Goal: Task Accomplishment & Management: Complete application form

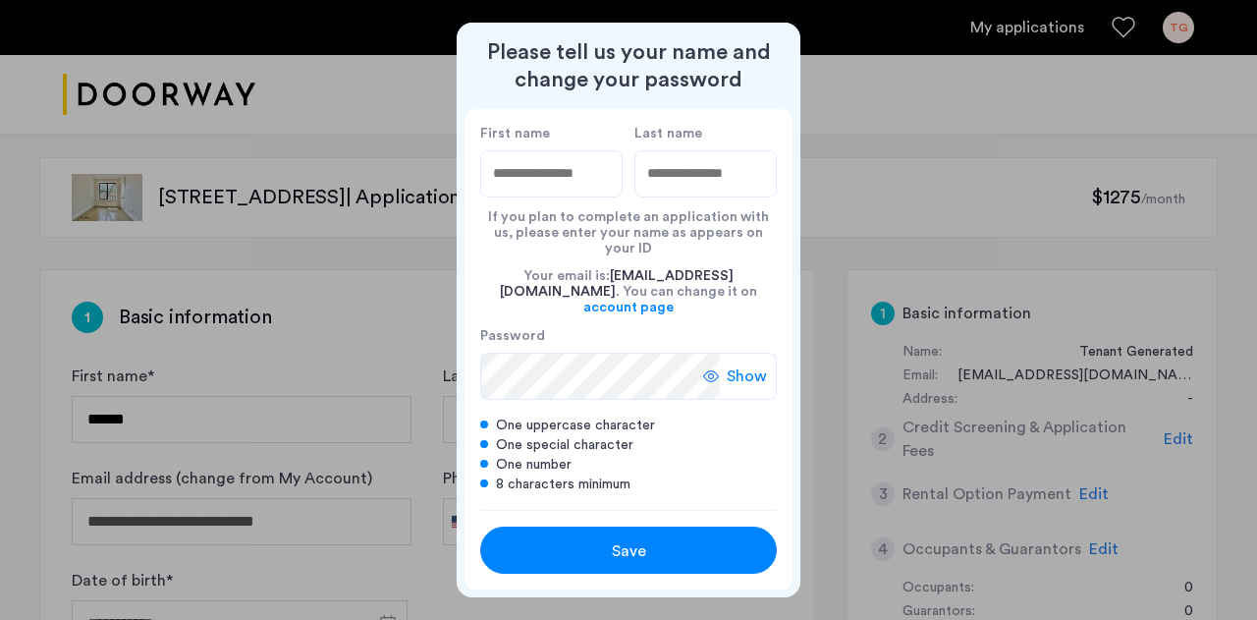
click at [566, 181] on input "First name" at bounding box center [551, 173] width 142 height 47
type input "********"
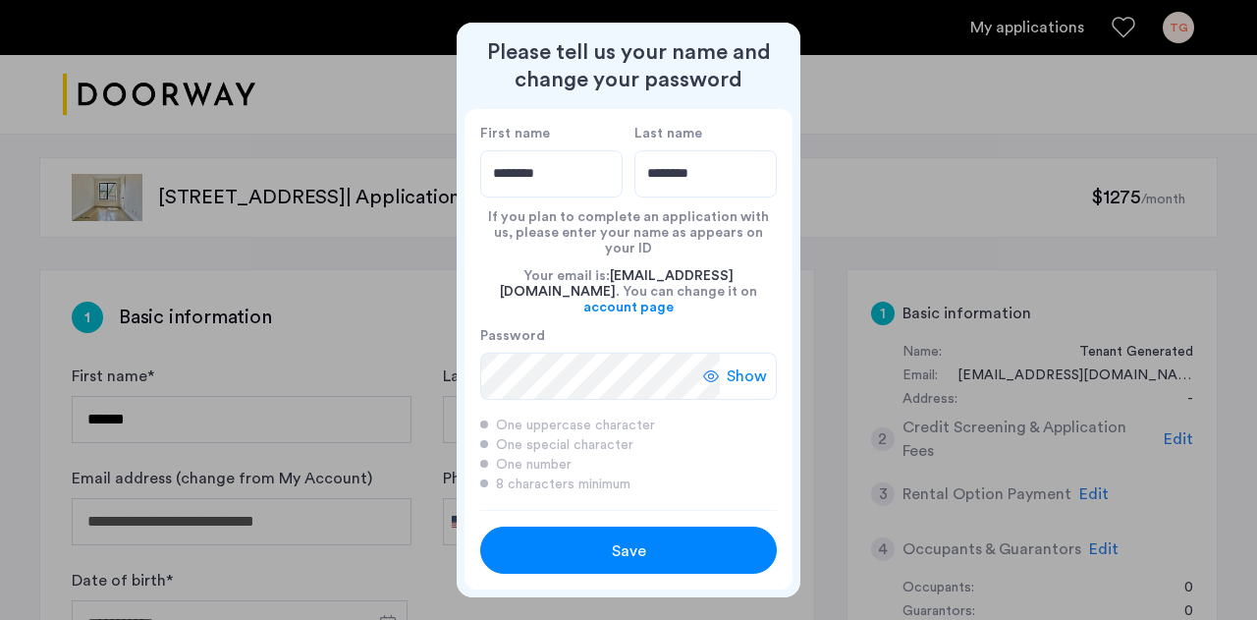
click at [603, 539] on div "Save" at bounding box center [628, 551] width 189 height 24
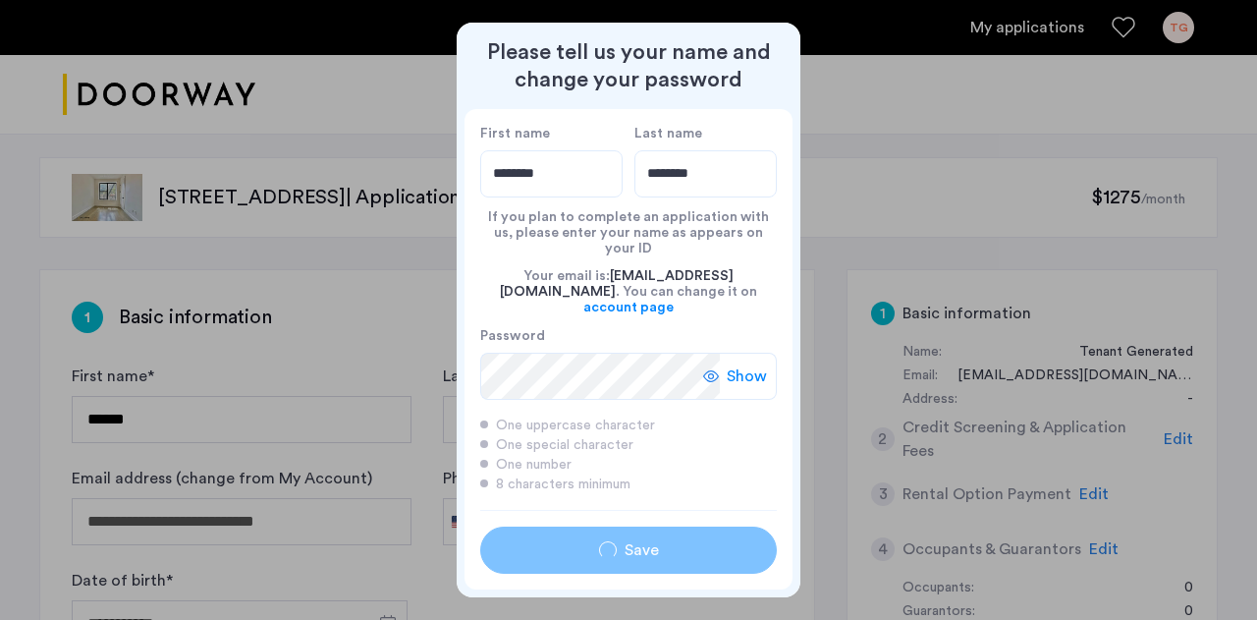
type input "********"
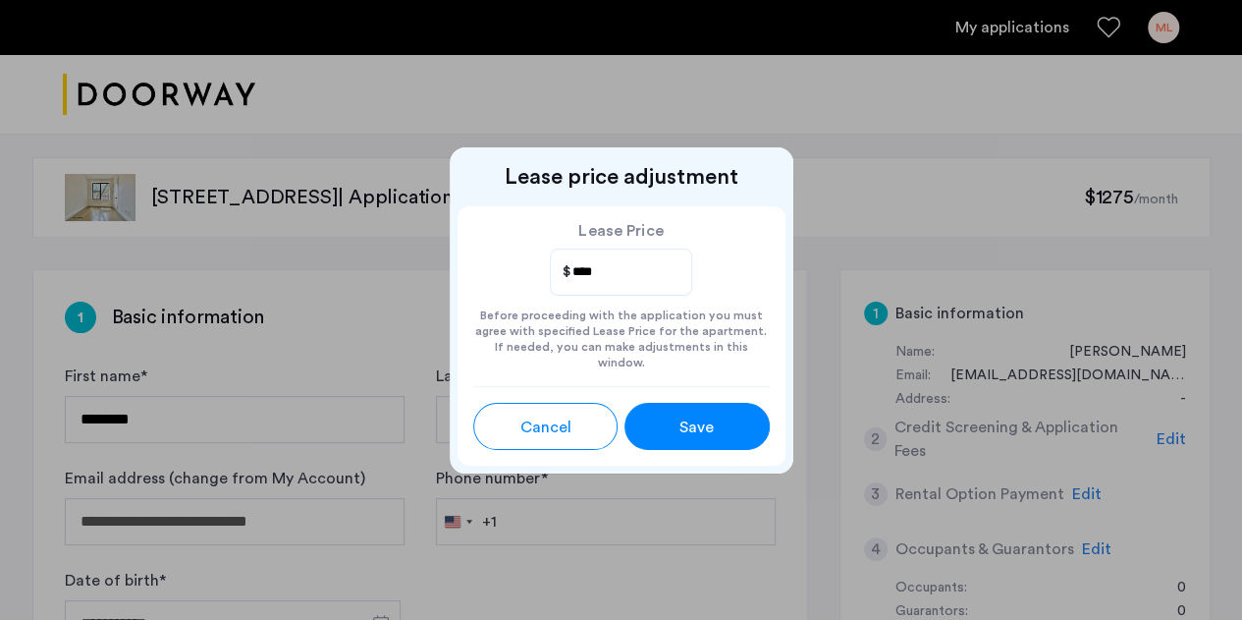
click at [677, 415] on div "Save" at bounding box center [697, 427] width 65 height 24
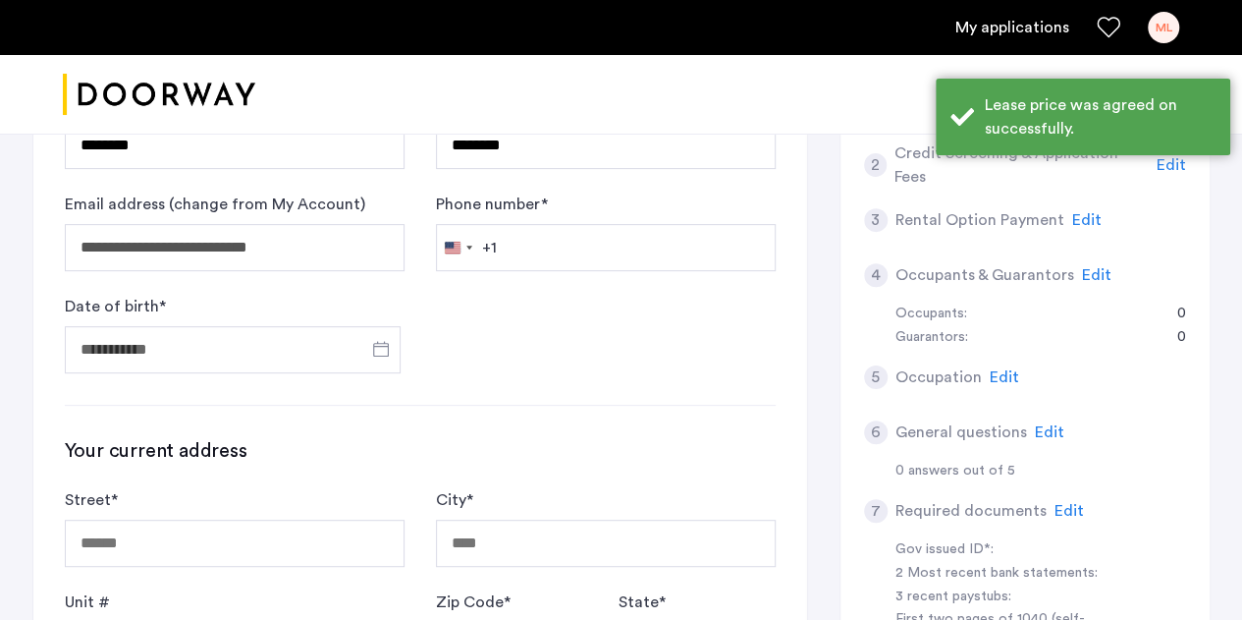
scroll to position [275, 0]
click at [276, 331] on input "Date of birth *" at bounding box center [233, 348] width 336 height 47
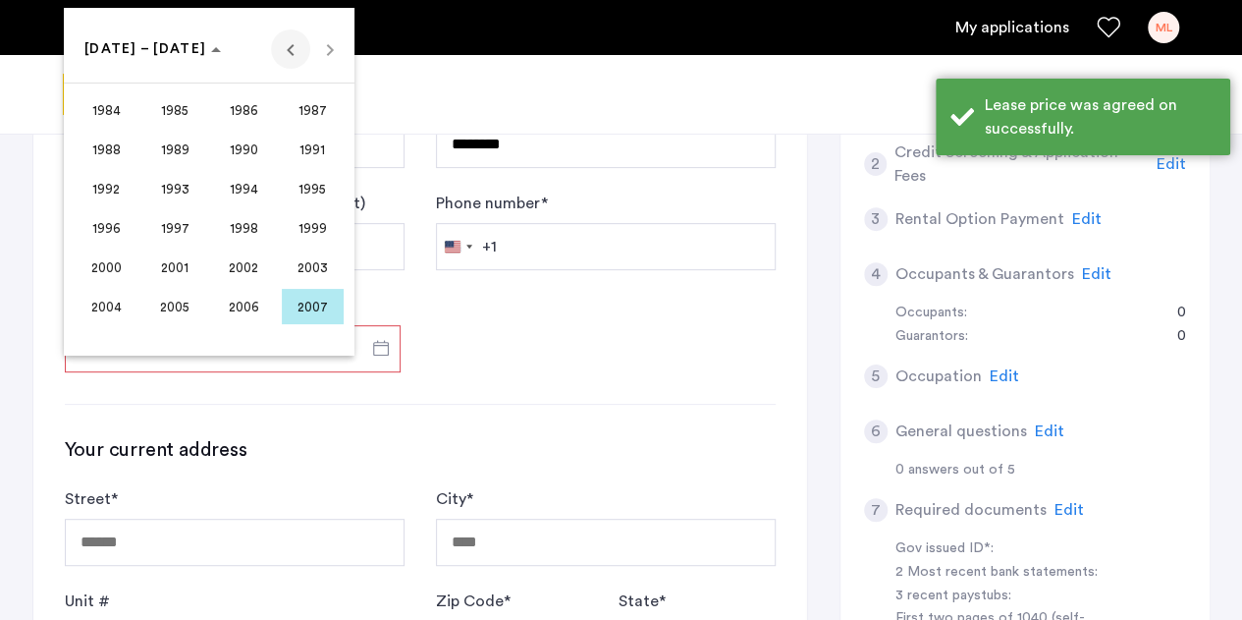
click at [287, 48] on span "Previous 24 years" at bounding box center [290, 48] width 39 height 39
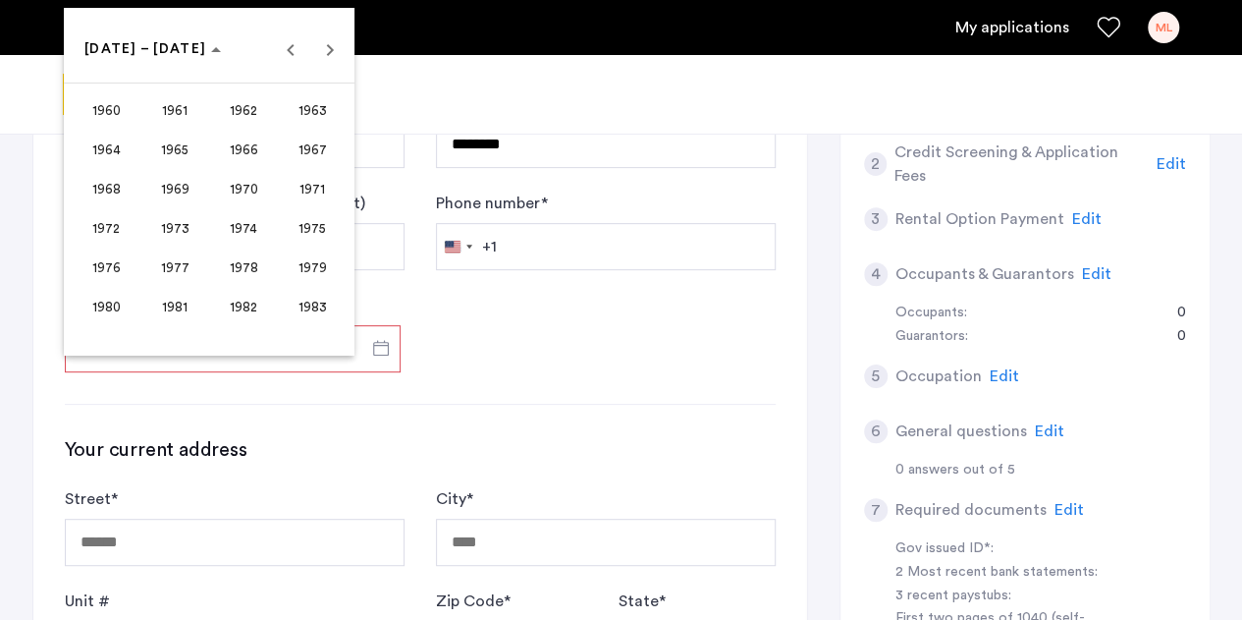
click at [407, 403] on div at bounding box center [621, 310] width 1242 height 620
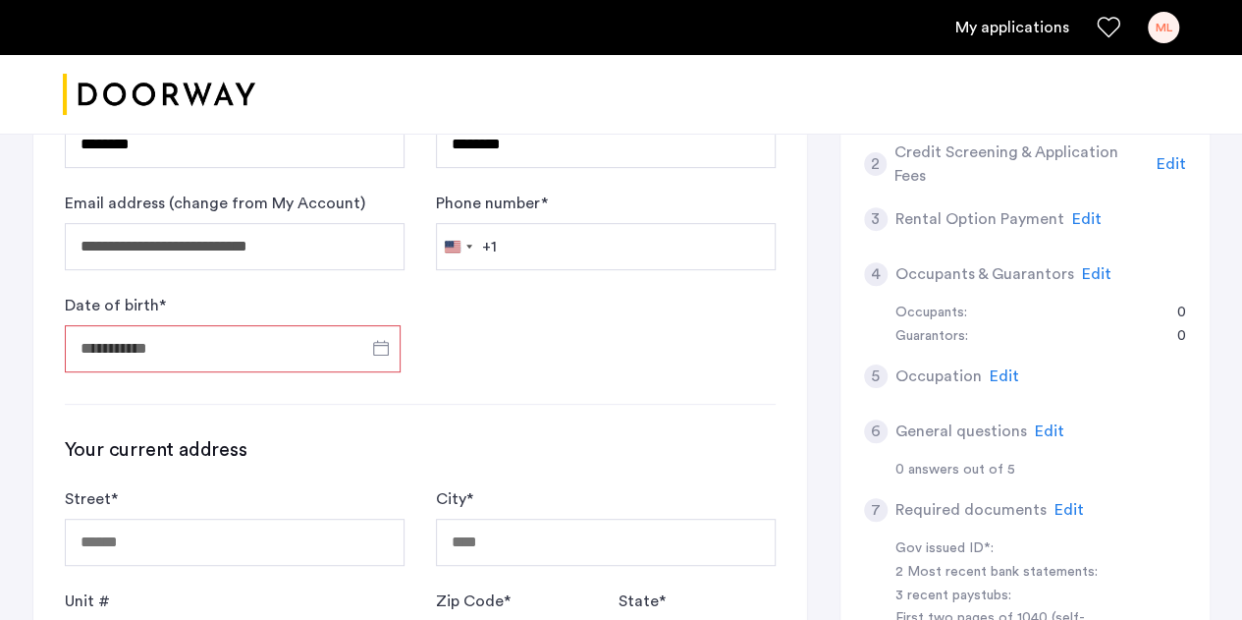
click at [158, 345] on input "Date of birth *" at bounding box center [233, 348] width 336 height 47
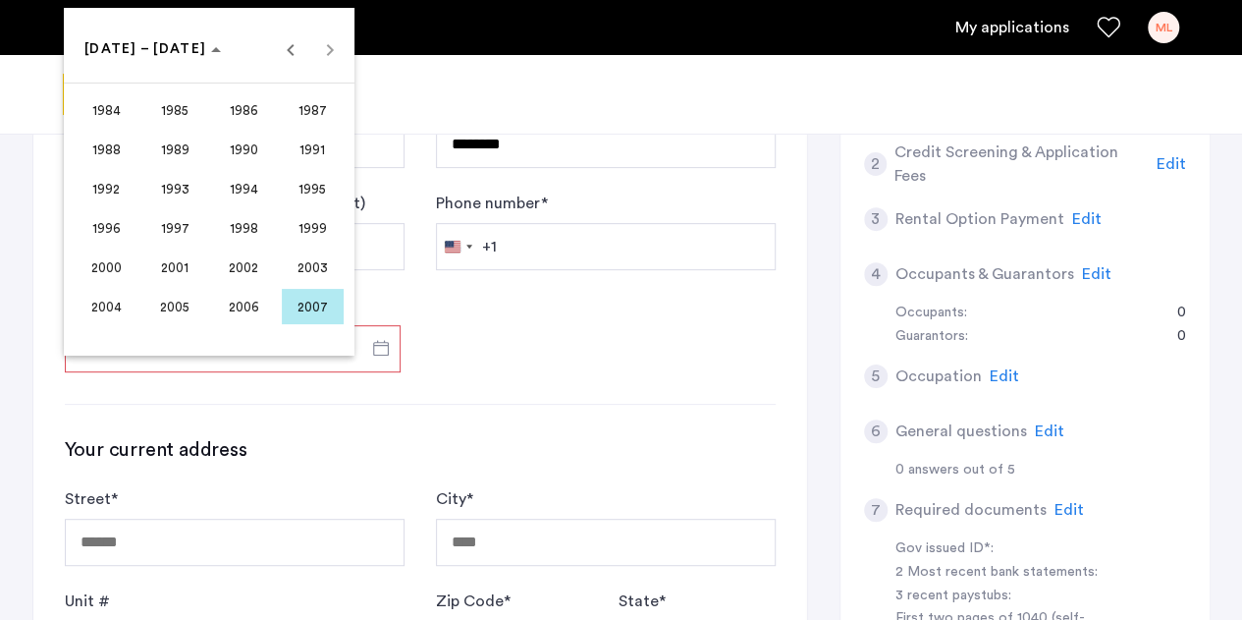
click at [118, 266] on span "2000" at bounding box center [107, 266] width 62 height 35
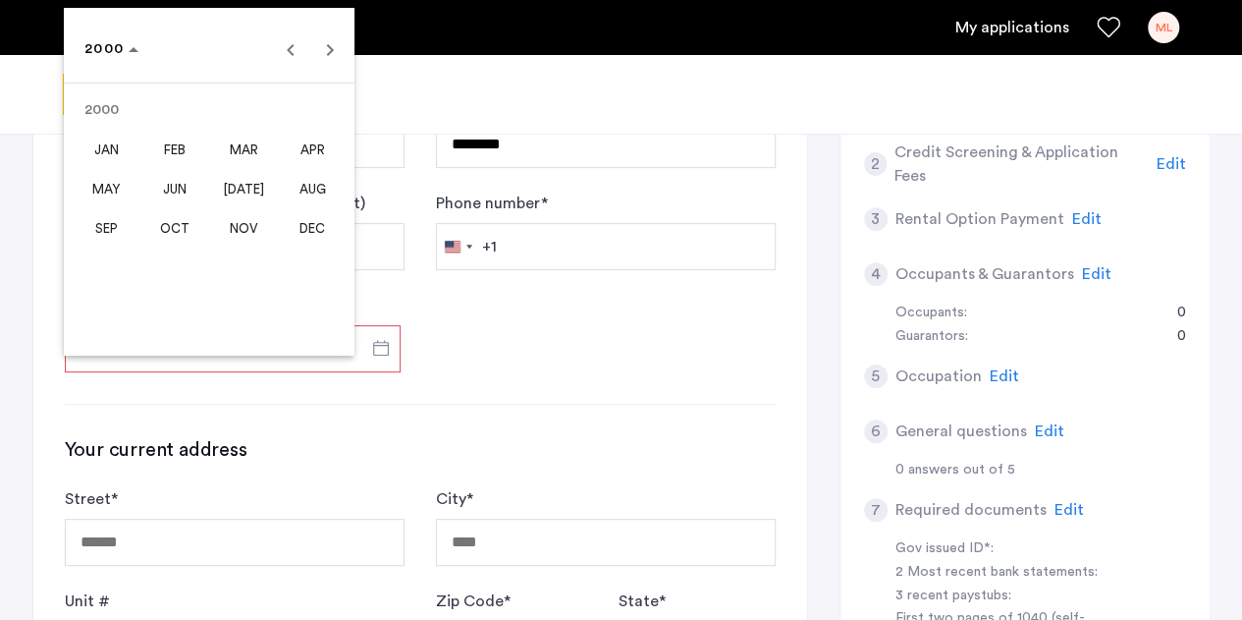
click at [231, 182] on span "[DATE]" at bounding box center [244, 188] width 62 height 35
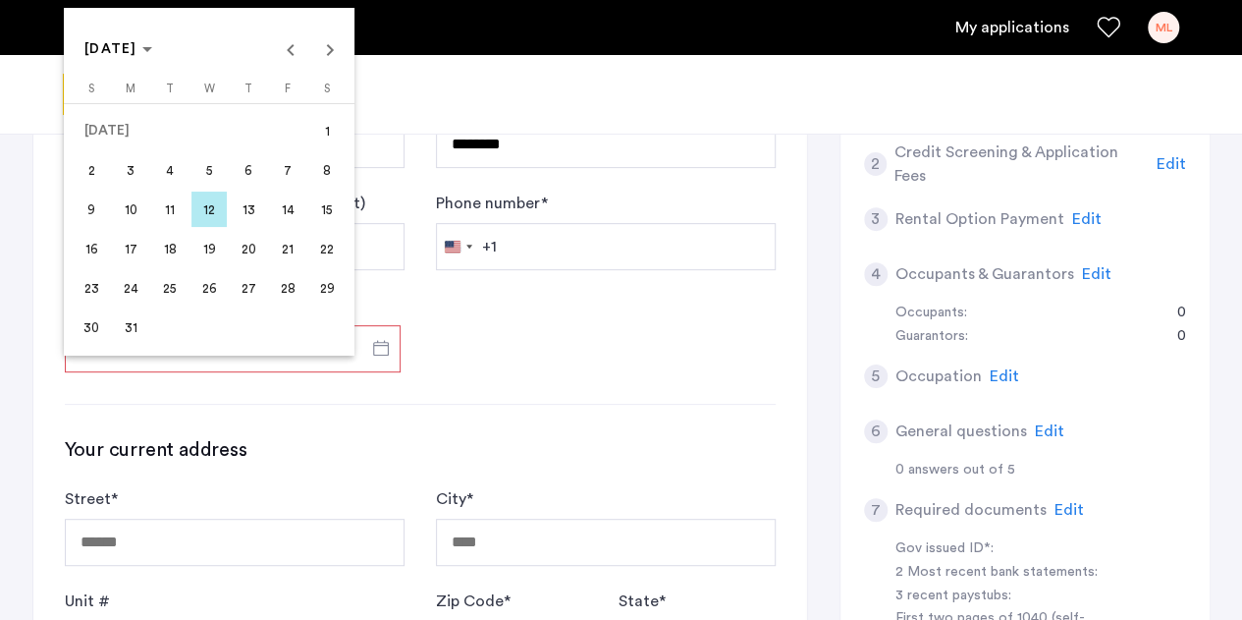
click at [279, 171] on span "7" at bounding box center [287, 169] width 35 height 35
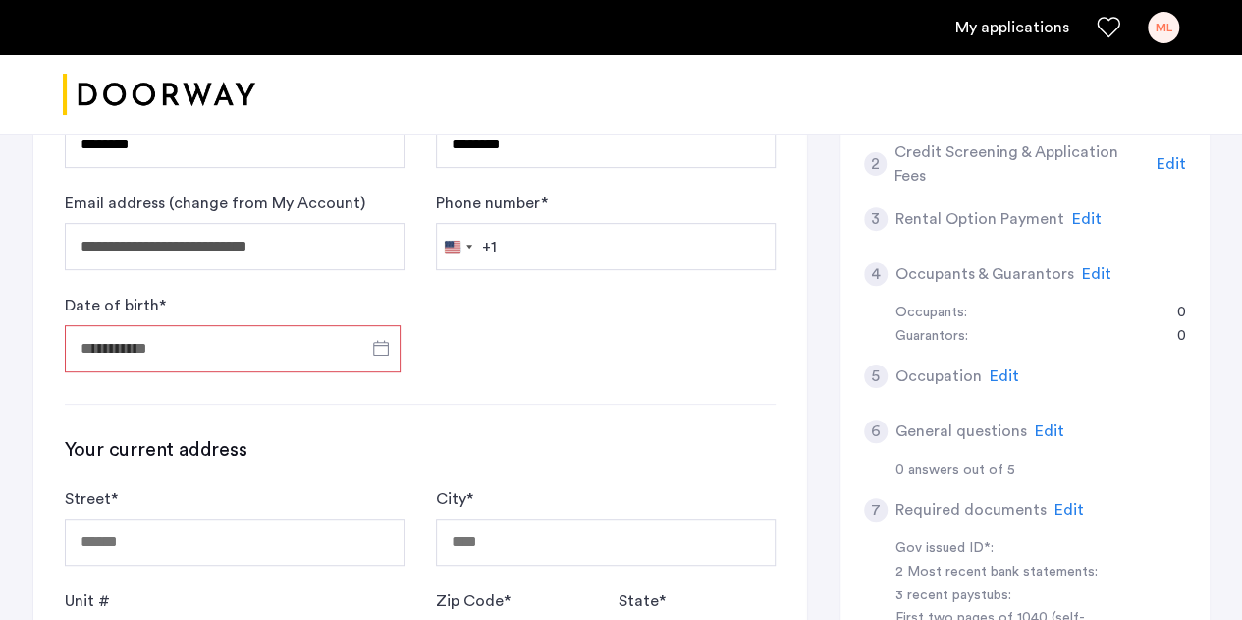
type input "**********"
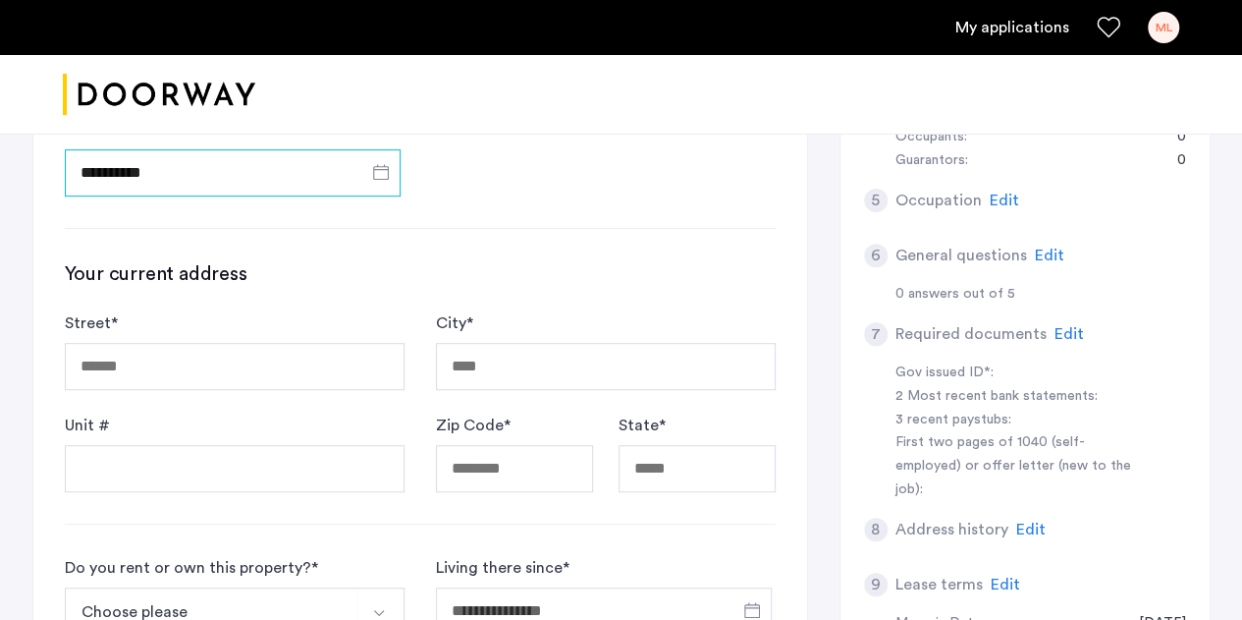
scroll to position [454, 0]
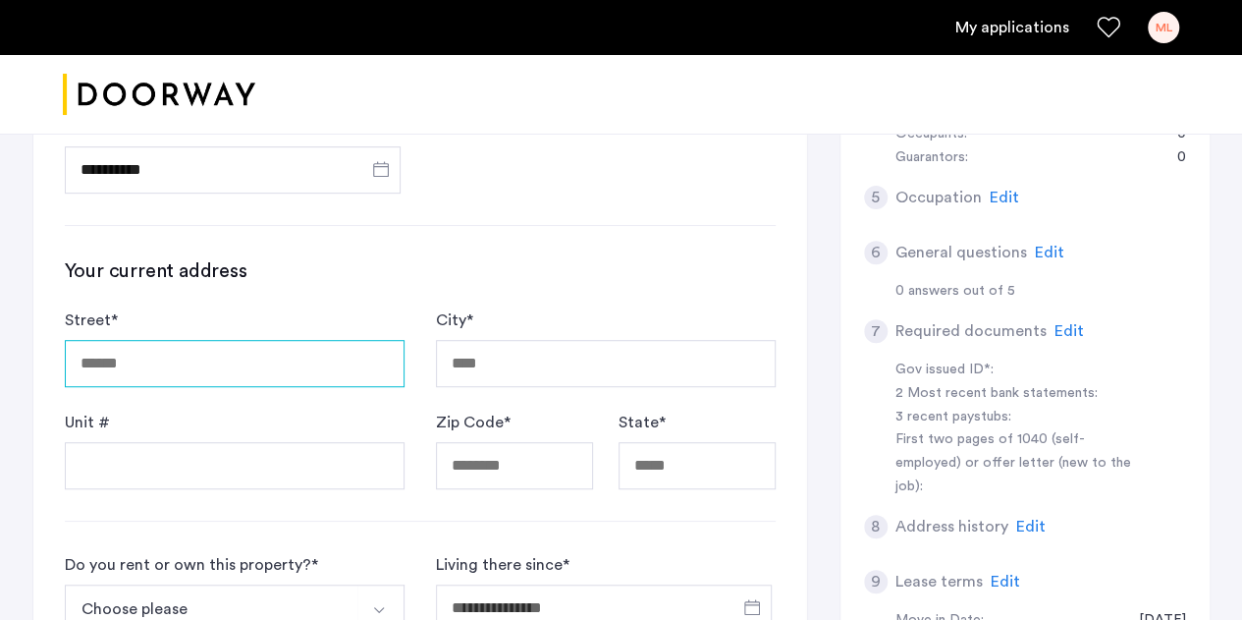
click at [220, 371] on input "Street *" at bounding box center [235, 363] width 340 height 47
type input "**********"
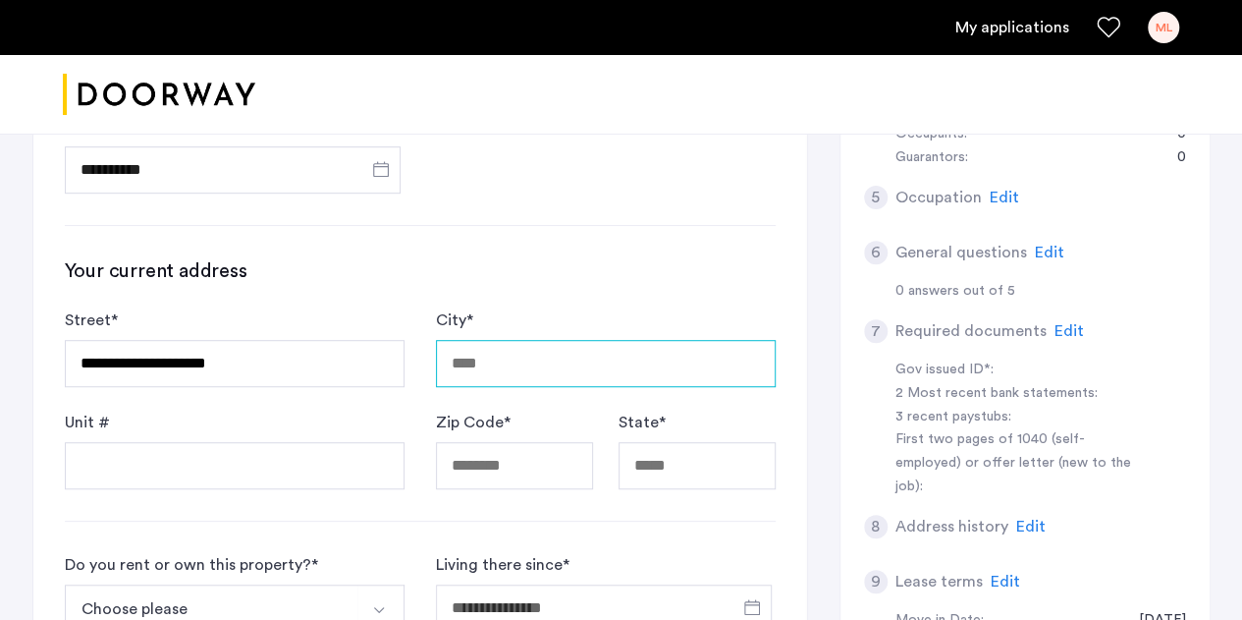
type input "********"
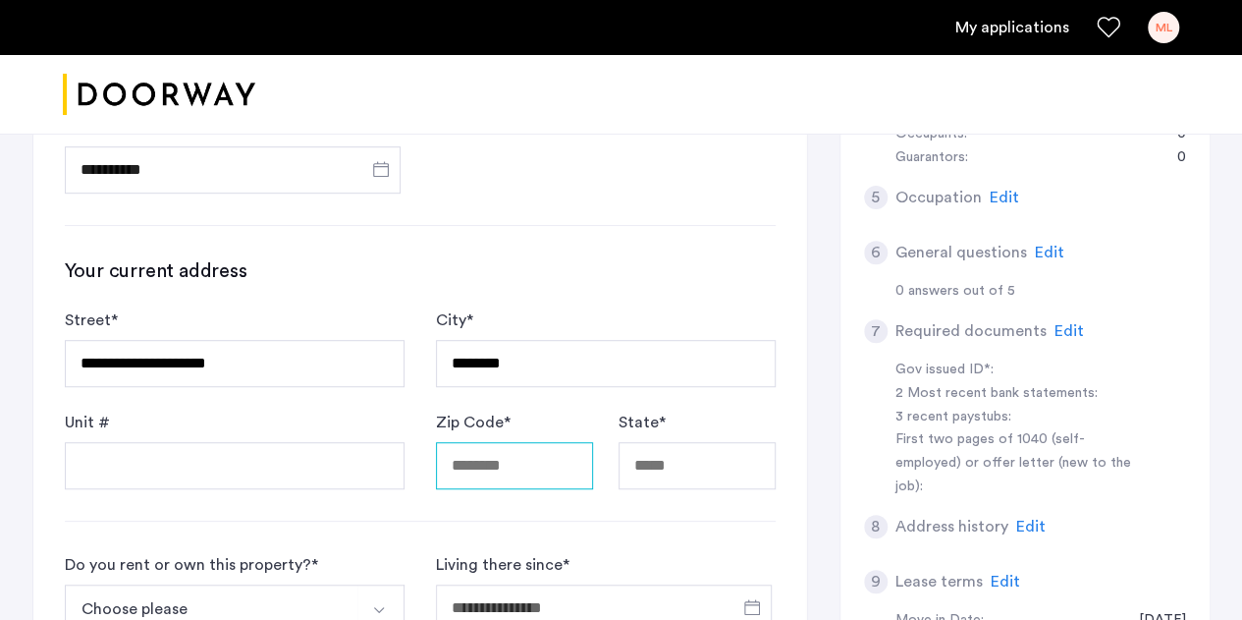
type input "*****"
type input "**"
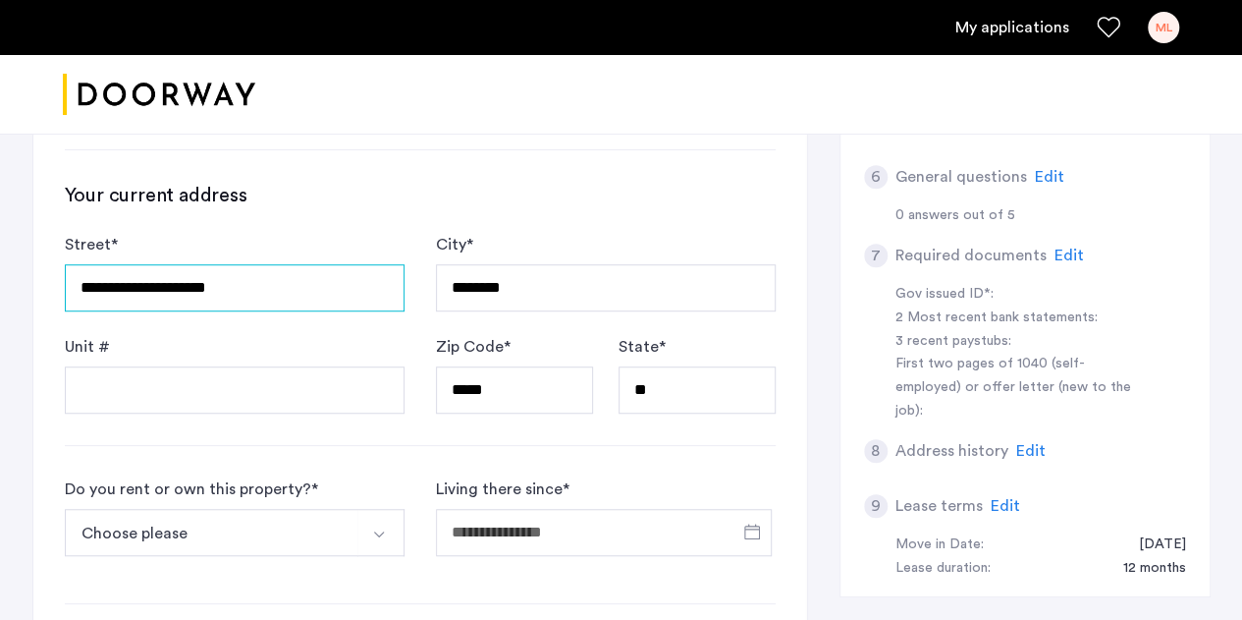
scroll to position [530, 0]
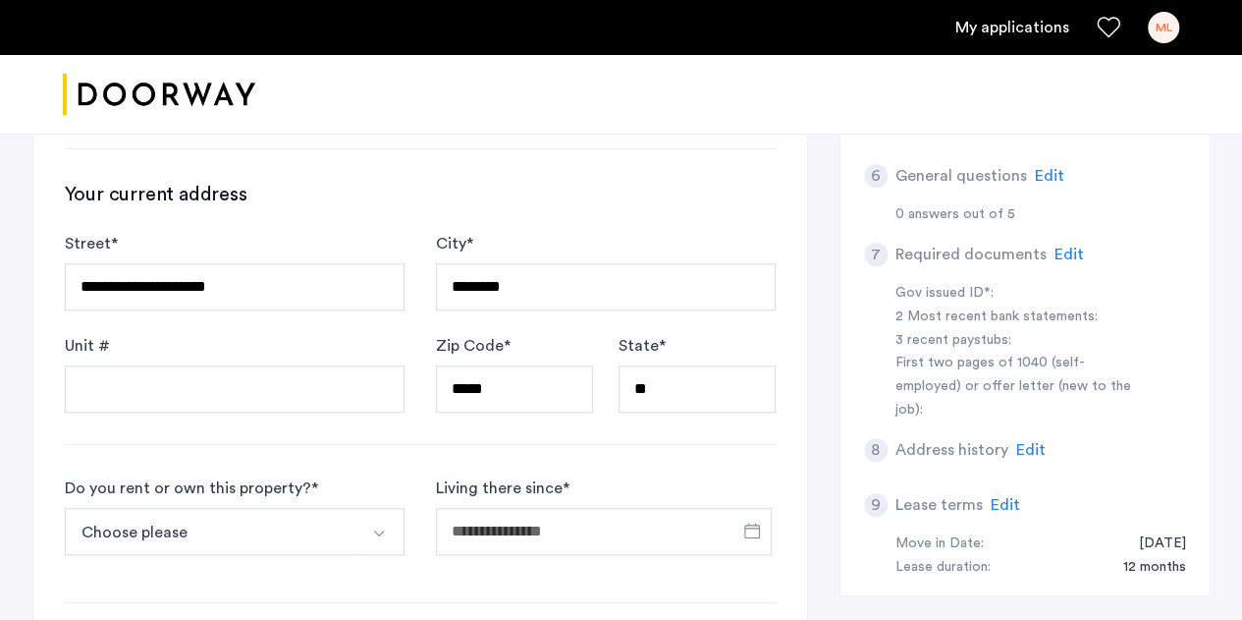
click at [293, 409] on div "**********" at bounding box center [420, 334] width 774 height 1189
click at [271, 386] on input "Unit #" at bounding box center [235, 388] width 340 height 47
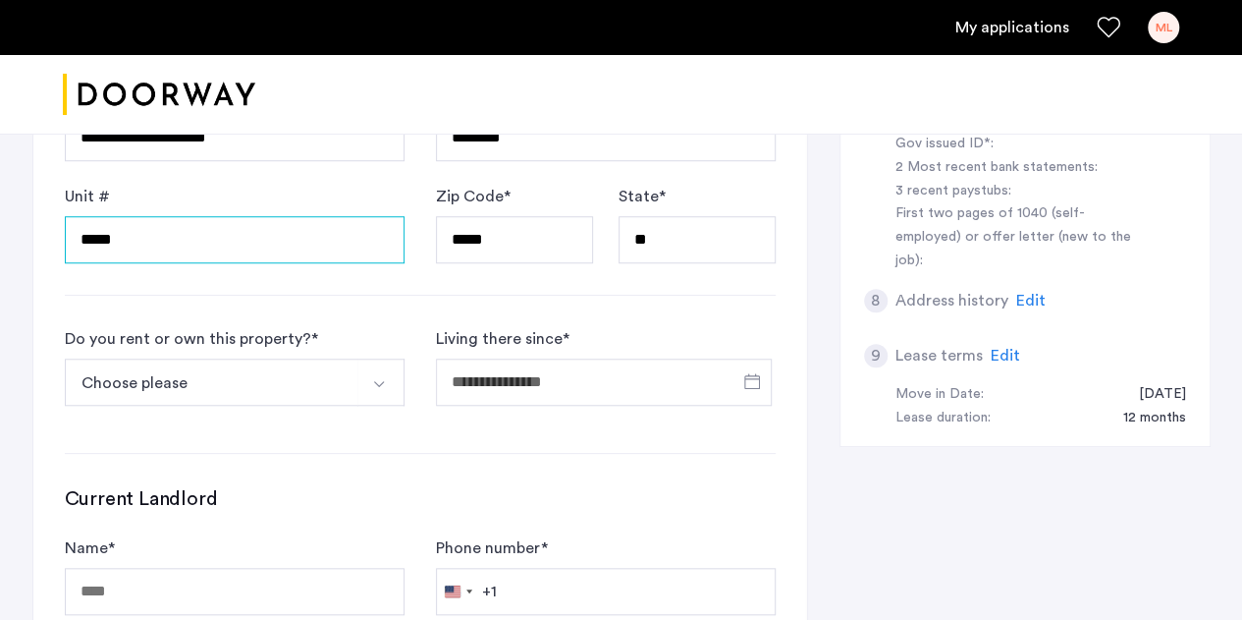
scroll to position [680, 0]
type input "*****"
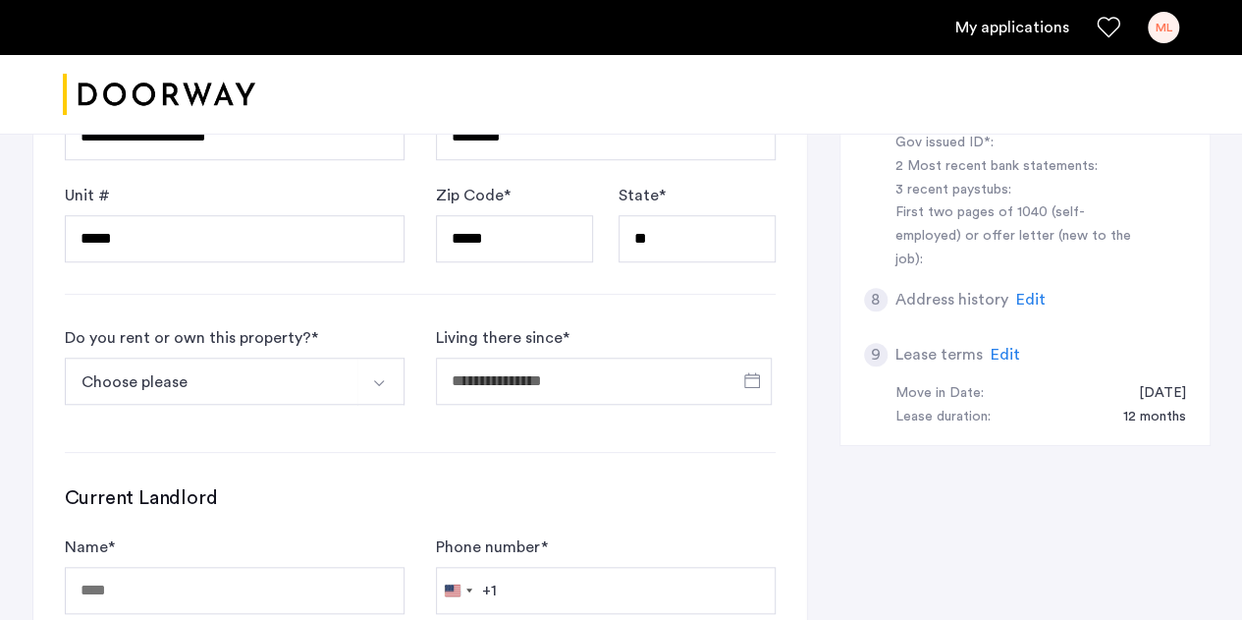
click at [293, 392] on button "Choose please" at bounding box center [212, 380] width 294 height 47
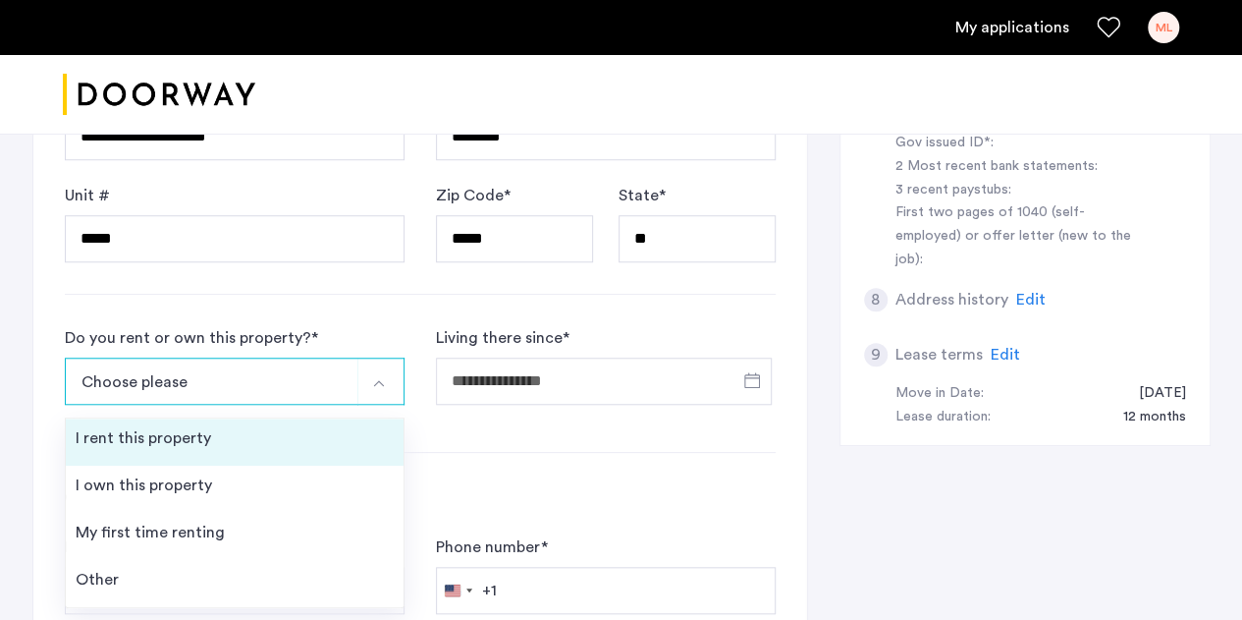
click at [265, 441] on li "I rent this property" at bounding box center [235, 441] width 338 height 47
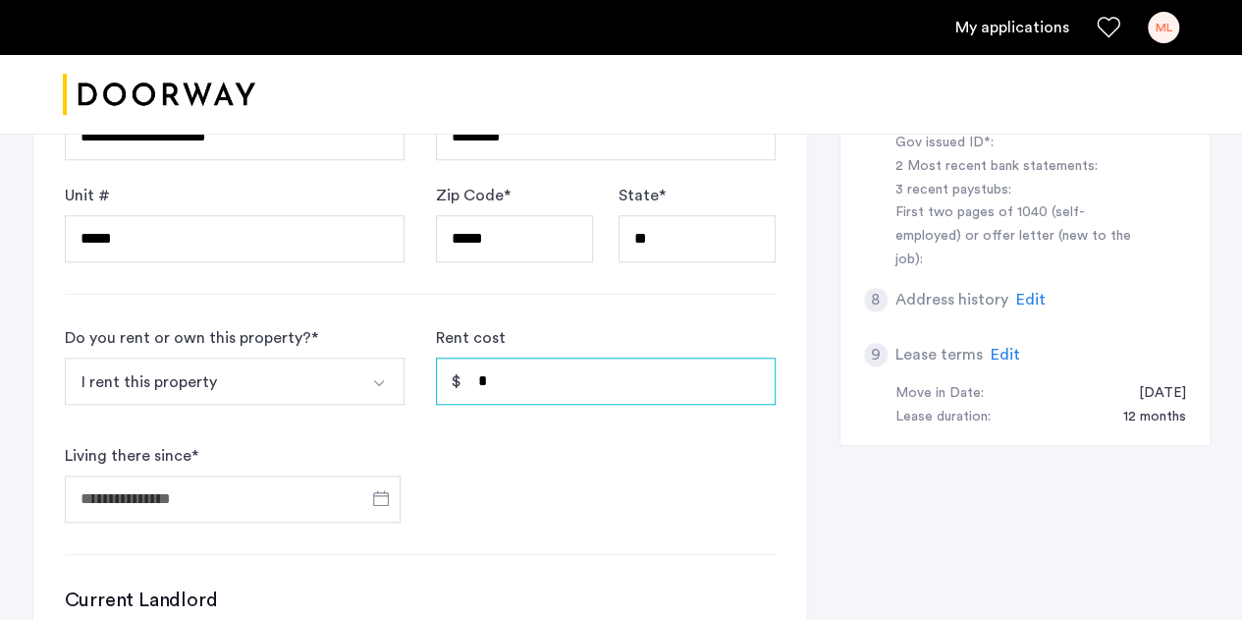
click at [572, 373] on input "*" at bounding box center [606, 380] width 340 height 47
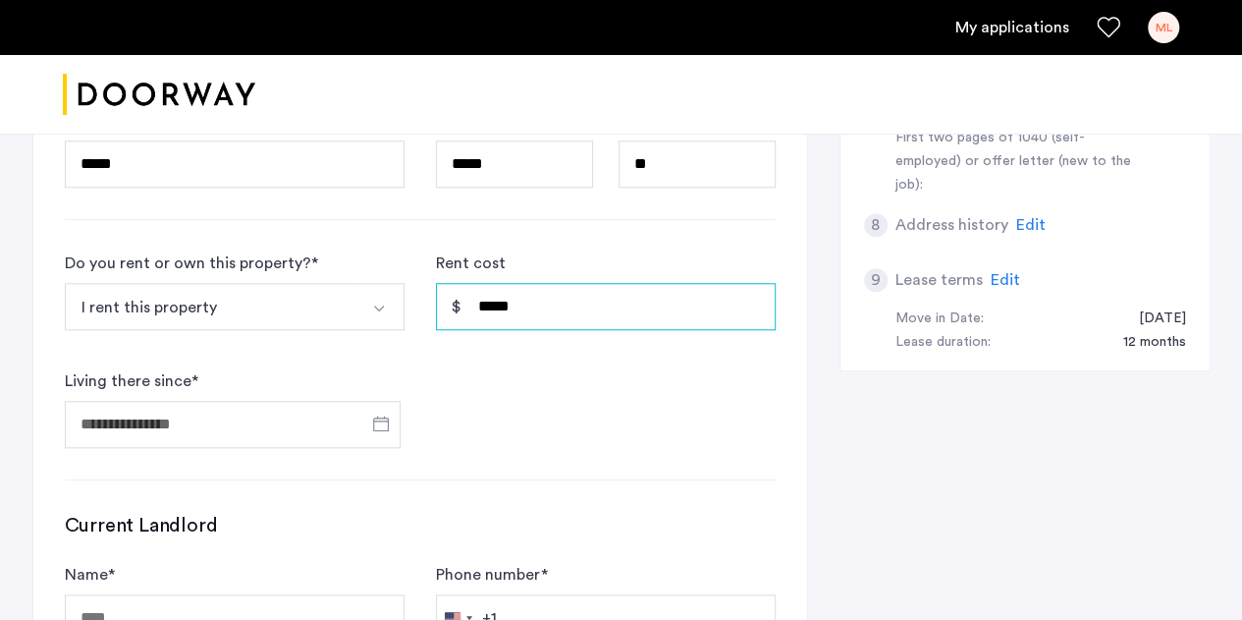
scroll to position [804, 0]
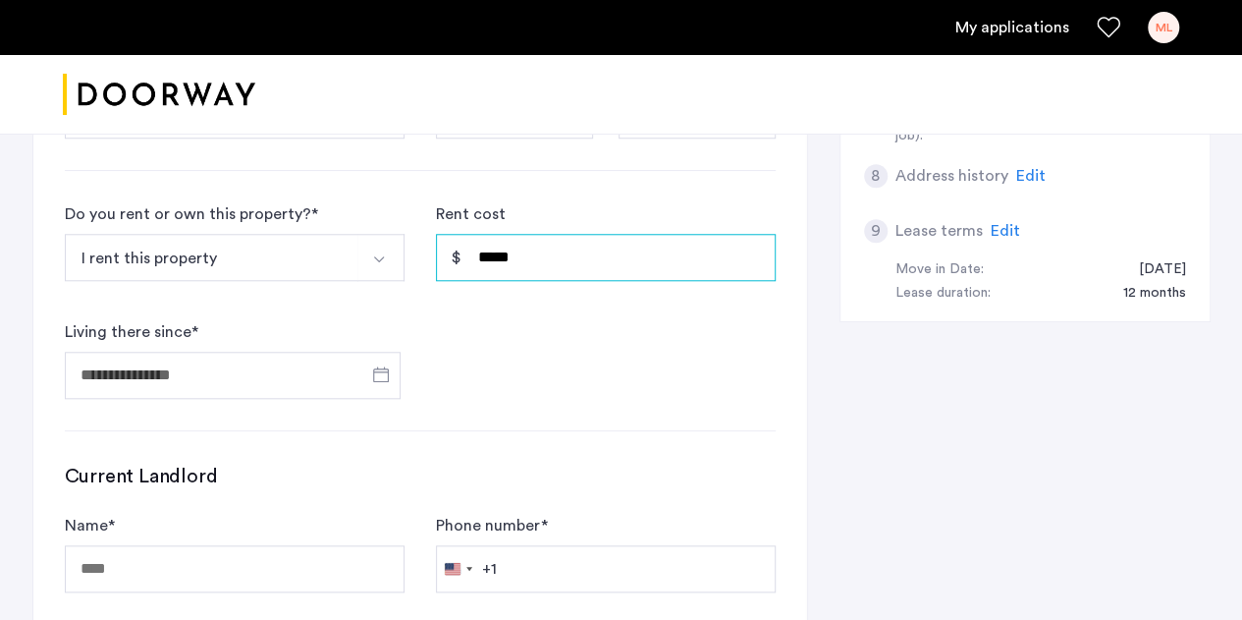
type input "*****"
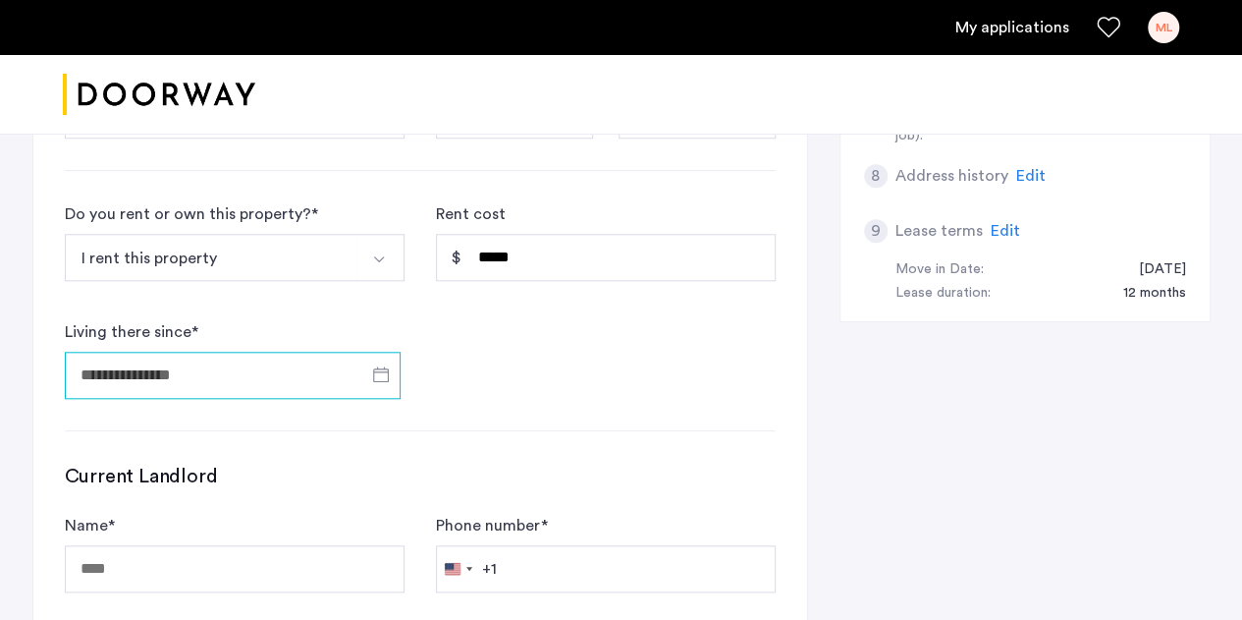
click at [219, 376] on input "Living there since *" at bounding box center [233, 374] width 336 height 47
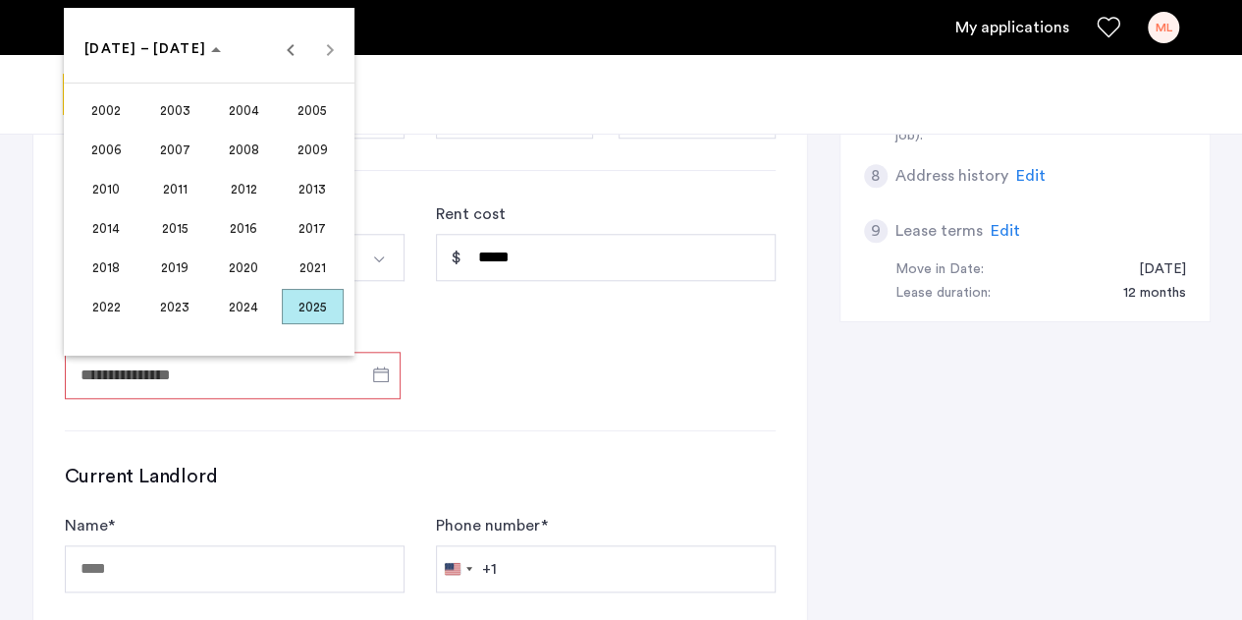
click at [161, 322] on span "2023" at bounding box center [175, 306] width 62 height 35
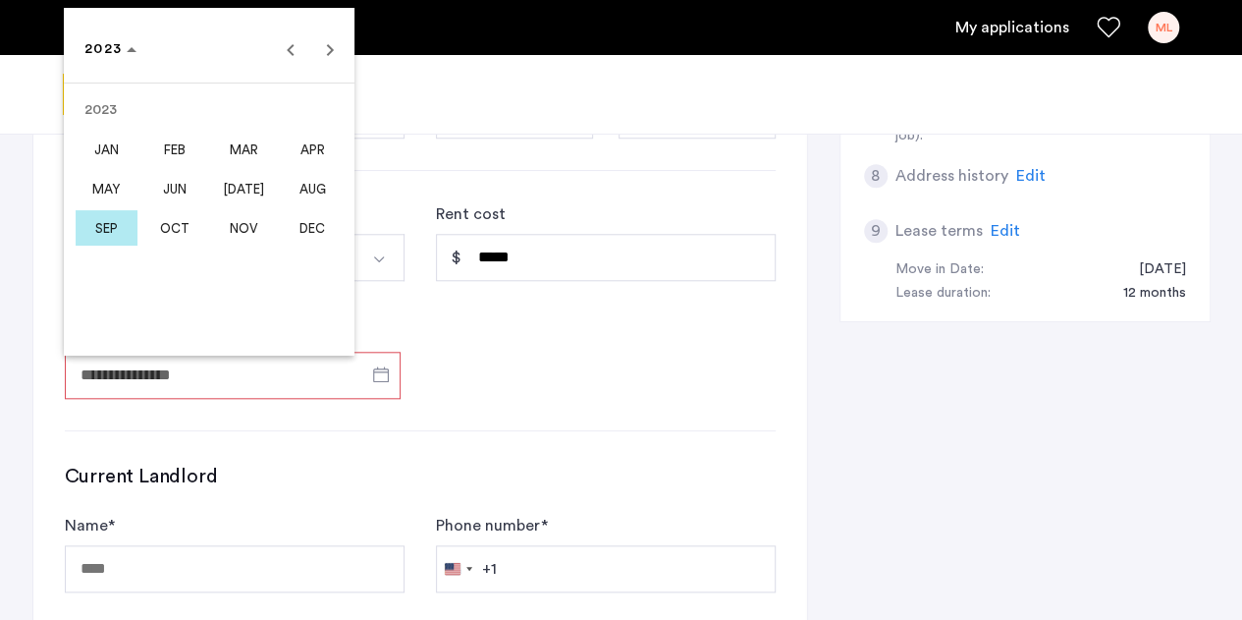
click at [260, 140] on span "MAR" at bounding box center [244, 149] width 62 height 35
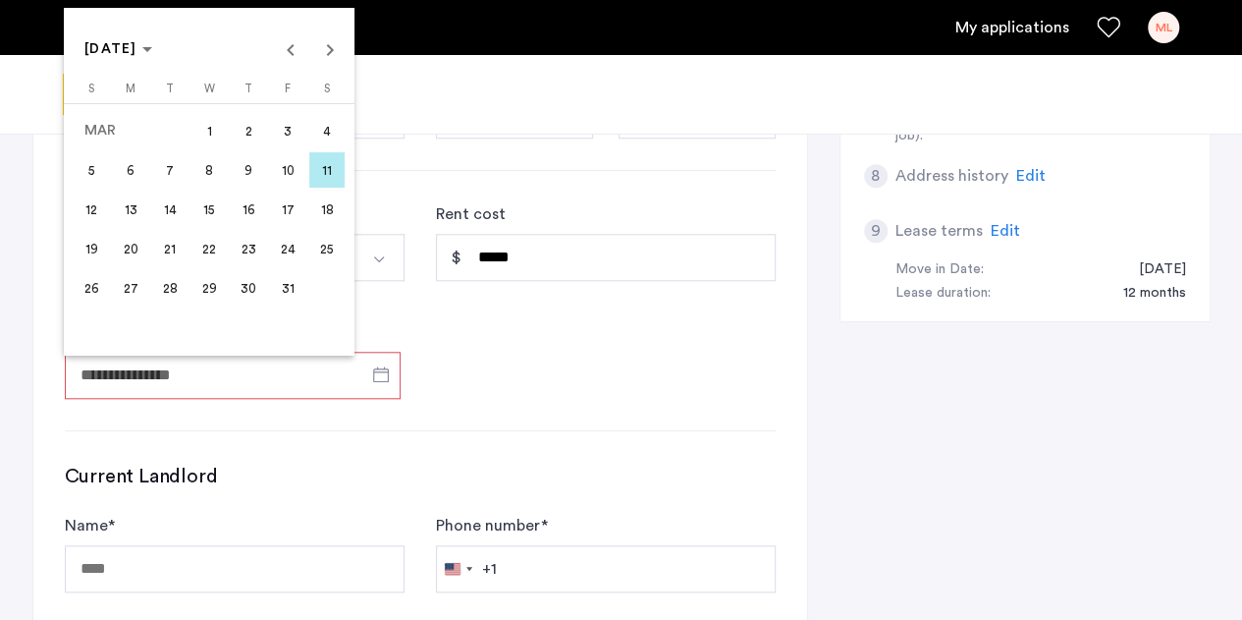
click at [212, 135] on span "1" at bounding box center [208, 130] width 35 height 35
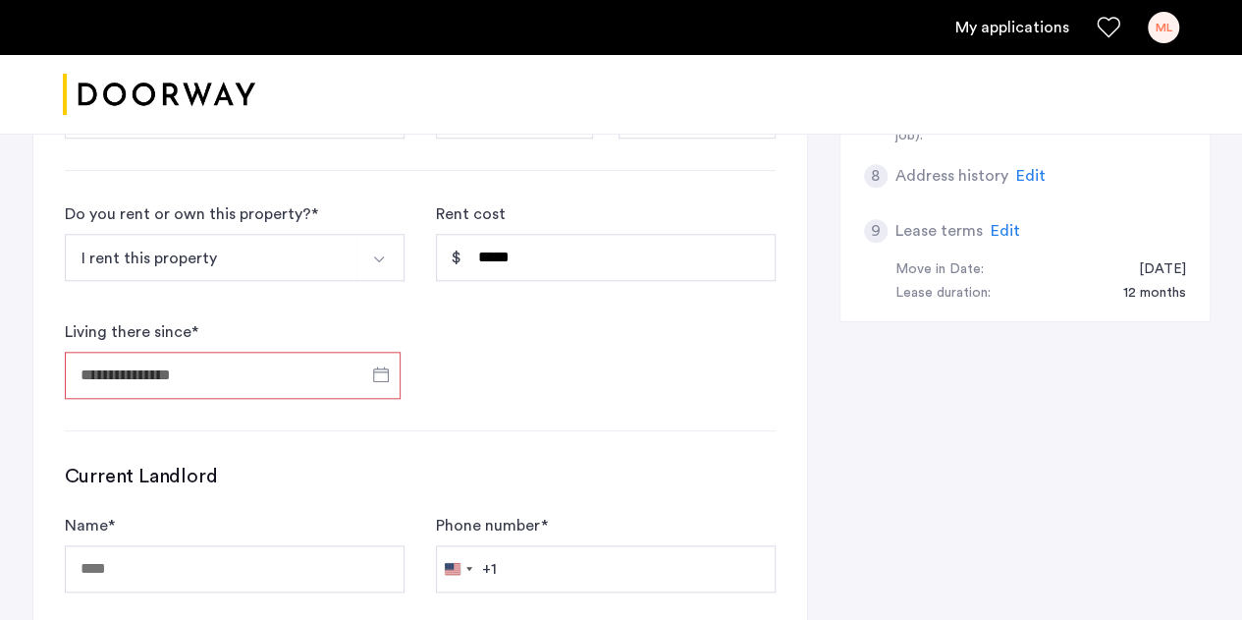
type input "**********"
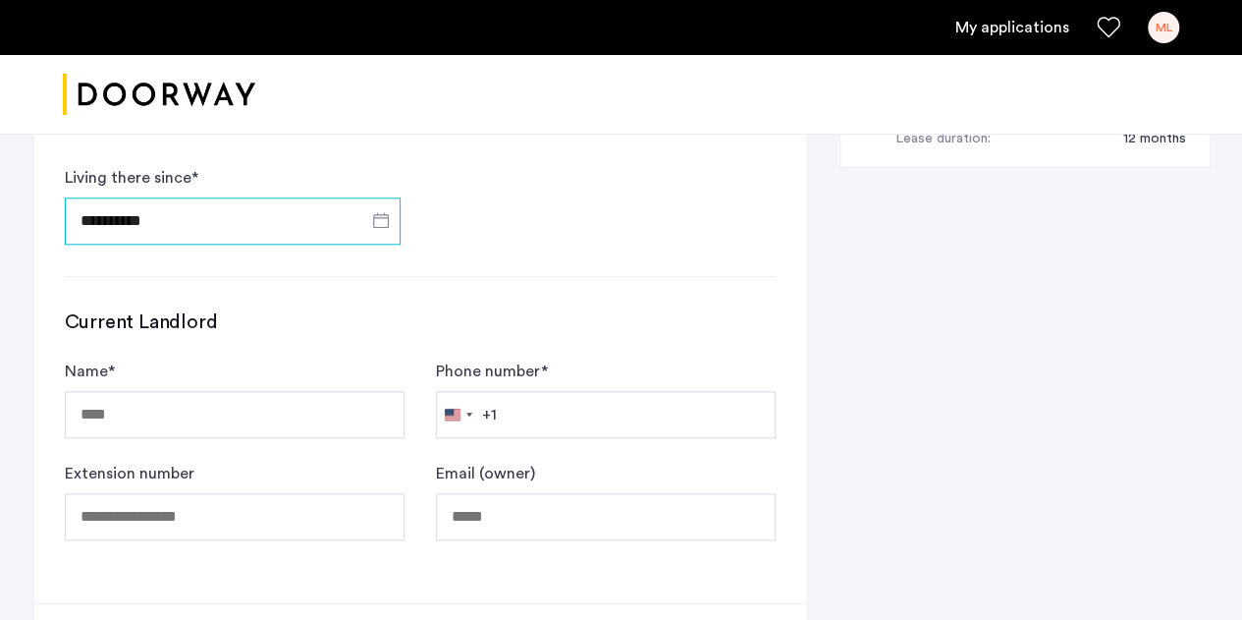
scroll to position [962, 0]
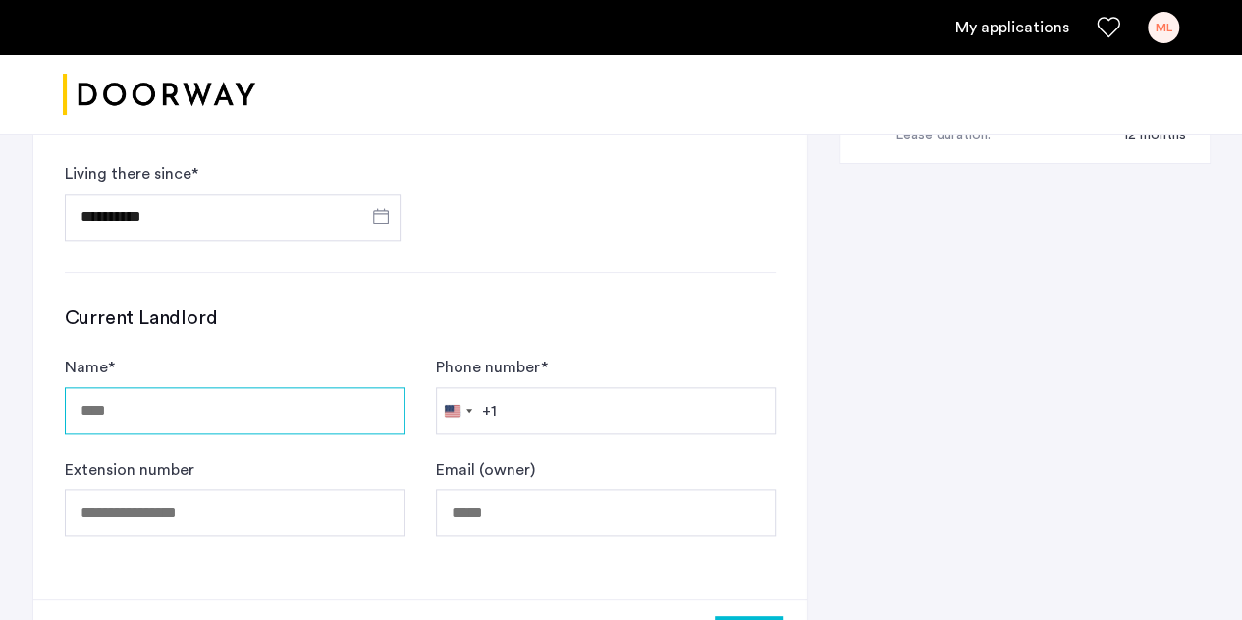
click at [273, 387] on input "Name *" at bounding box center [235, 410] width 340 height 47
type input "**********"
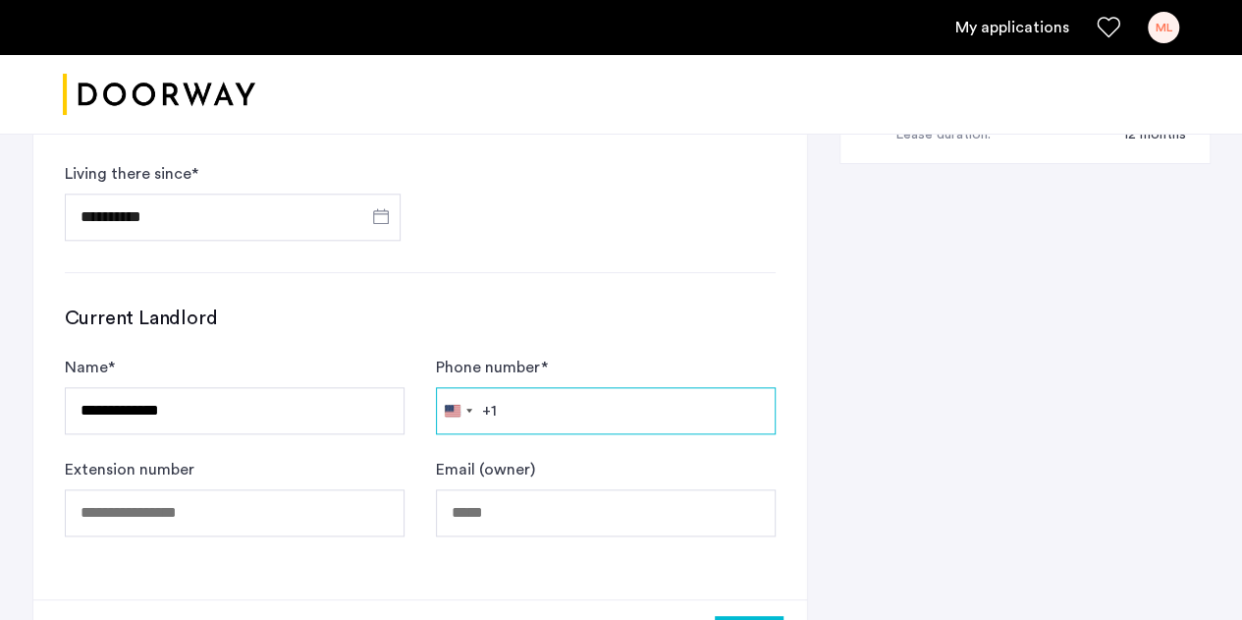
click at [516, 399] on input "Phone number *" at bounding box center [606, 410] width 340 height 47
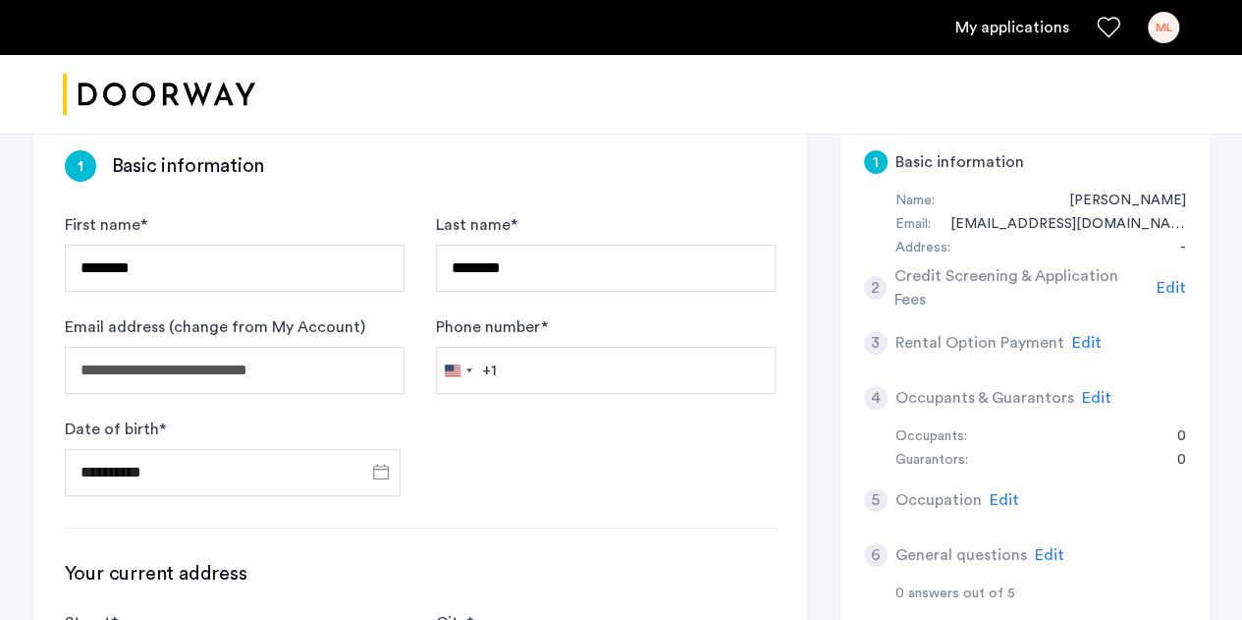
scroll to position [150, 0]
type input "**********"
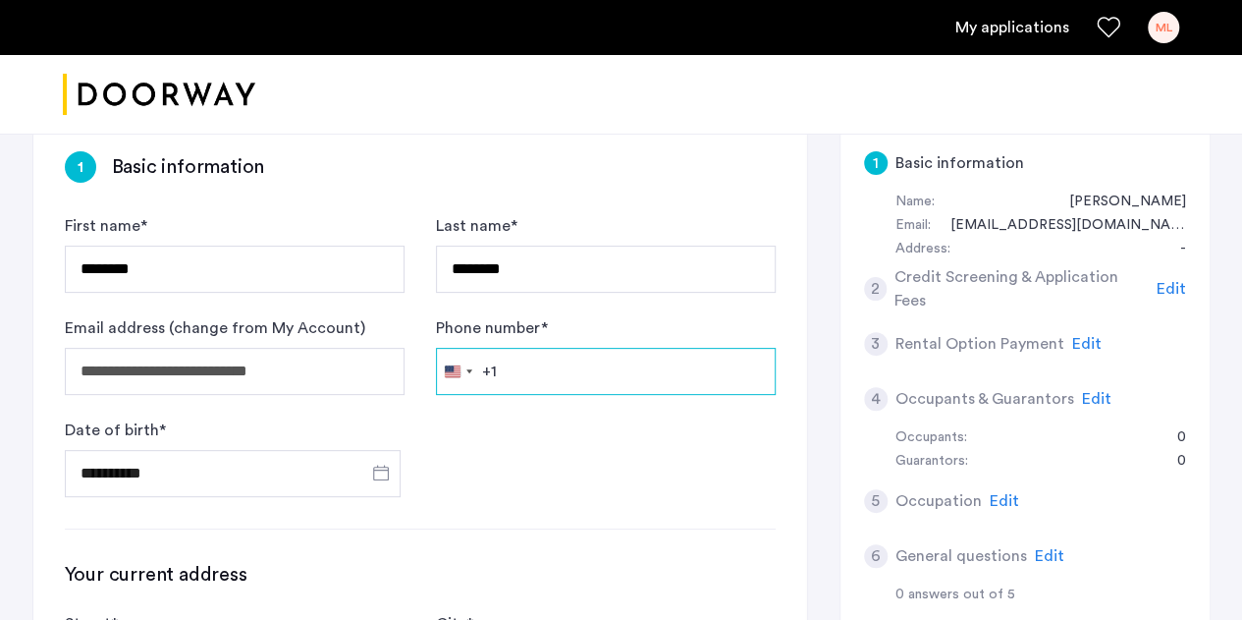
click at [725, 382] on input "Phone number *" at bounding box center [606, 371] width 340 height 47
type input "**********"
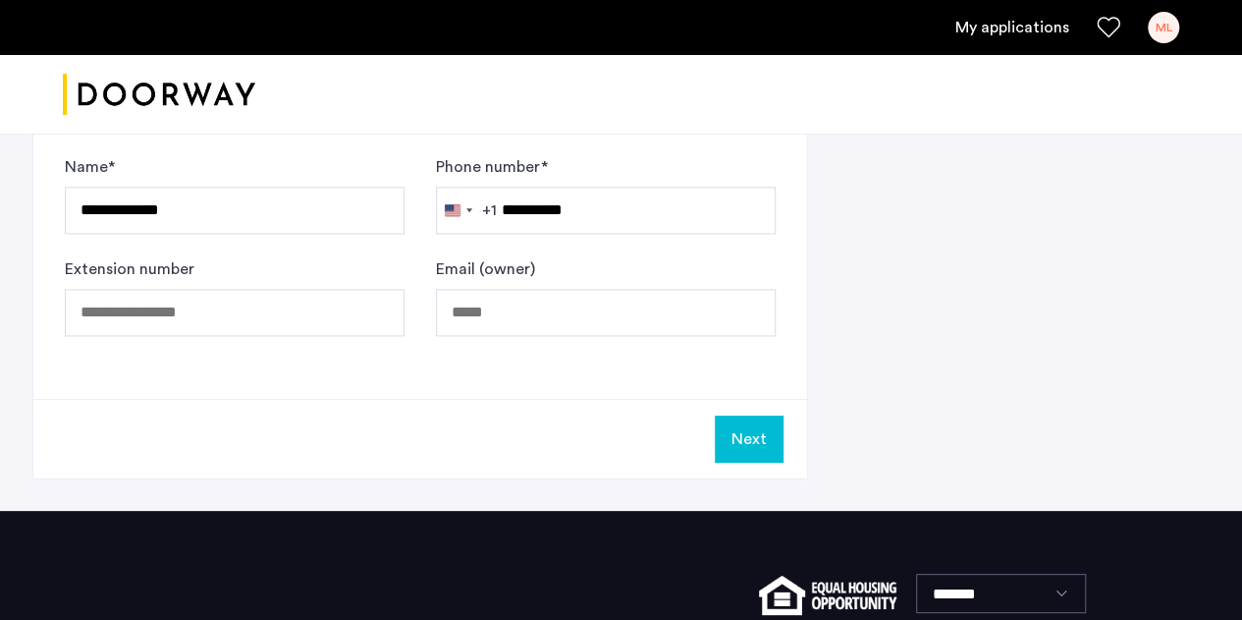
scroll to position [1175, 0]
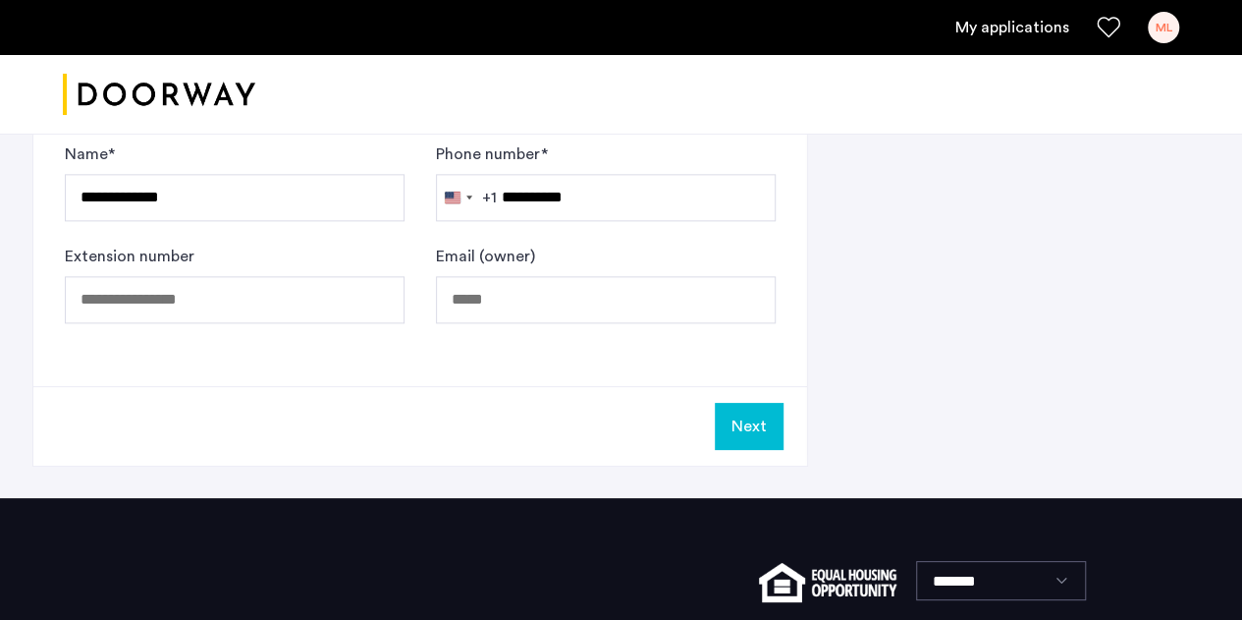
click at [733, 419] on button "Next" at bounding box center [749, 426] width 69 height 47
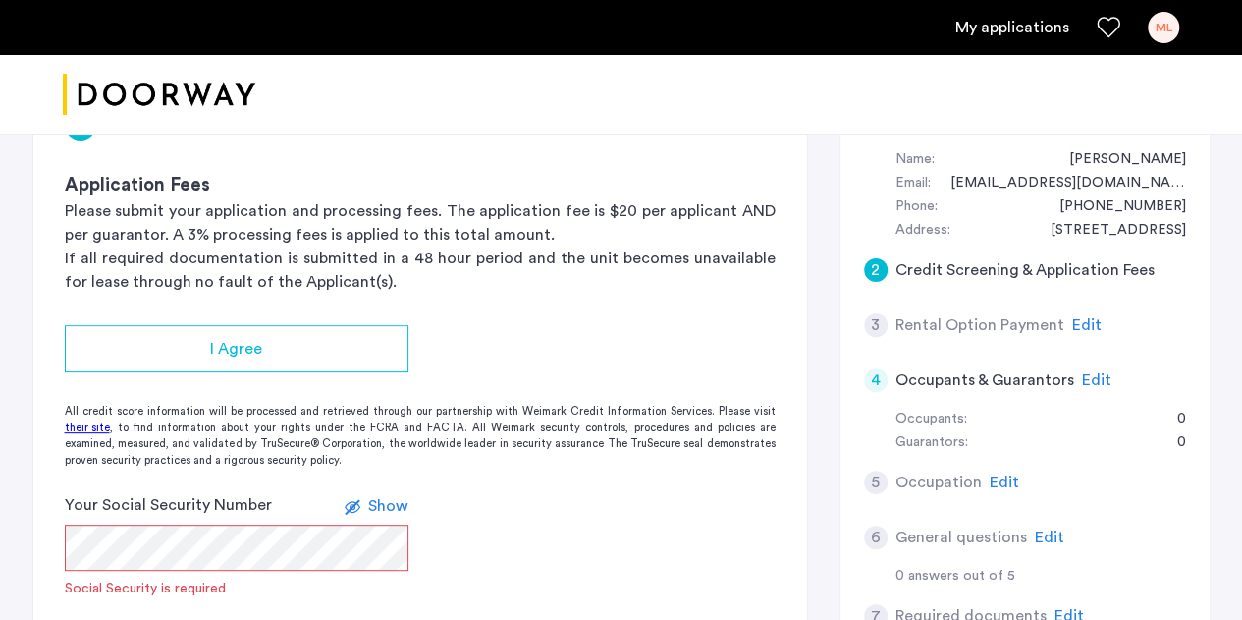
scroll to position [194, 0]
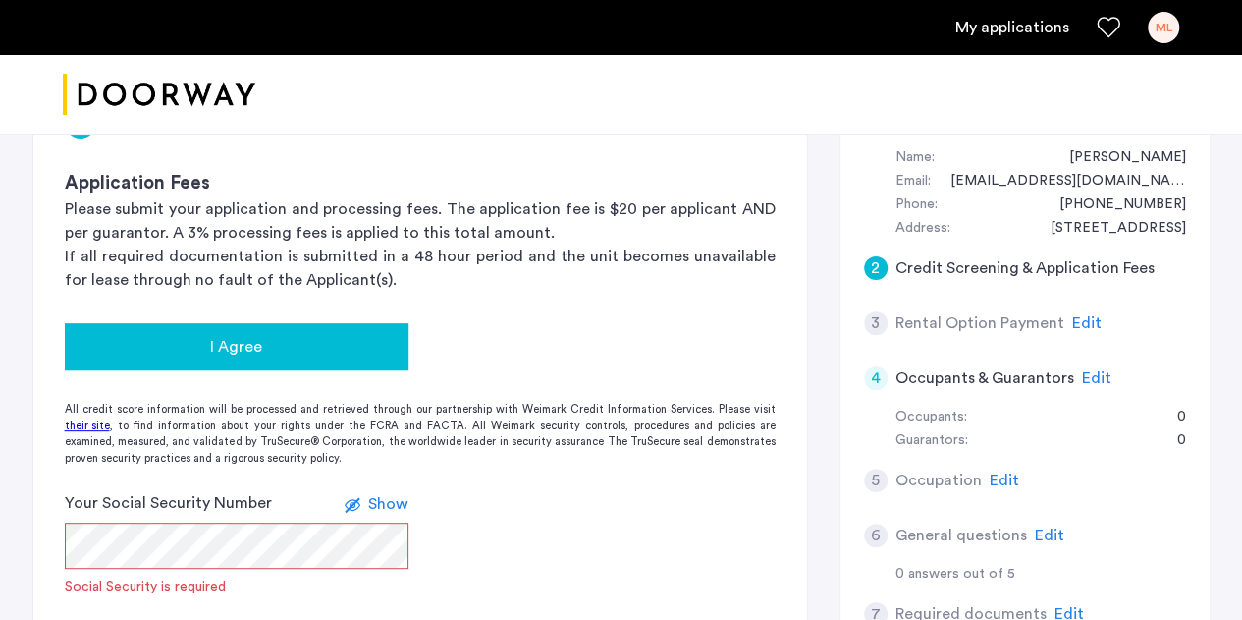
click at [263, 356] on div "I Agree" at bounding box center [237, 347] width 312 height 24
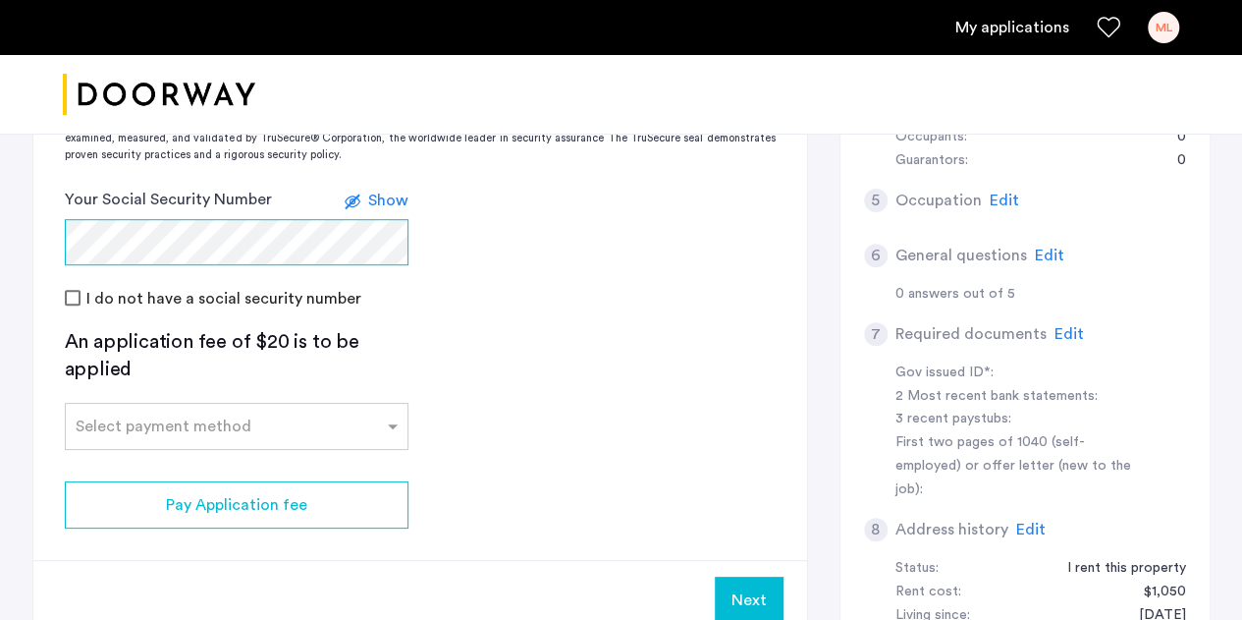
scroll to position [483, 0]
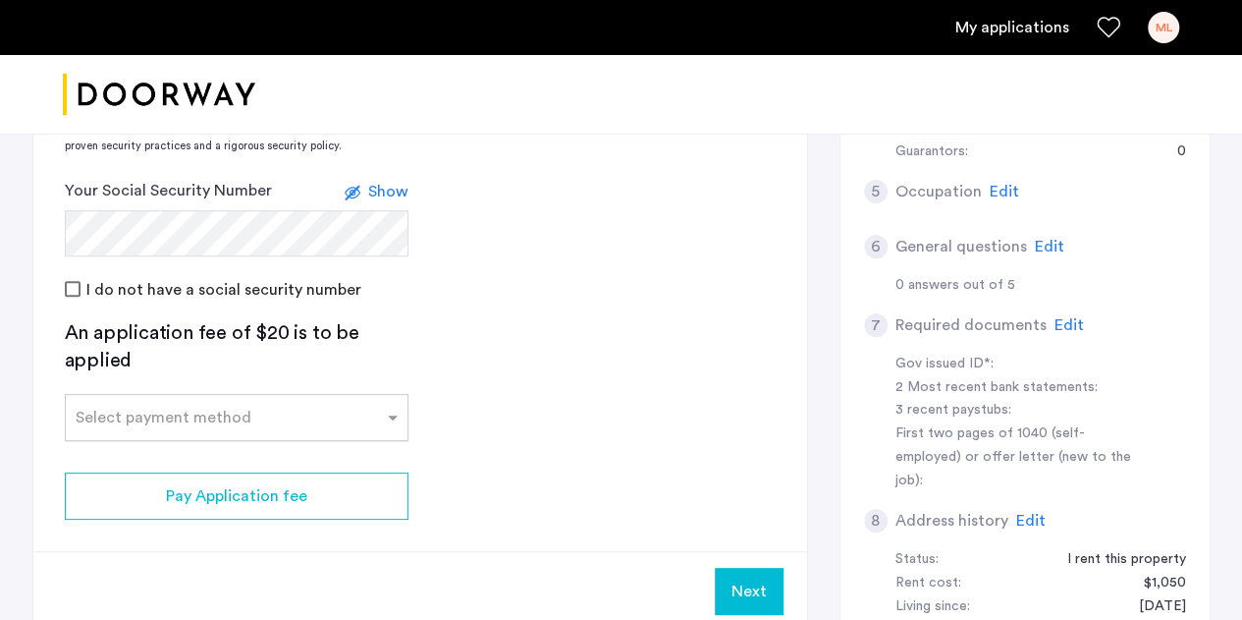
click at [199, 426] on div "Select payment method" at bounding box center [164, 417] width 176 height 24
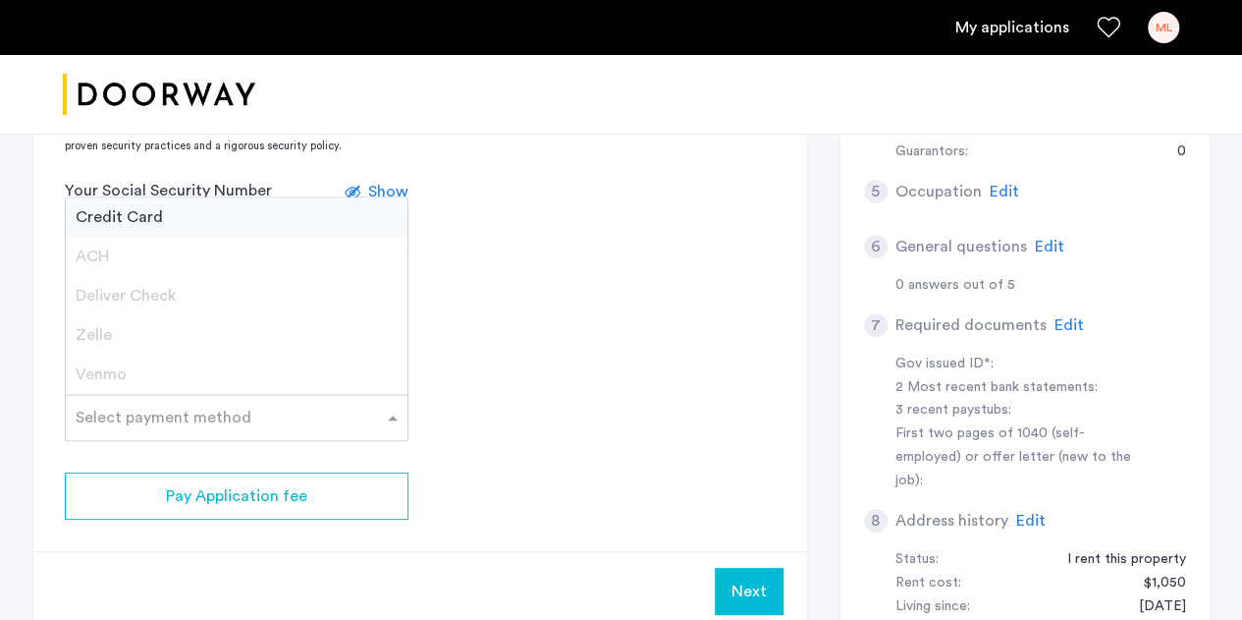
click at [141, 327] on div "Zelle" at bounding box center [237, 334] width 342 height 39
click at [543, 405] on app-credit-screening "2 Credit Screening & Application Fees Application Fees Please submit your appli…" at bounding box center [420, 208] width 774 height 843
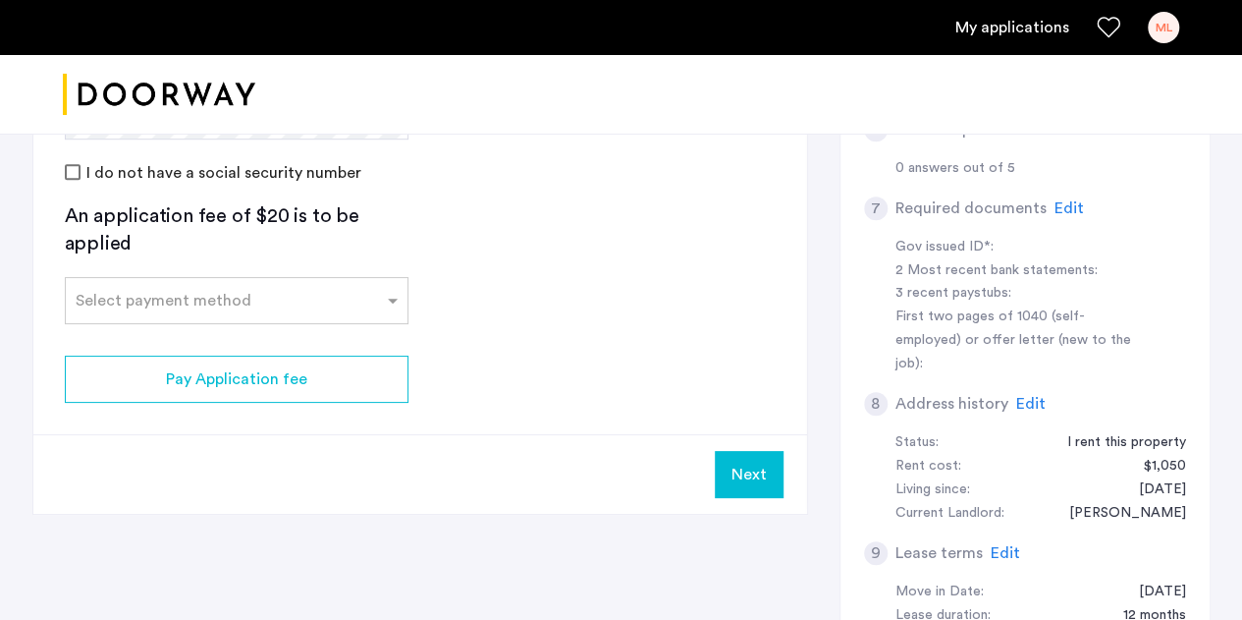
scroll to position [604, 0]
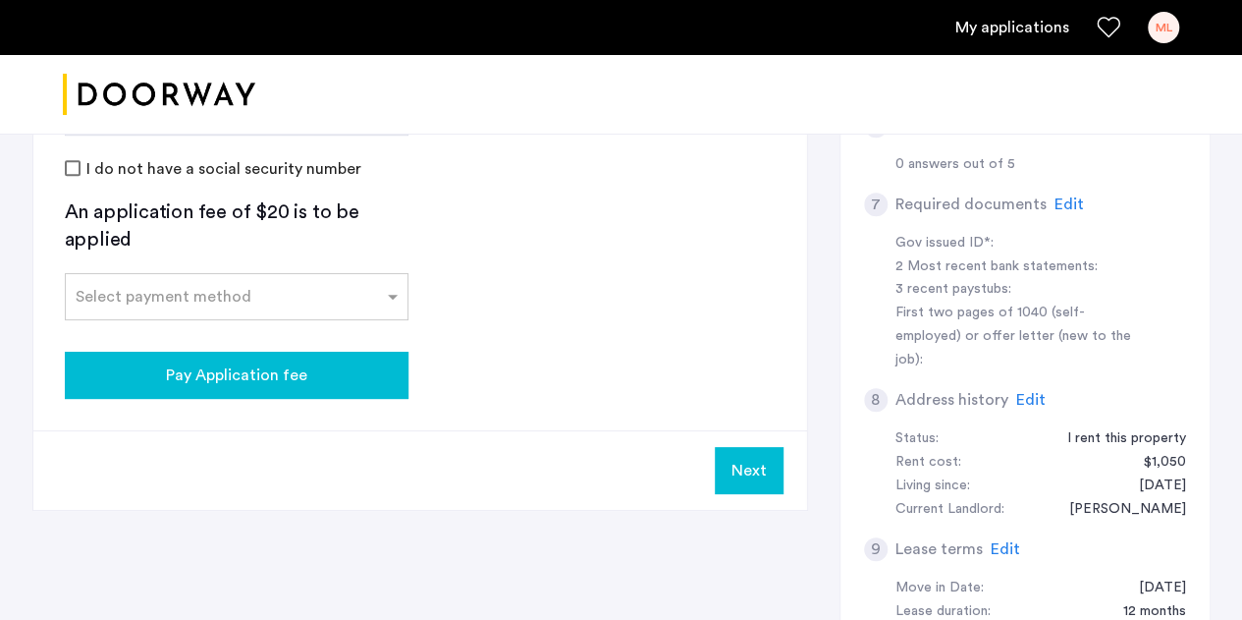
click at [226, 358] on button "Pay Application fee" at bounding box center [237, 374] width 344 height 47
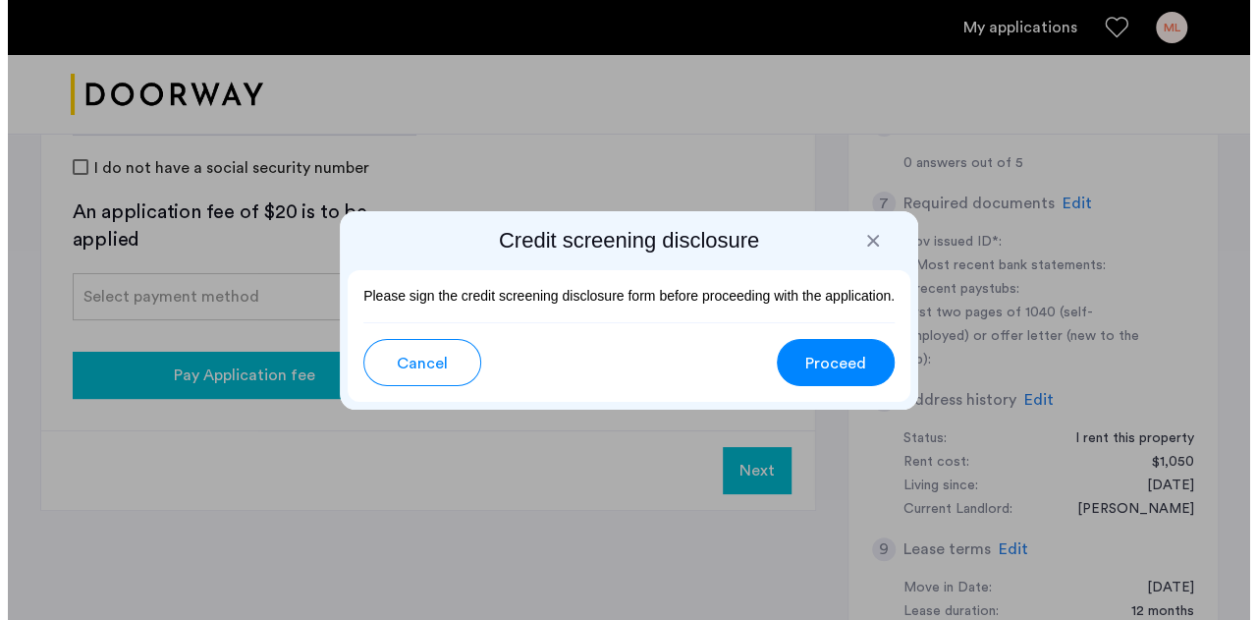
scroll to position [0, 0]
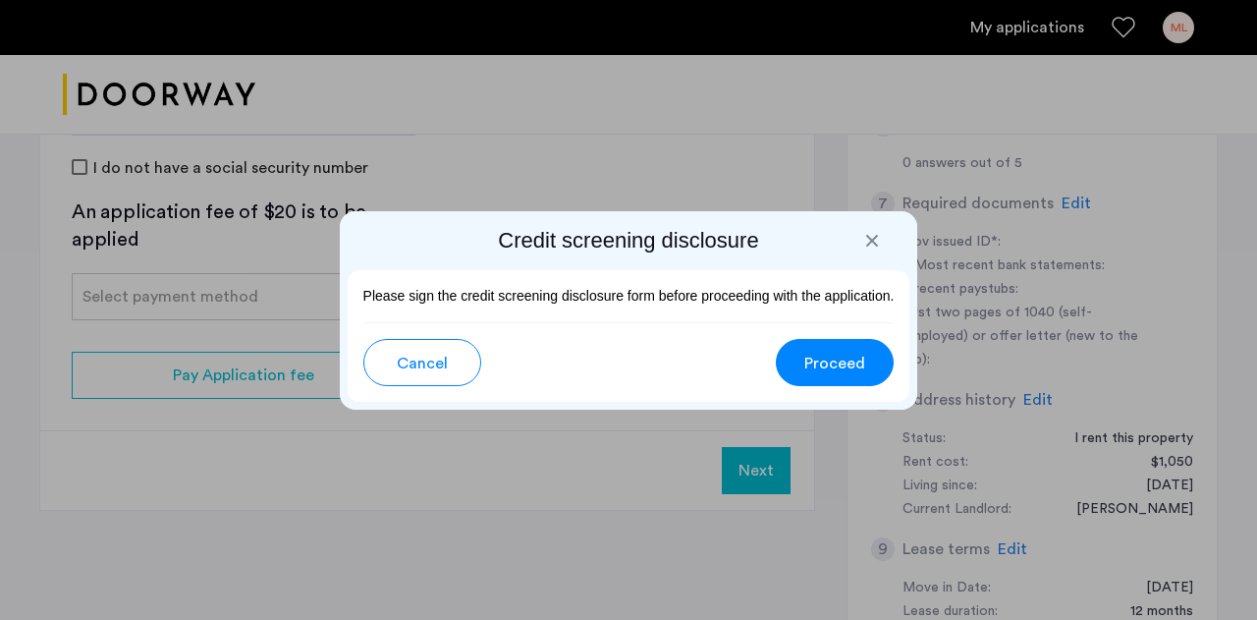
click at [823, 372] on span "Proceed" at bounding box center [834, 363] width 61 height 24
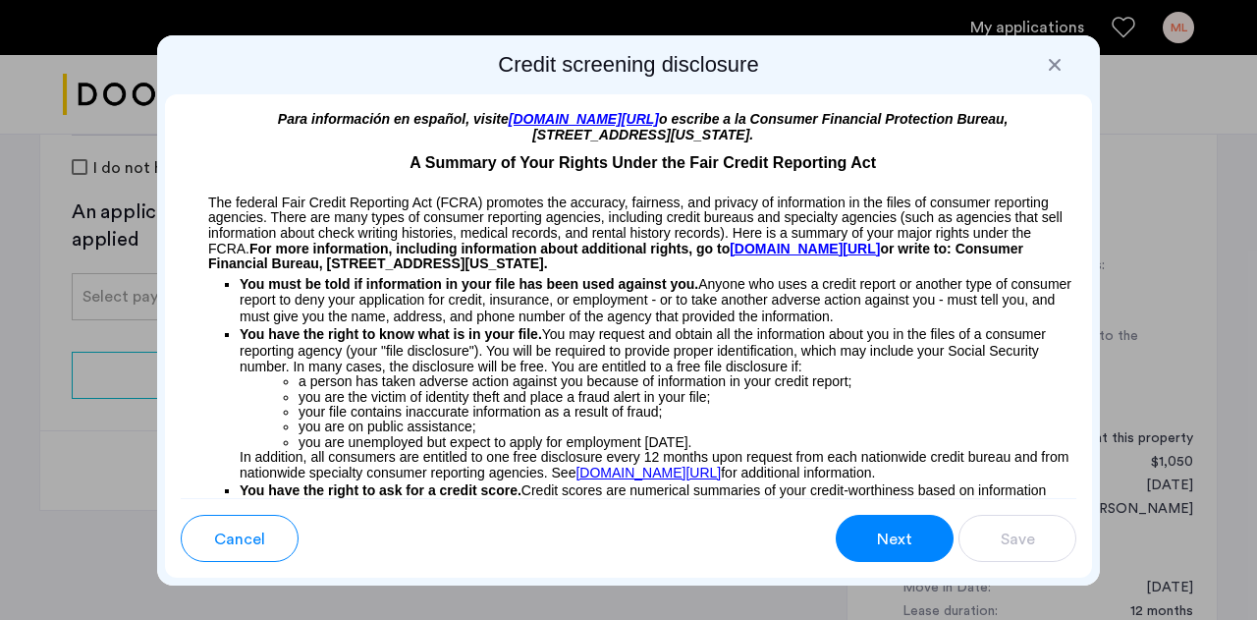
click at [925, 554] on button "Next" at bounding box center [895, 537] width 118 height 47
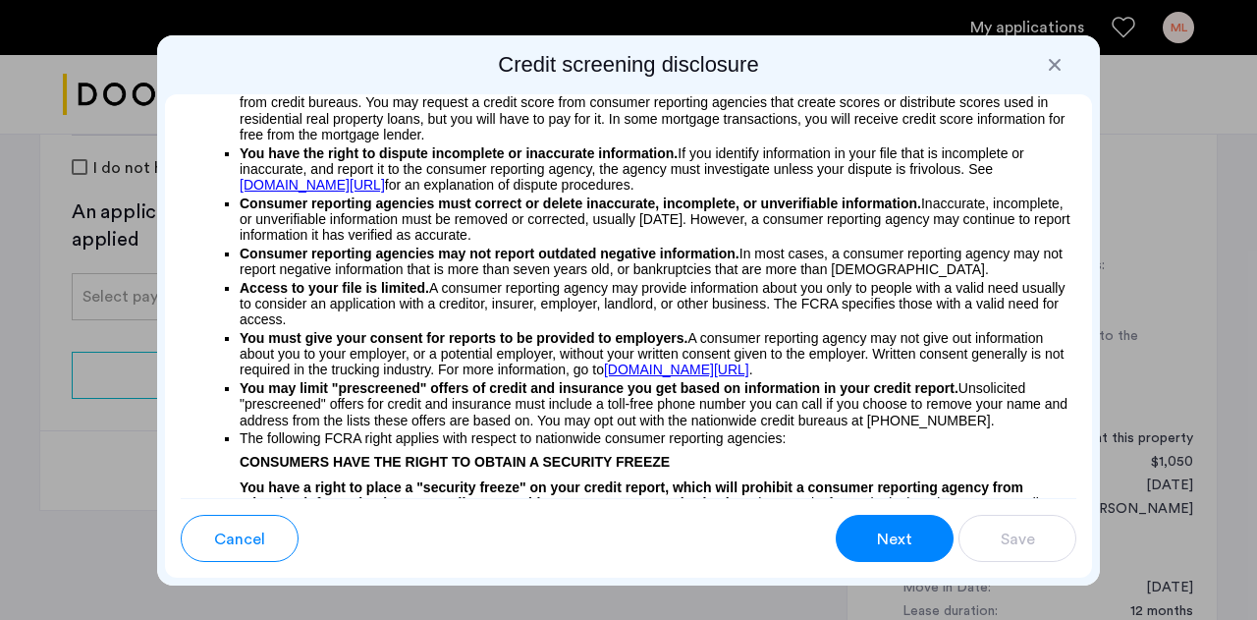
click at [925, 554] on button "Next" at bounding box center [895, 537] width 118 height 47
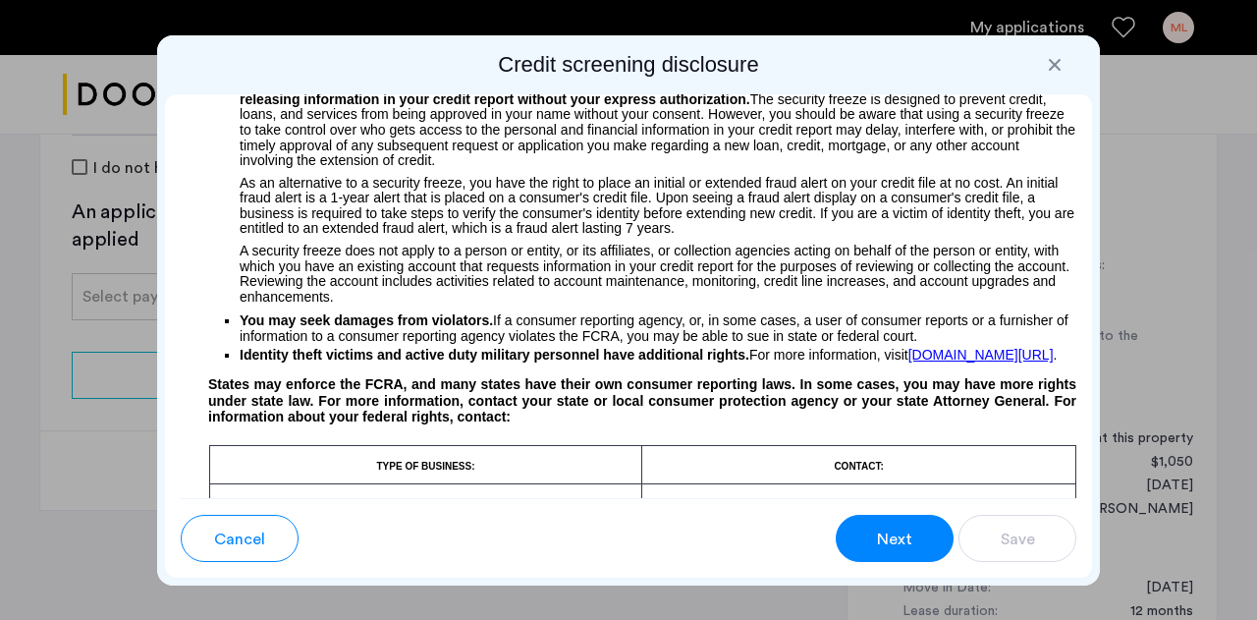
click at [925, 554] on button "Next" at bounding box center [895, 537] width 118 height 47
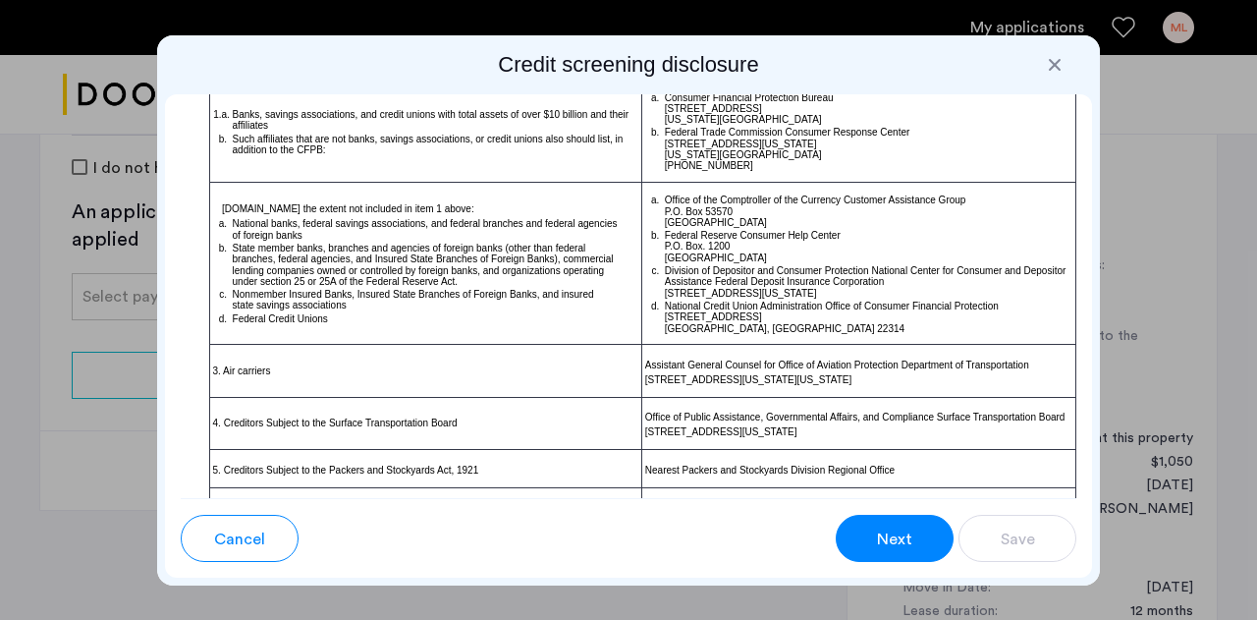
click at [925, 554] on button "Next" at bounding box center [895, 537] width 118 height 47
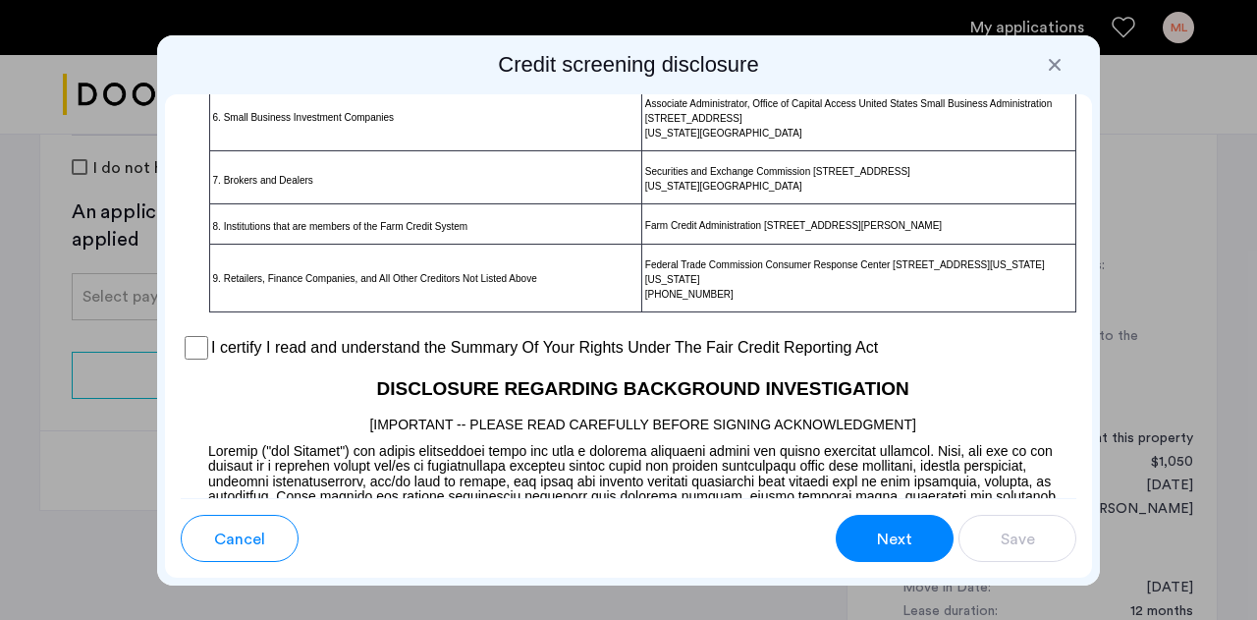
click at [925, 554] on button "Next" at bounding box center [895, 537] width 118 height 47
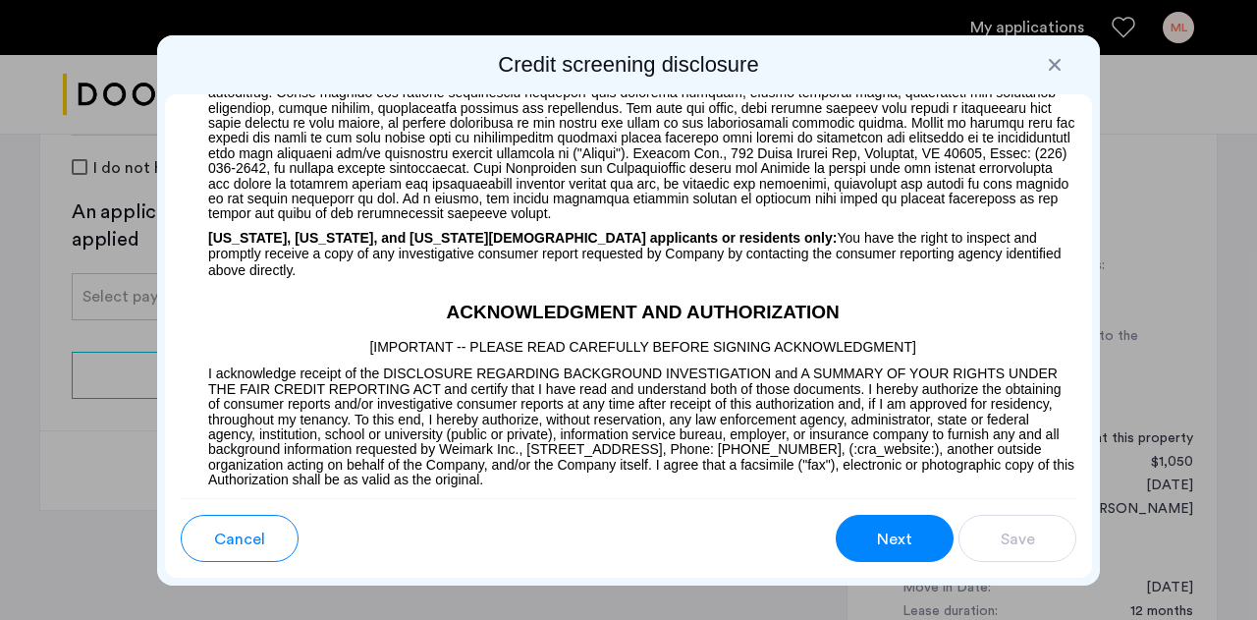
click at [925, 554] on button "Next" at bounding box center [895, 537] width 118 height 47
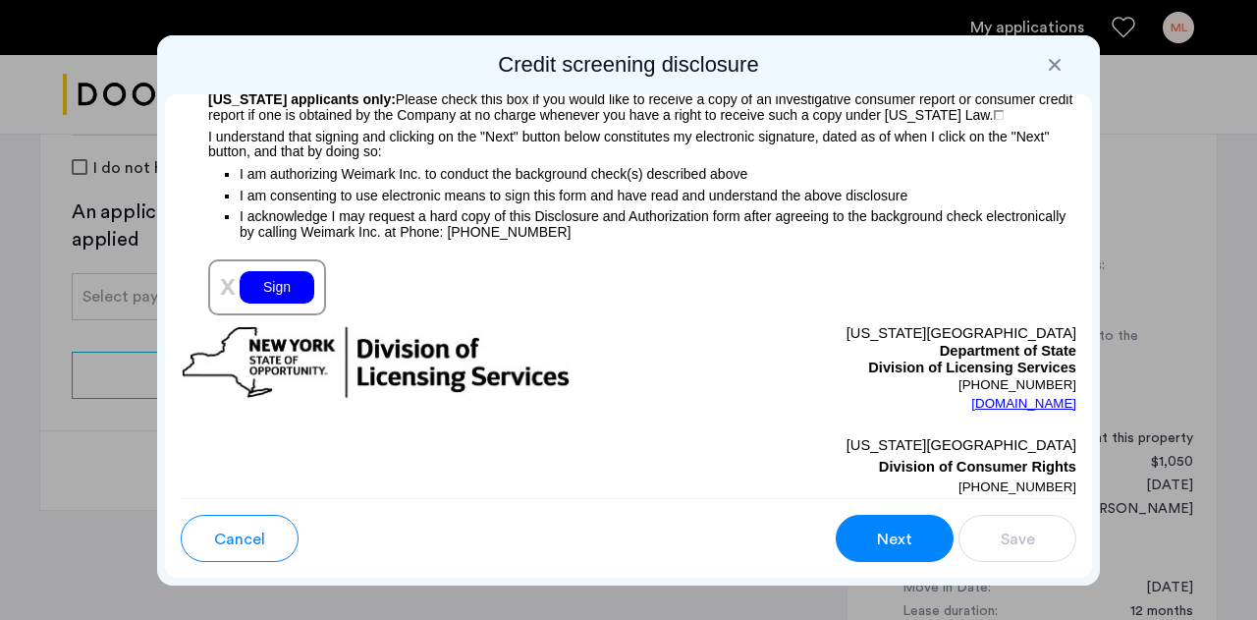
click at [925, 554] on button "Next" at bounding box center [895, 537] width 118 height 47
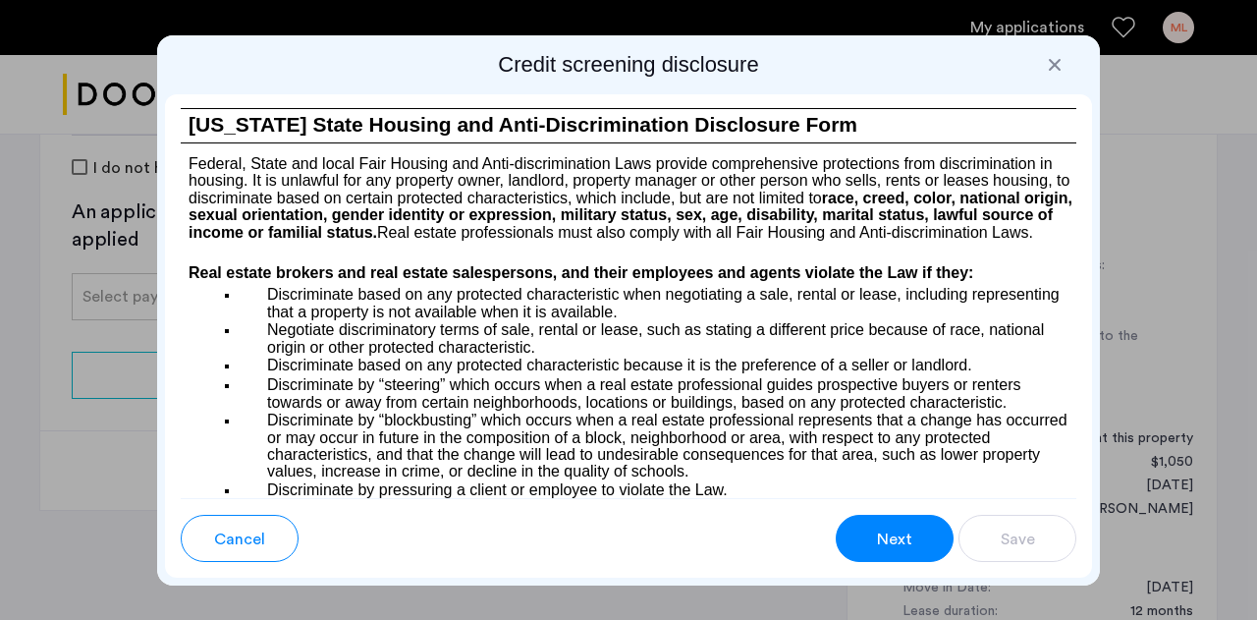
click at [925, 554] on button "Next" at bounding box center [895, 537] width 118 height 47
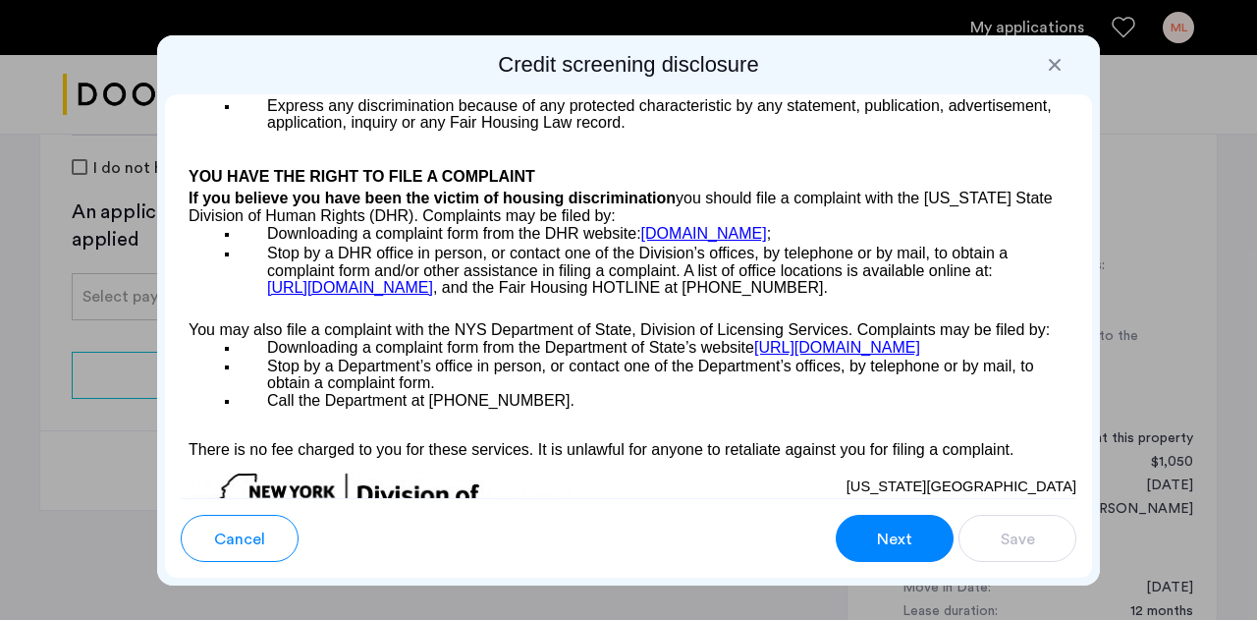
click at [925, 554] on button "Next" at bounding box center [895, 537] width 118 height 47
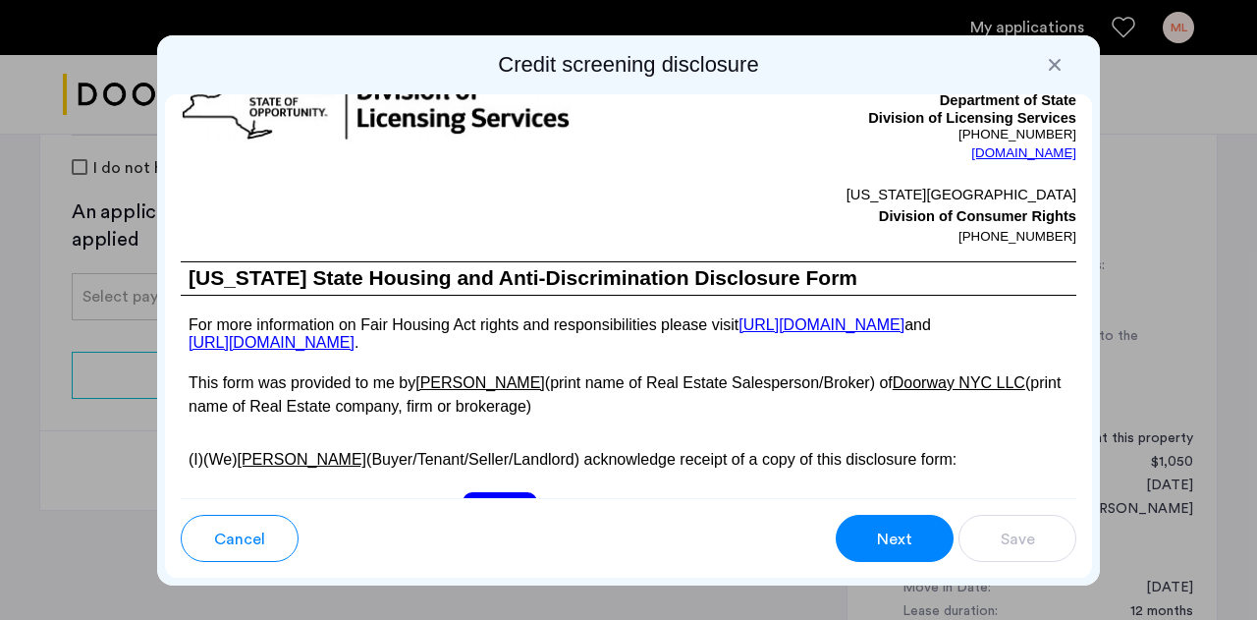
click at [925, 554] on button "Next" at bounding box center [895, 537] width 118 height 47
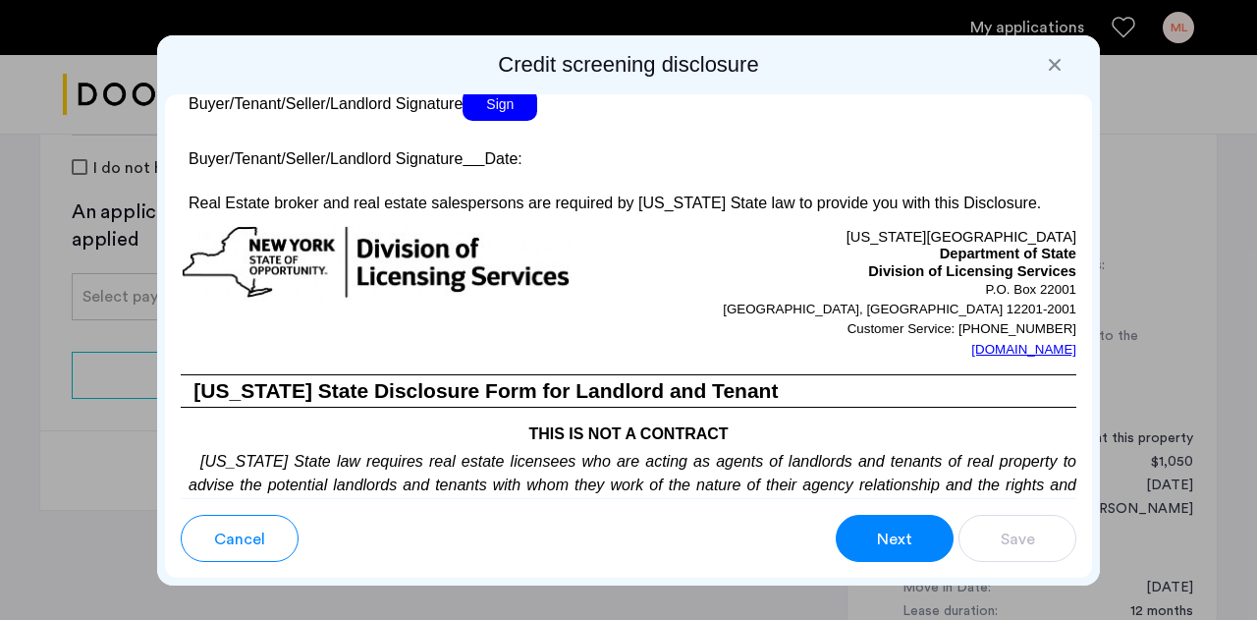
click at [925, 554] on button "Next" at bounding box center [895, 537] width 118 height 47
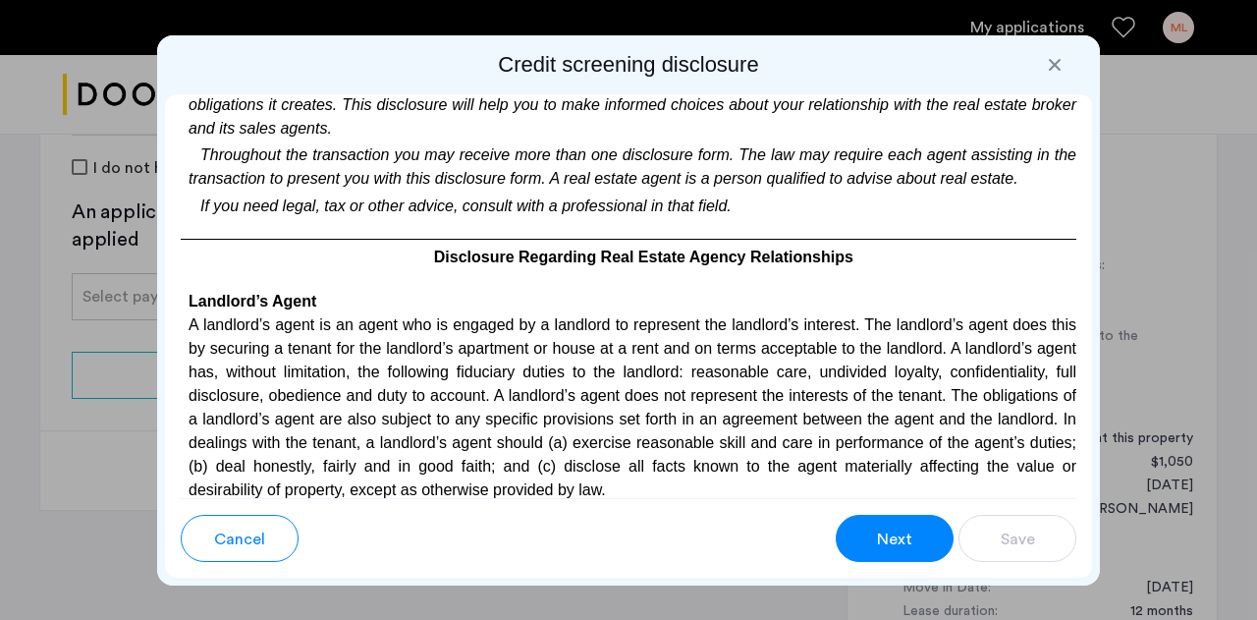
click at [925, 554] on button "Next" at bounding box center [895, 537] width 118 height 47
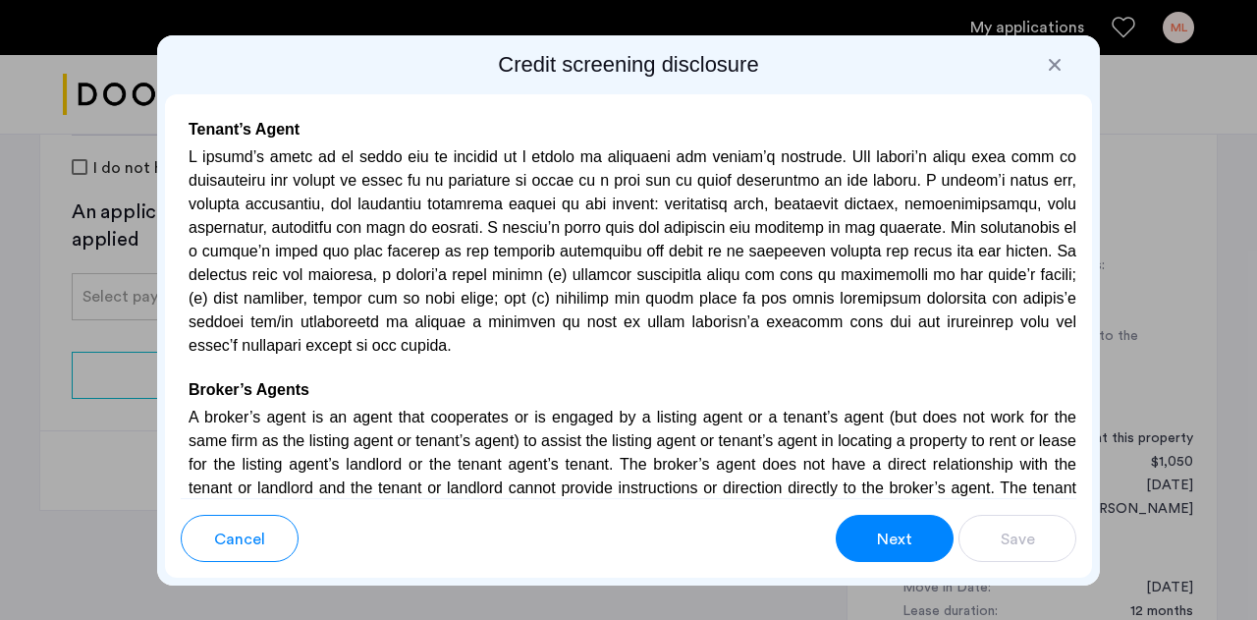
click at [925, 554] on button "Next" at bounding box center [895, 537] width 118 height 47
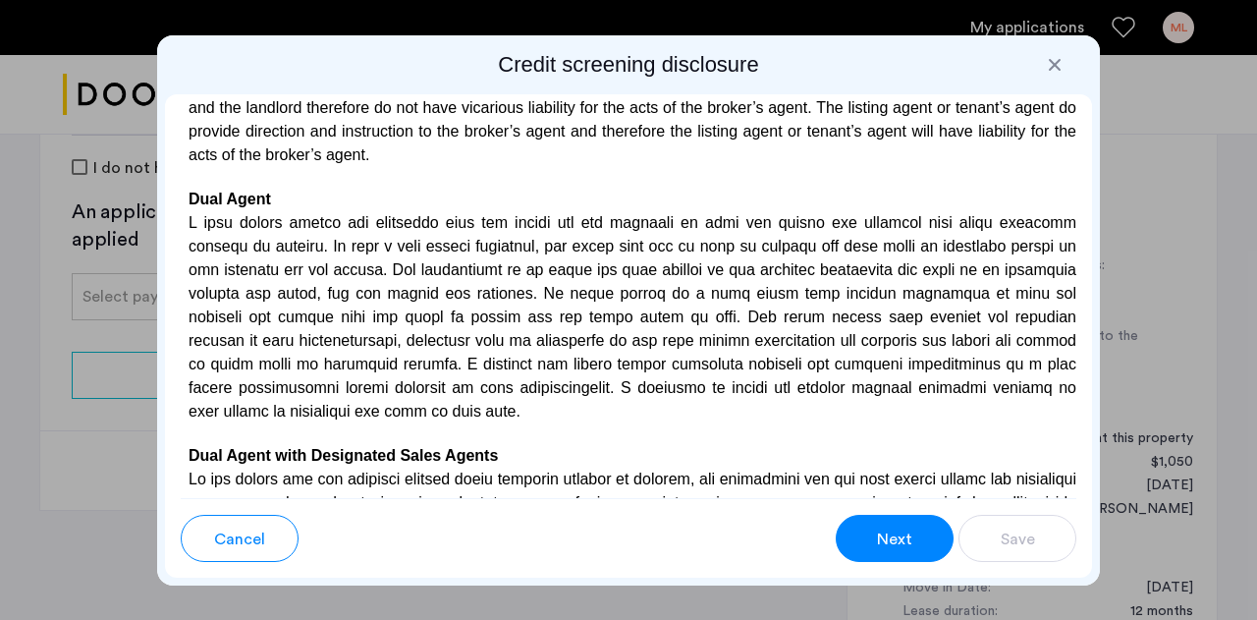
click at [925, 554] on button "Next" at bounding box center [895, 537] width 118 height 47
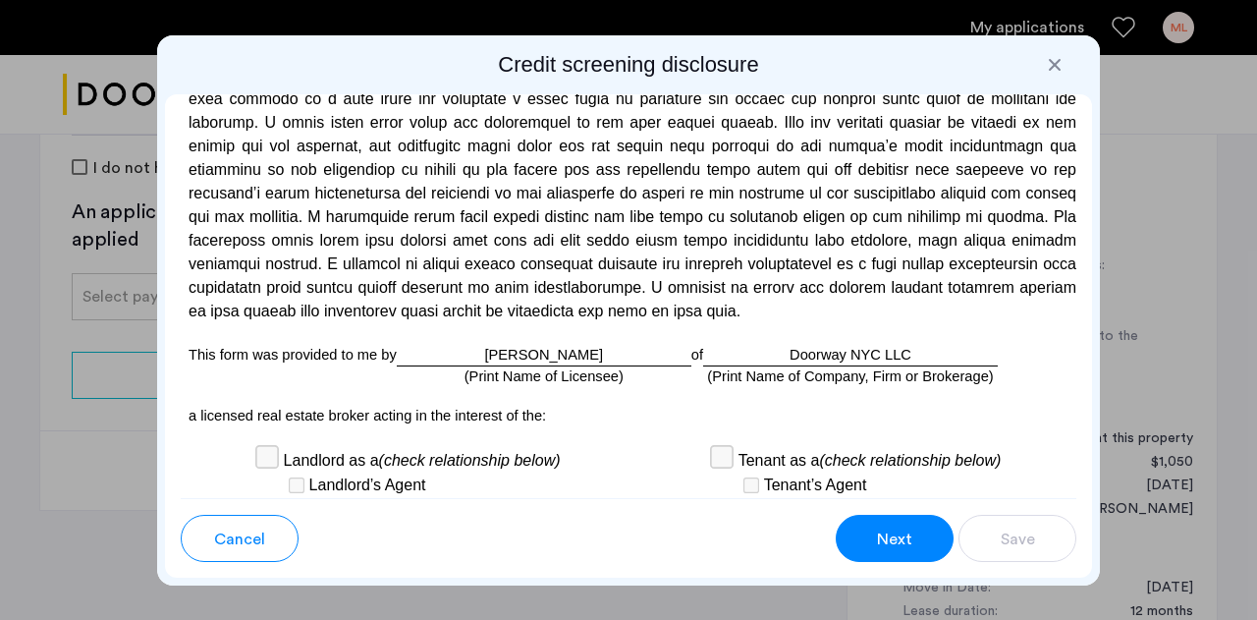
click at [925, 554] on button "Next" at bounding box center [895, 537] width 118 height 47
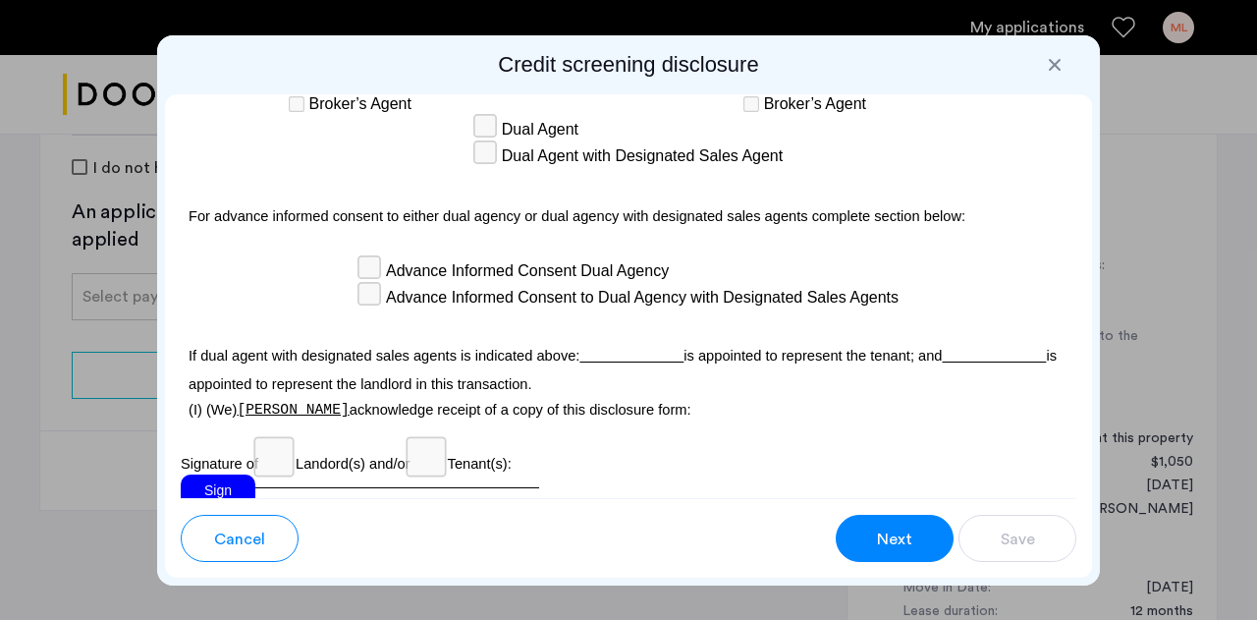
click at [925, 554] on button "Next" at bounding box center [895, 537] width 118 height 47
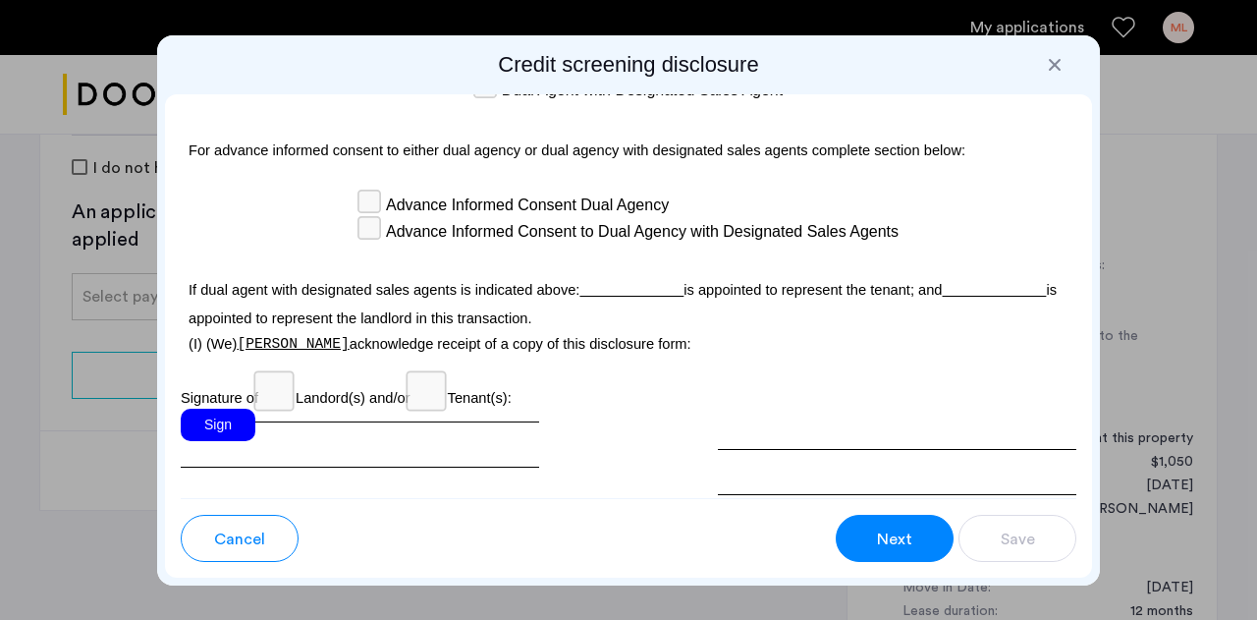
scroll to position [6297, 0]
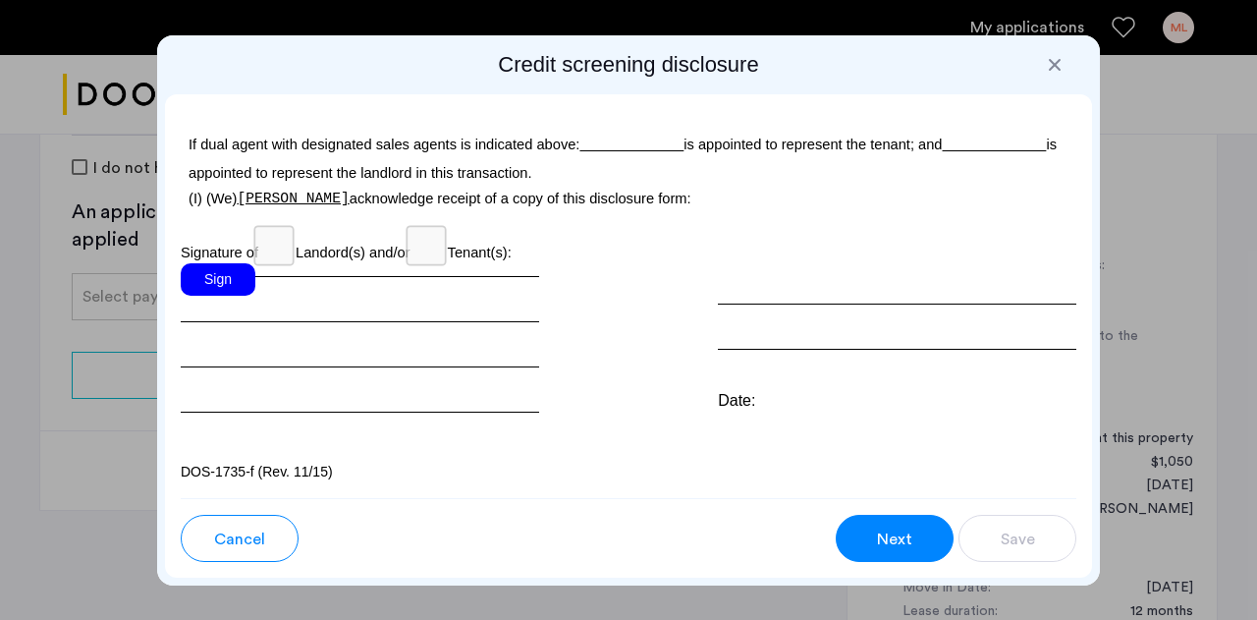
click at [254, 266] on div "Sign" at bounding box center [360, 337] width 358 height 149
click at [243, 284] on div "Sign" at bounding box center [218, 279] width 75 height 32
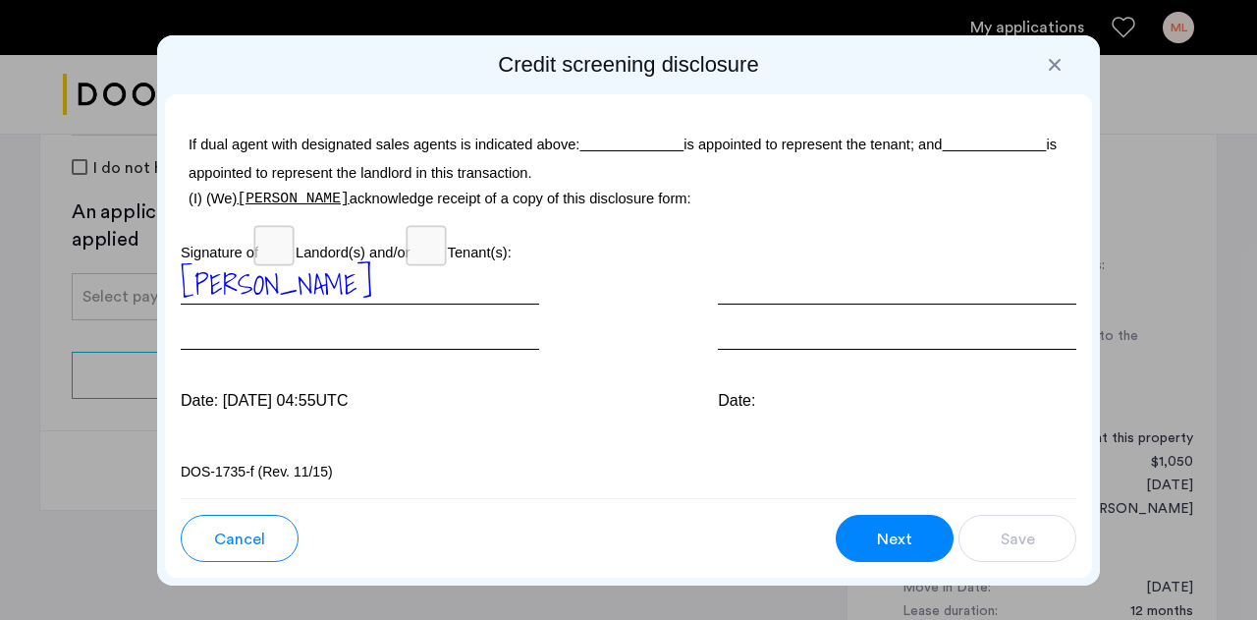
click at [721, 405] on div "Date:" at bounding box center [897, 401] width 358 height 24
click at [918, 550] on button "Next" at bounding box center [895, 537] width 118 height 47
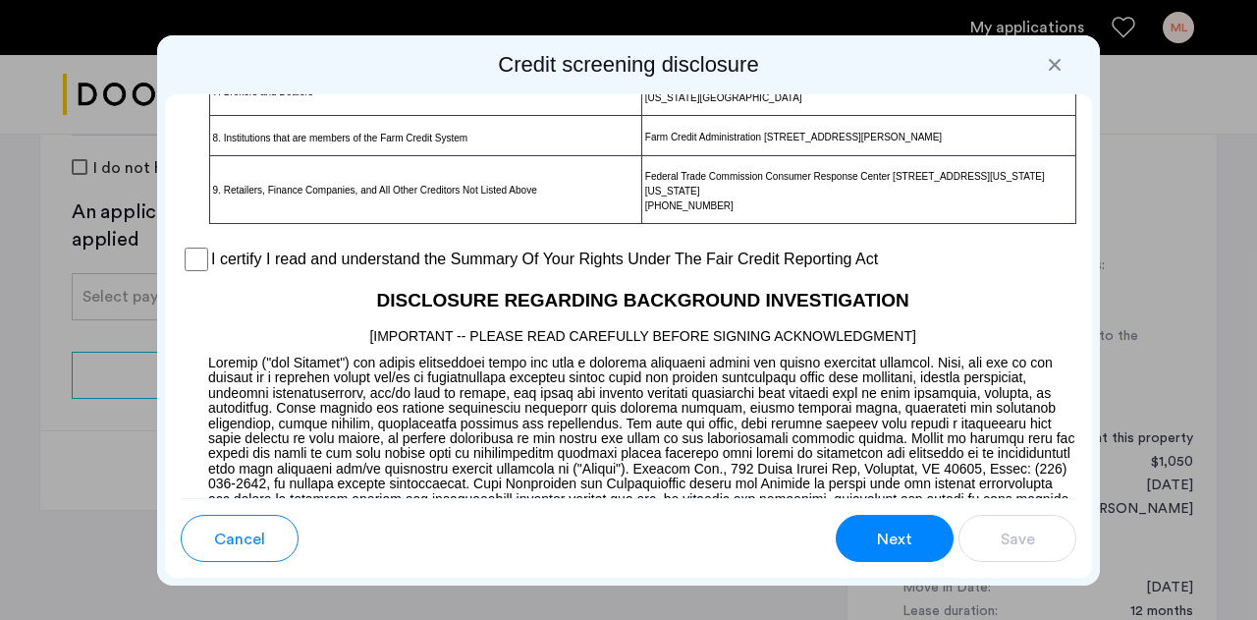
scroll to position [1693, 0]
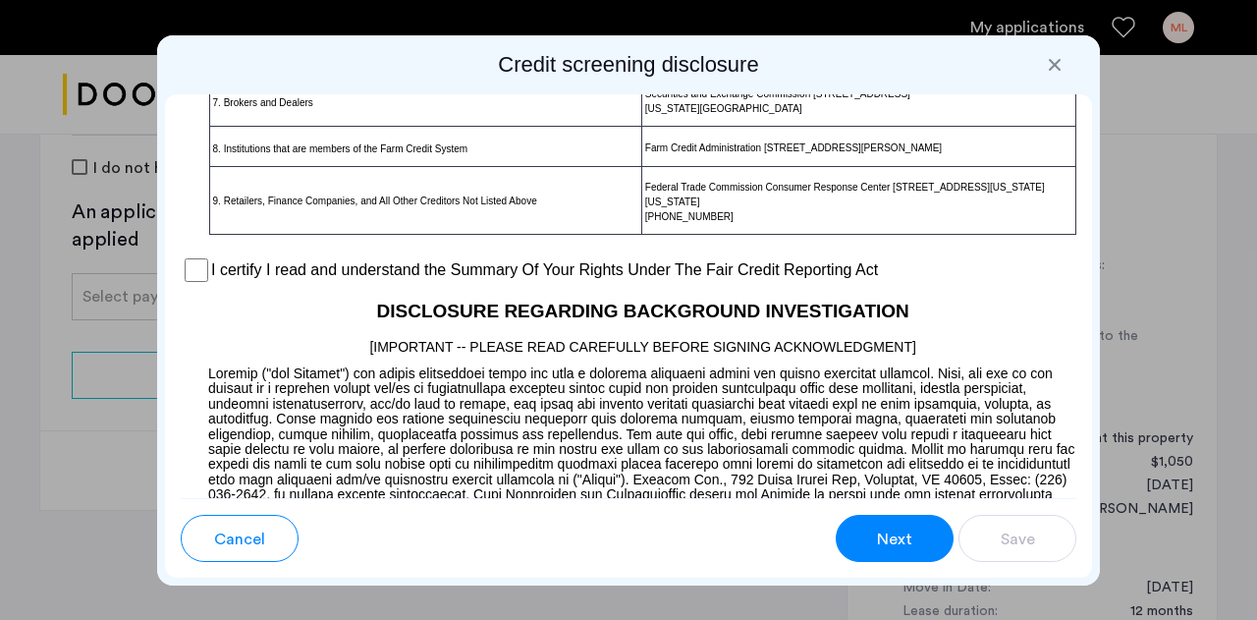
click at [208, 285] on div "I certify I read and understand the Summary Of Your Rights Under The Fair Credi…" at bounding box center [628, 269] width 895 height 29
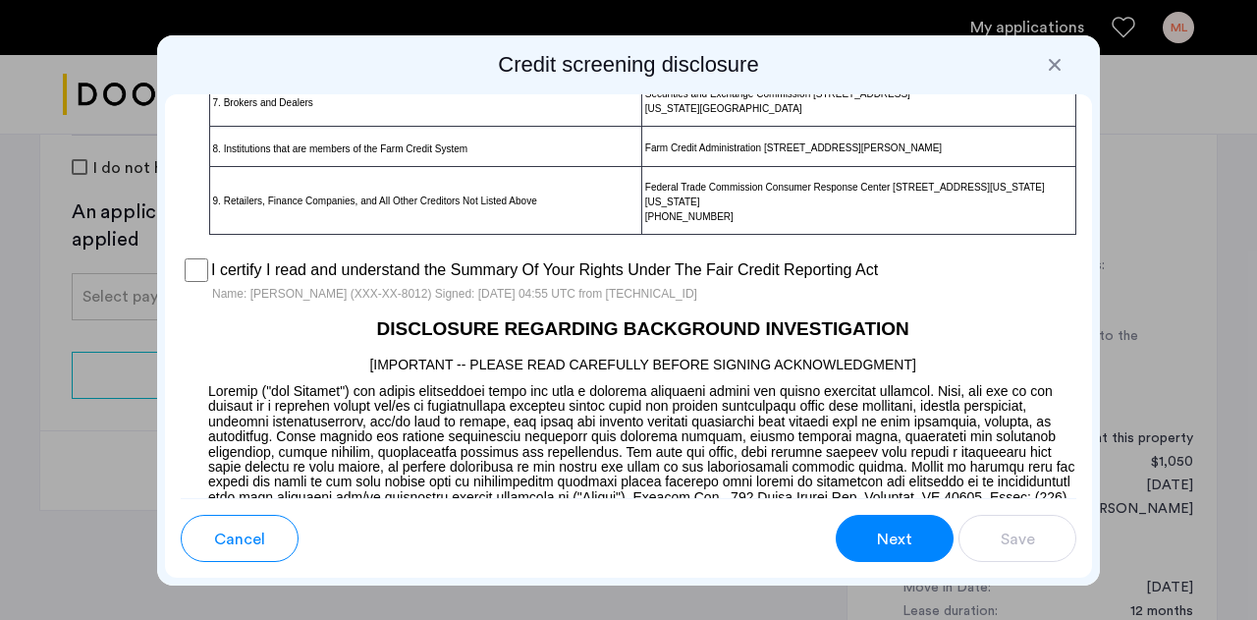
click at [861, 525] on button "Next" at bounding box center [895, 537] width 118 height 47
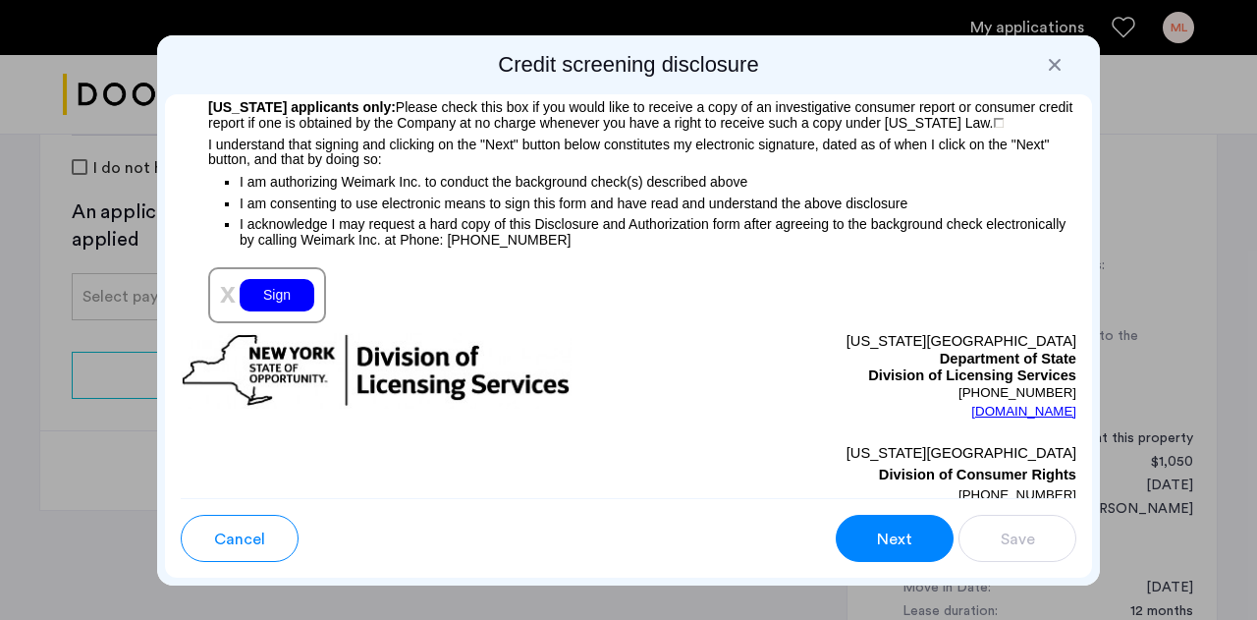
scroll to position [2441, 0]
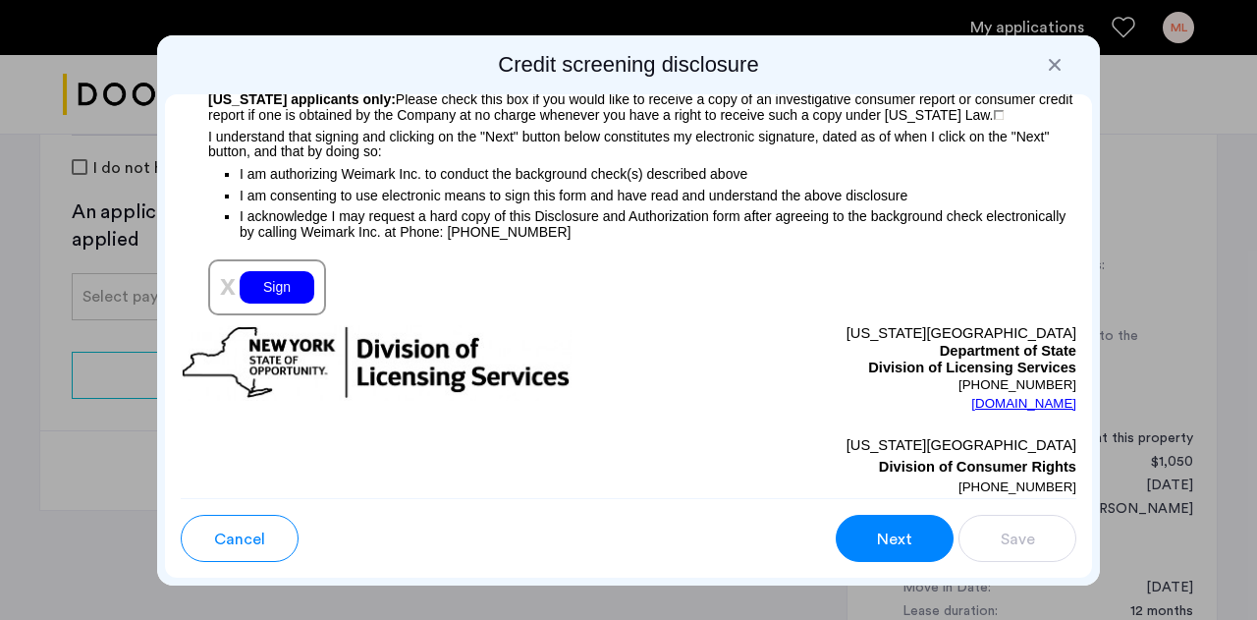
click at [294, 292] on div "Sign" at bounding box center [277, 287] width 75 height 32
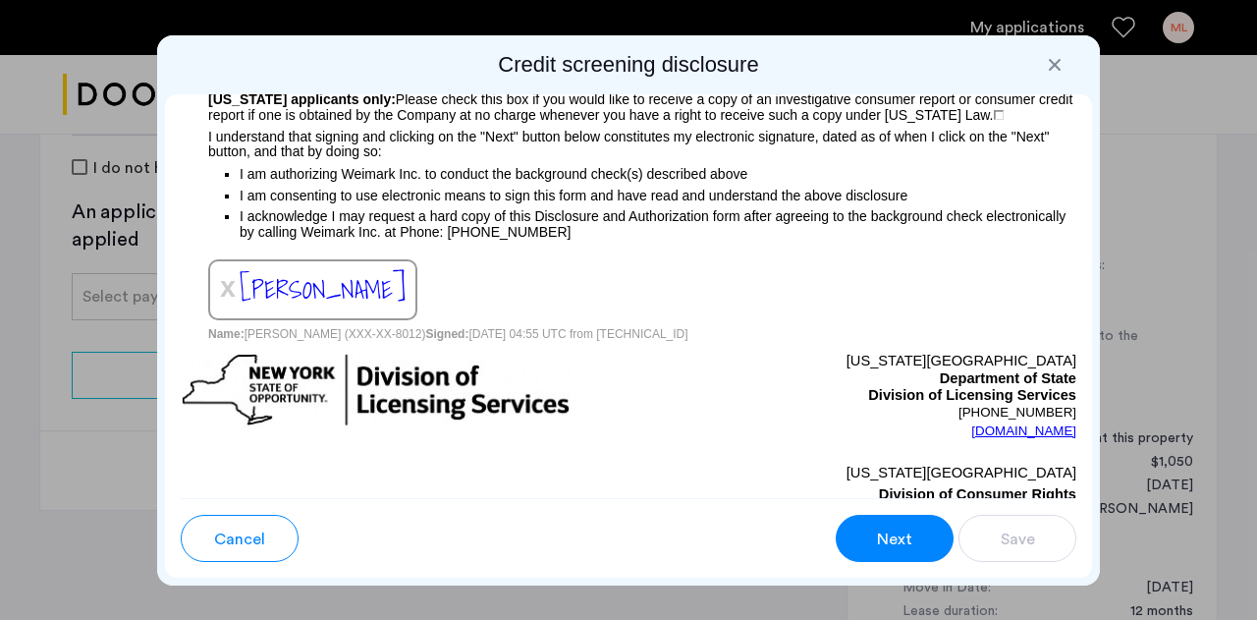
click at [917, 540] on button "Next" at bounding box center [895, 537] width 118 height 47
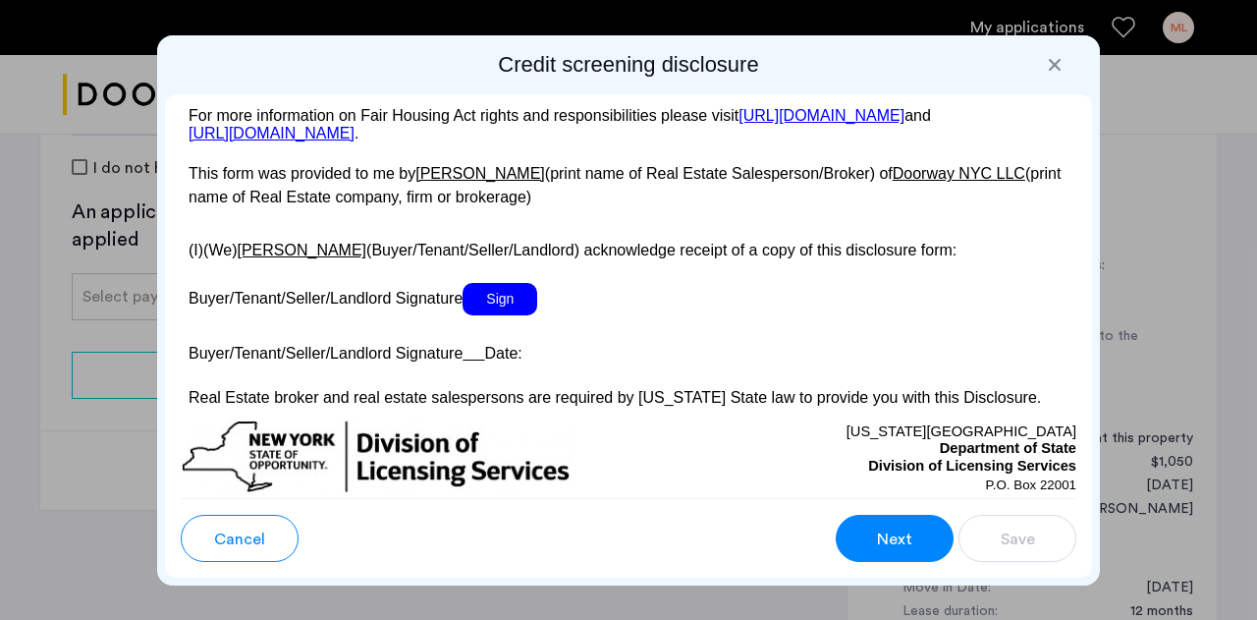
scroll to position [3933, 0]
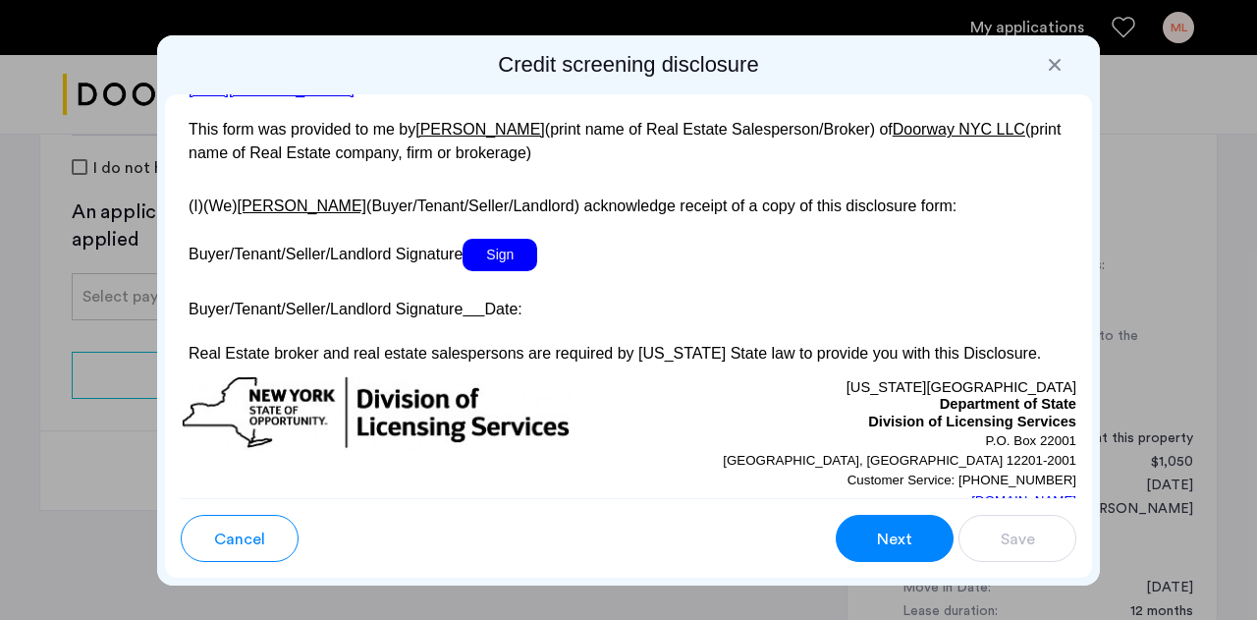
click at [516, 271] on span "Sign" at bounding box center [499, 255] width 75 height 32
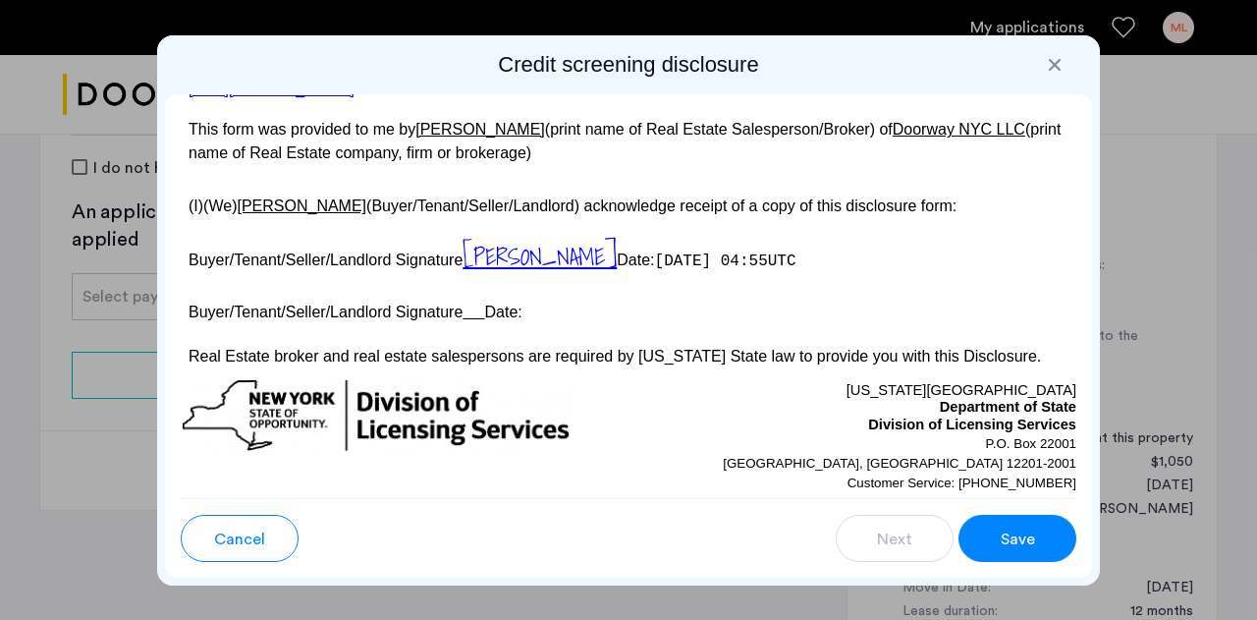
click at [984, 526] on button "Save" at bounding box center [1017, 537] width 118 height 47
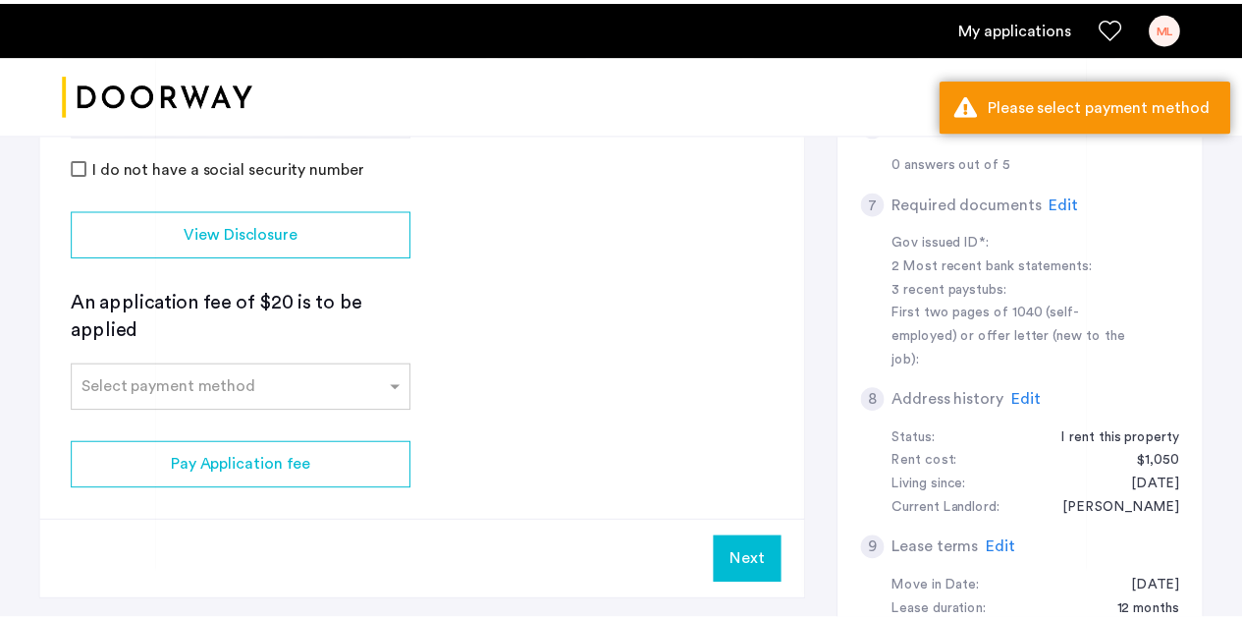
scroll to position [604, 0]
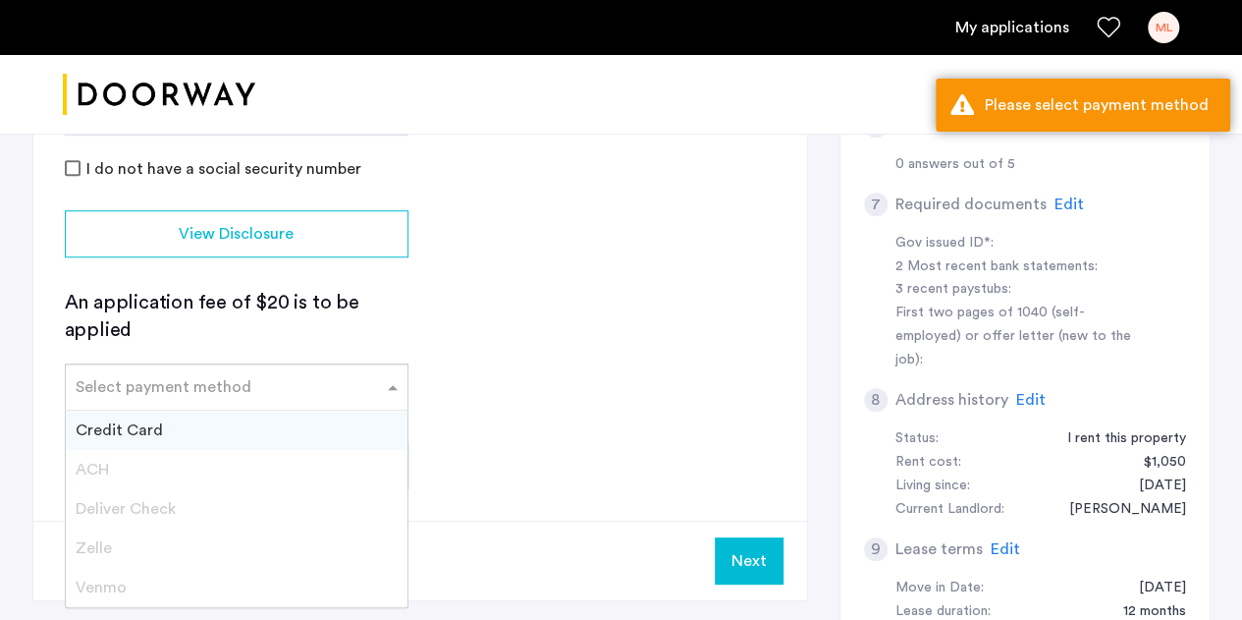
click at [328, 378] on input "text" at bounding box center [217, 383] width 283 height 14
click at [267, 423] on div "Credit Card" at bounding box center [237, 429] width 342 height 39
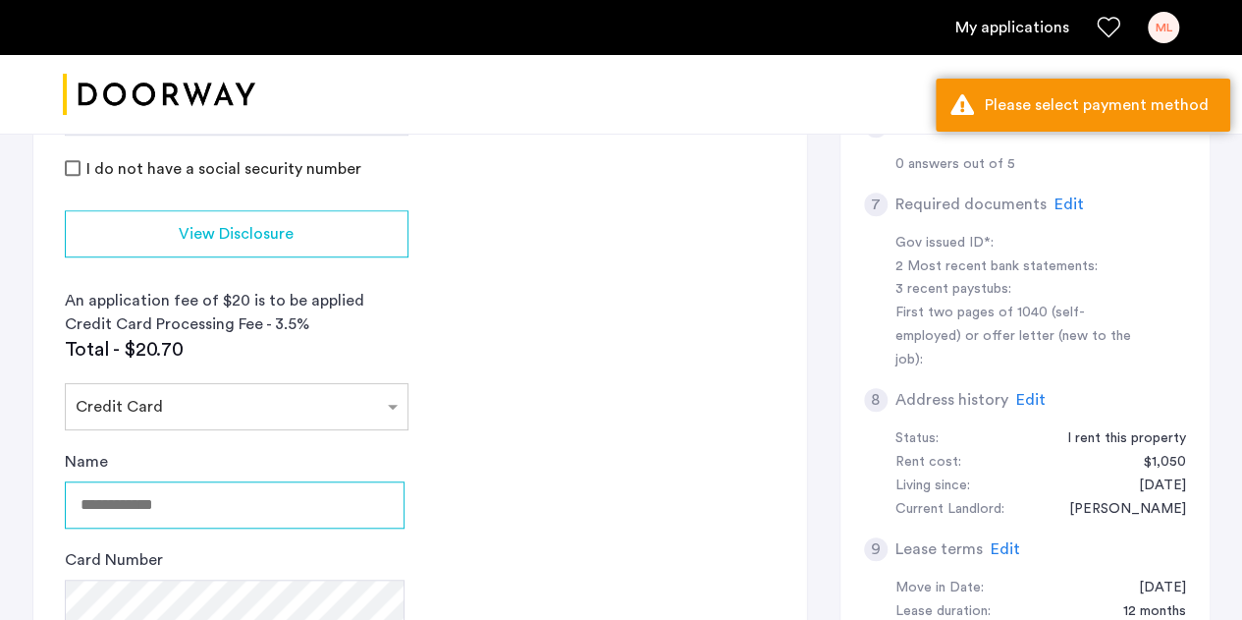
click at [224, 484] on input "Name" at bounding box center [235, 504] width 340 height 47
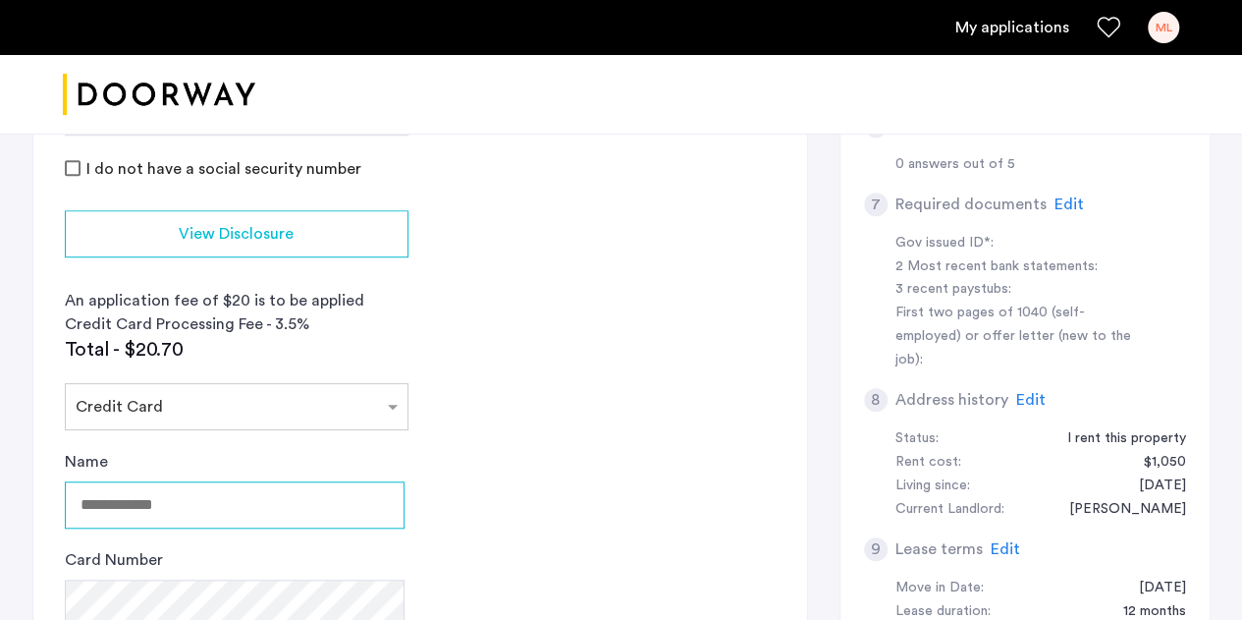
type input "**********"
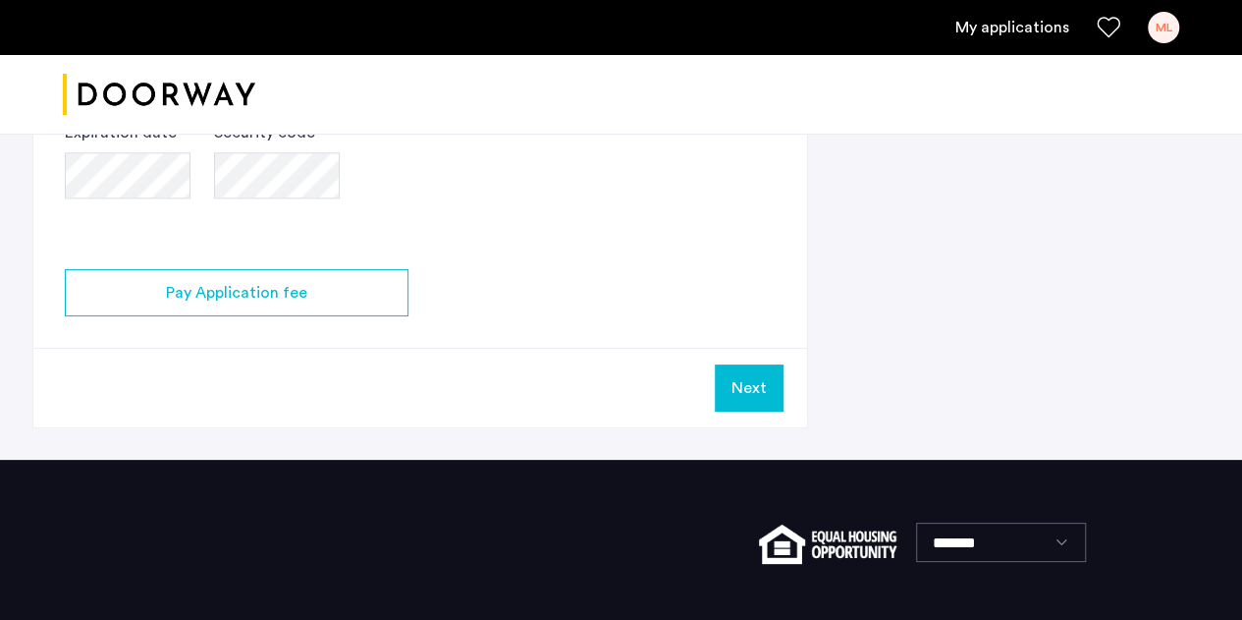
scroll to position [1142, 0]
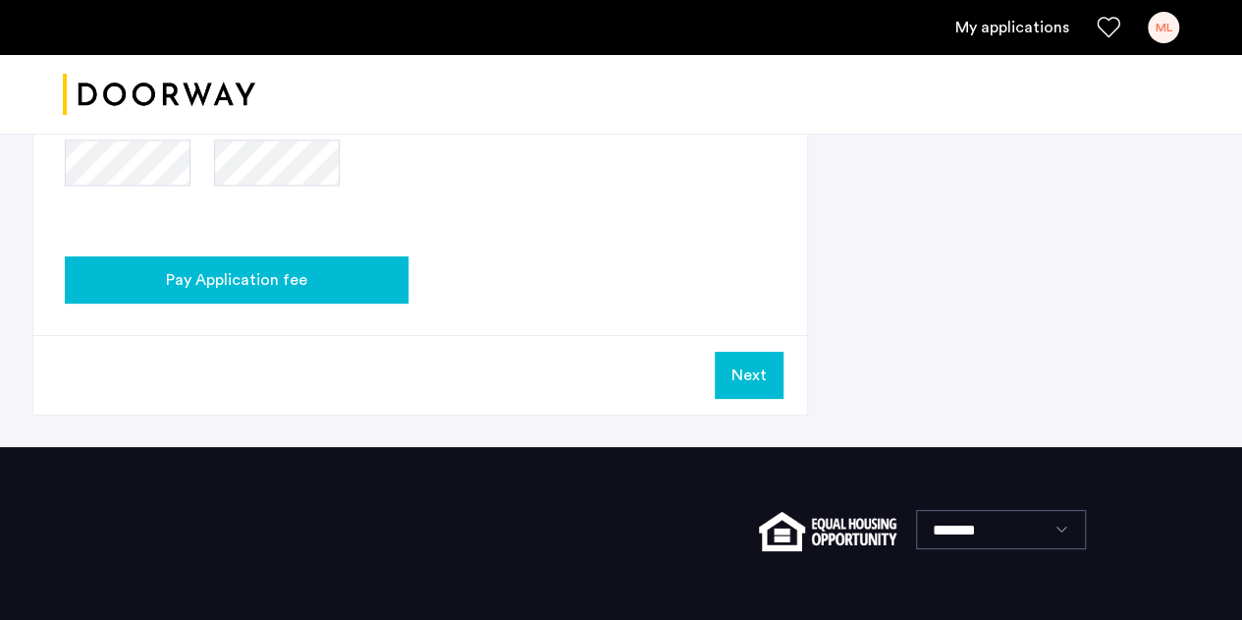
click at [340, 284] on div "Pay Application fee" at bounding box center [237, 280] width 312 height 24
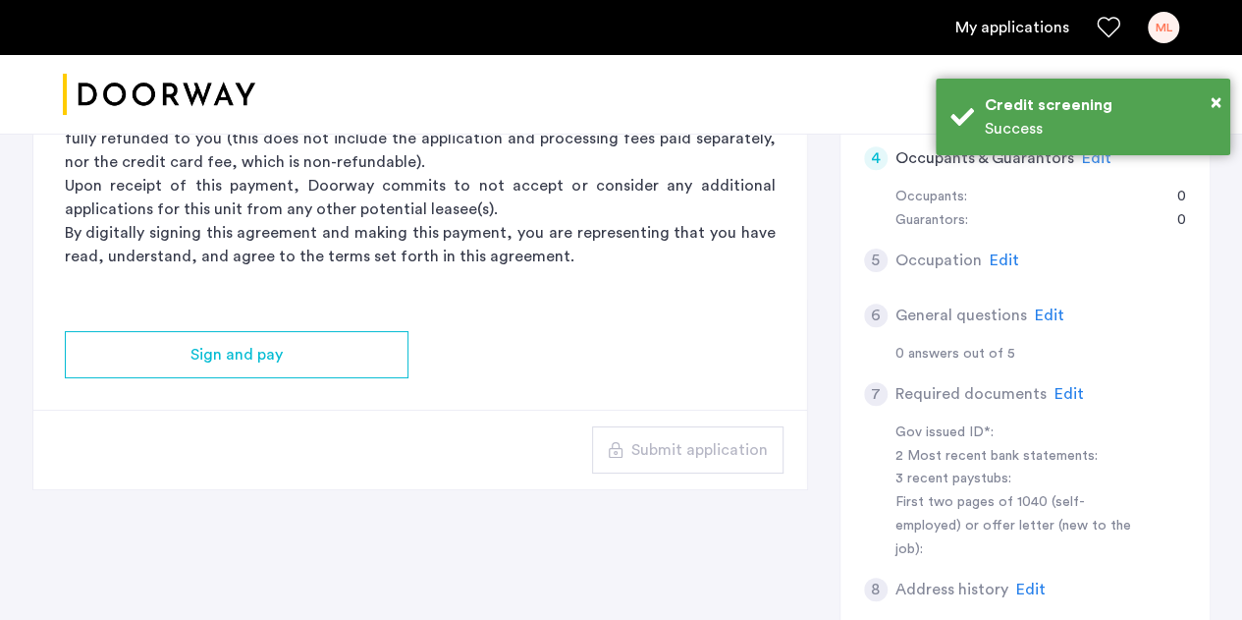
scroll to position [415, 0]
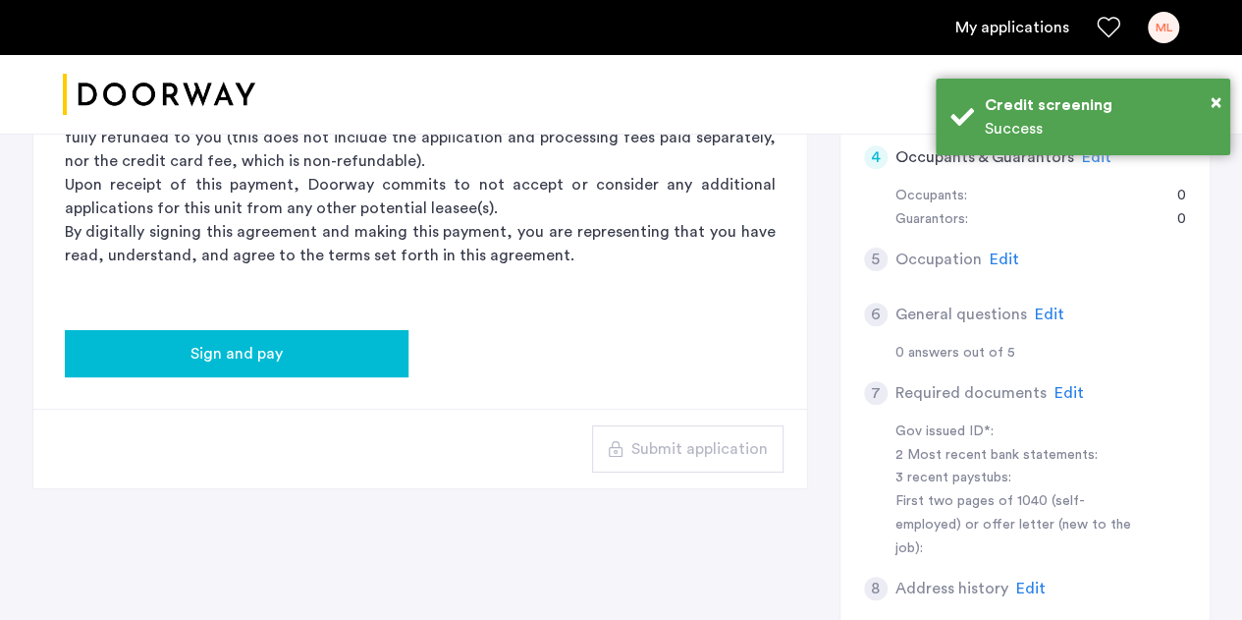
click at [340, 345] on div "Sign and pay" at bounding box center [237, 354] width 312 height 24
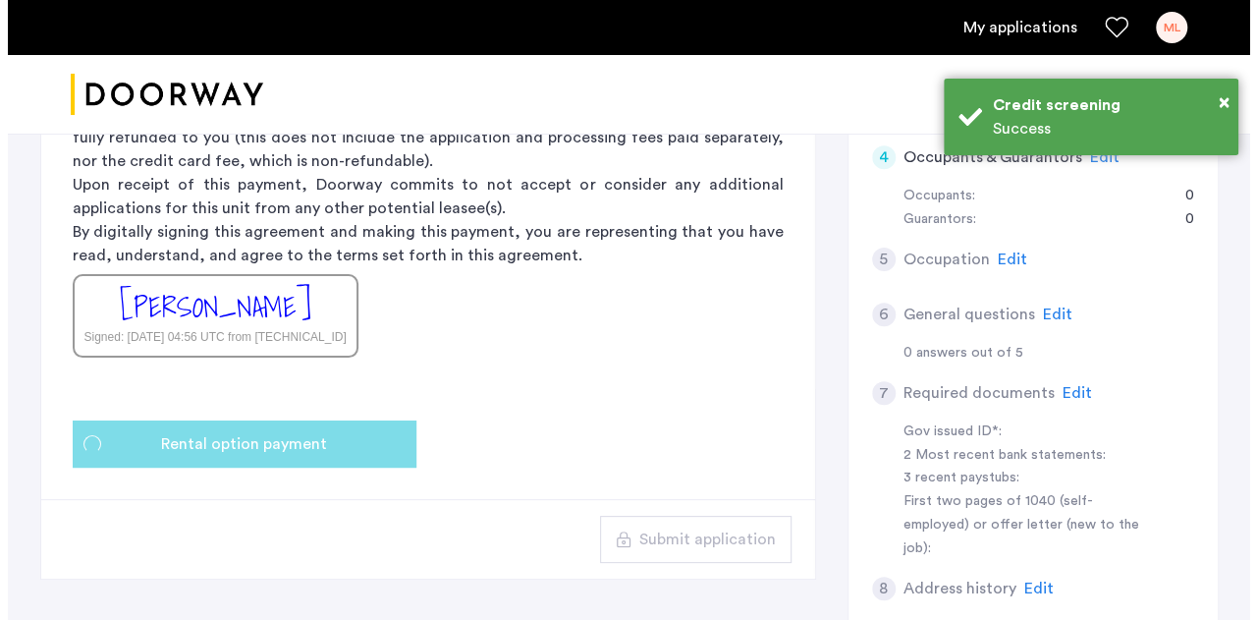
scroll to position [0, 0]
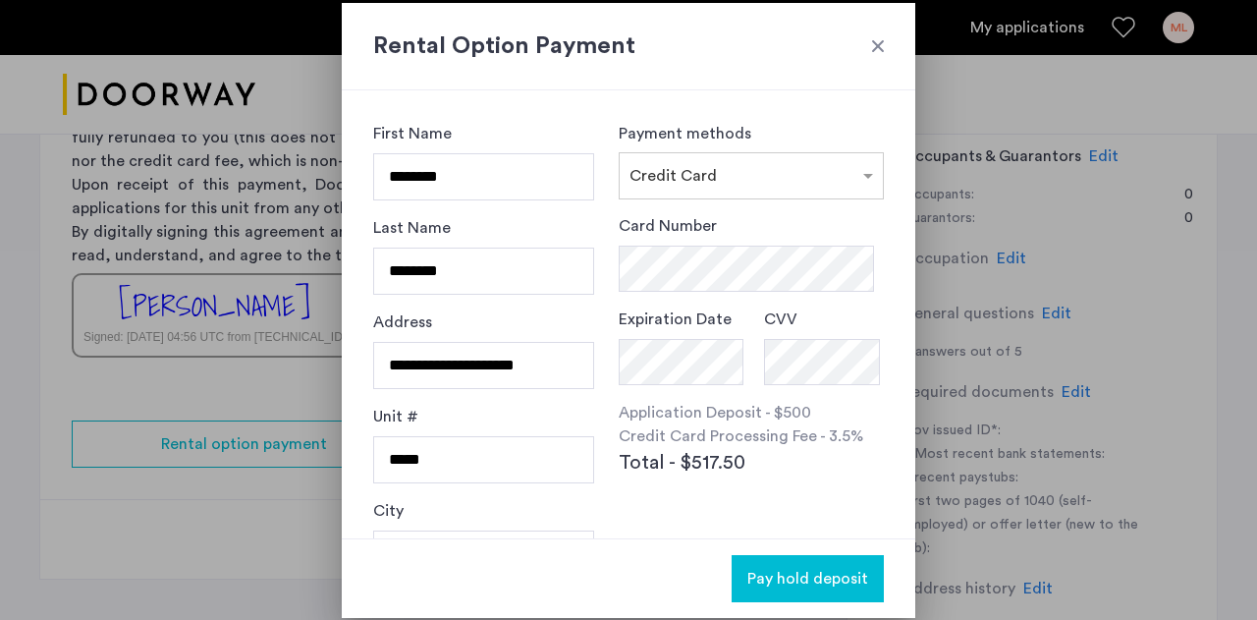
click at [796, 580] on span "Pay hold deposit" at bounding box center [807, 578] width 121 height 24
click at [828, 570] on span "Pay hold deposit" at bounding box center [807, 578] width 121 height 24
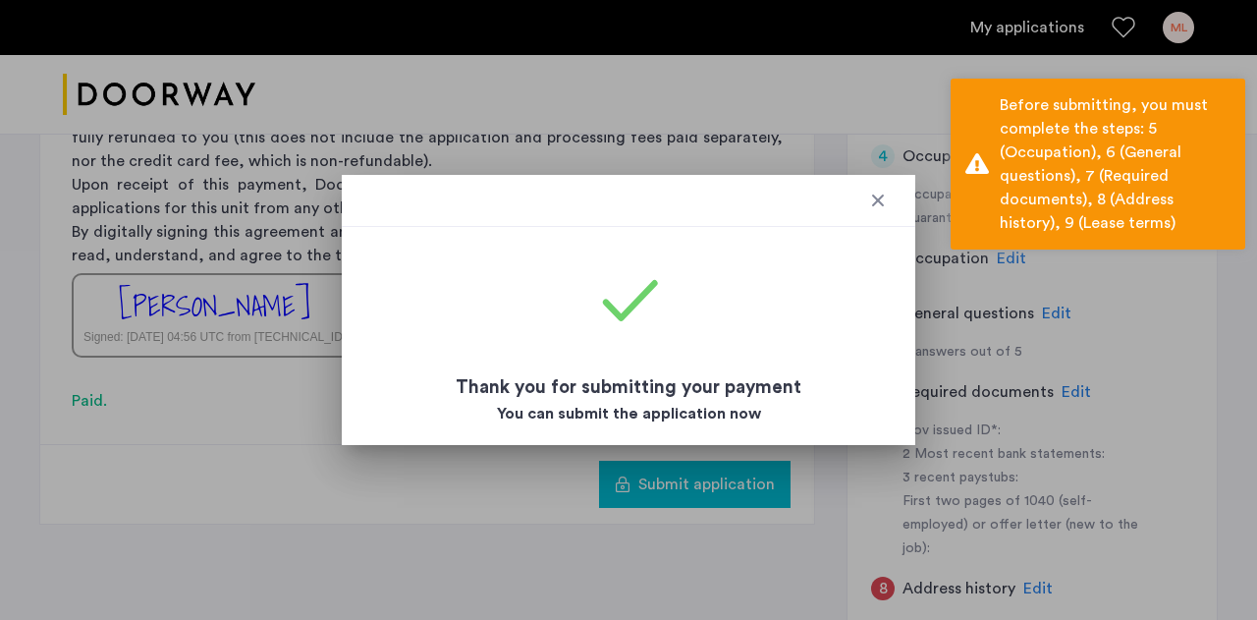
click at [886, 197] on div at bounding box center [878, 200] width 20 height 20
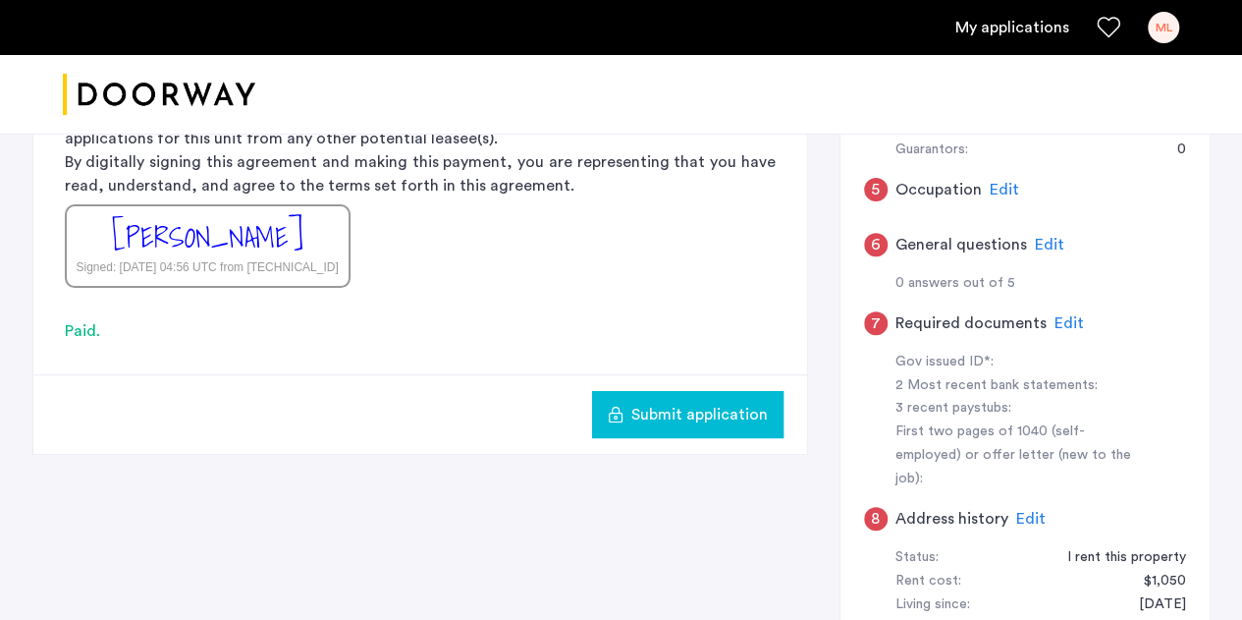
scroll to position [486, 0]
click at [994, 183] on span "Edit" at bounding box center [1004, 189] width 29 height 16
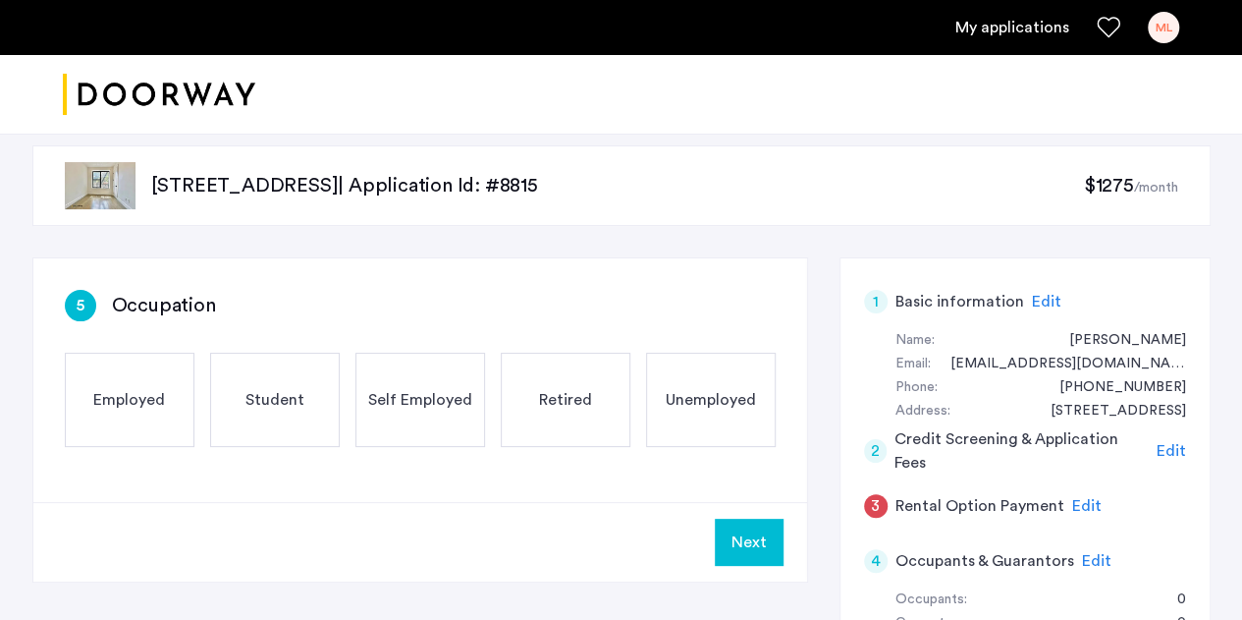
scroll to position [0, 0]
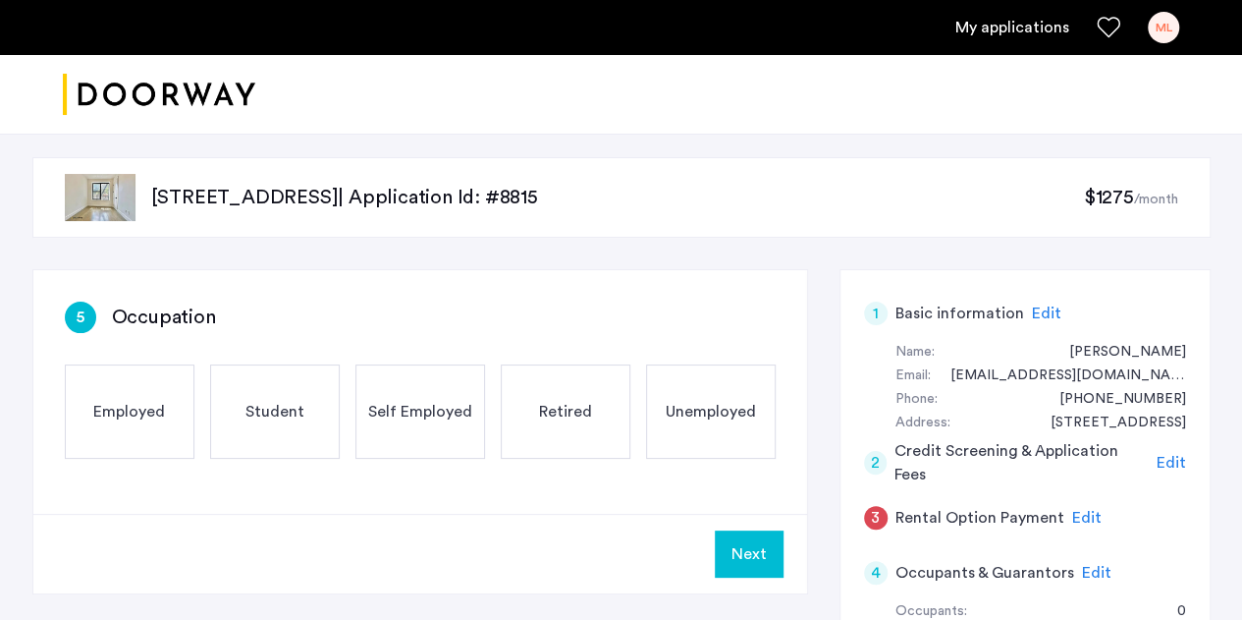
click at [147, 422] on div "Employed" at bounding box center [130, 411] width 130 height 94
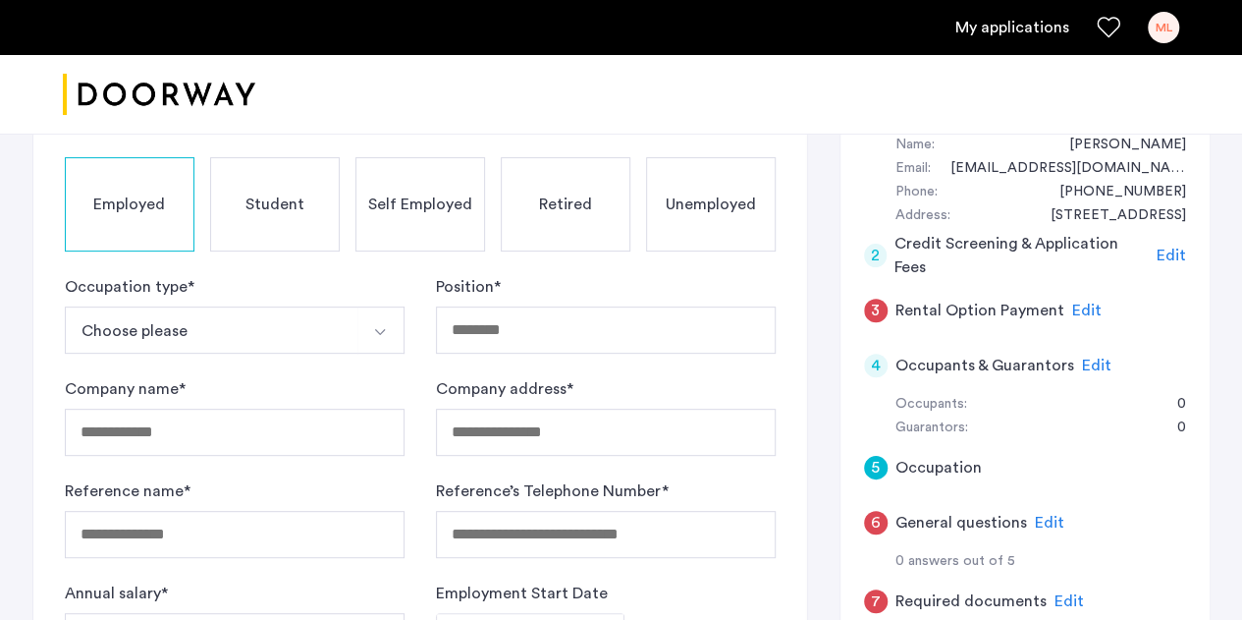
scroll to position [226, 0]
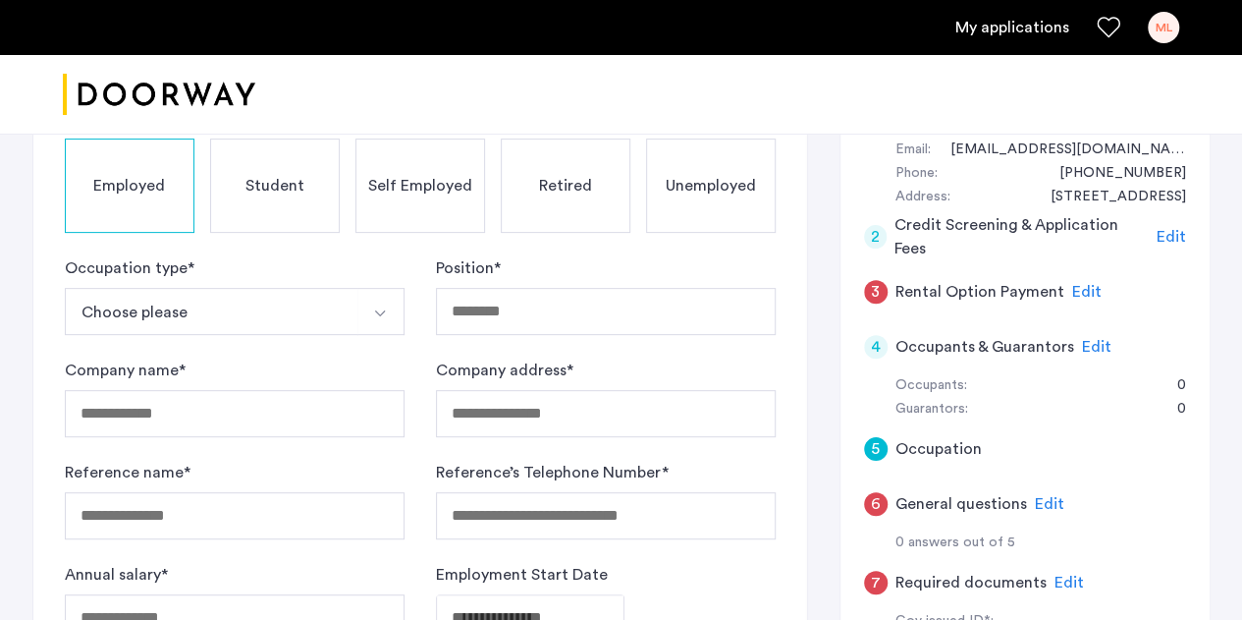
click at [228, 314] on button "Choose please" at bounding box center [212, 311] width 294 height 47
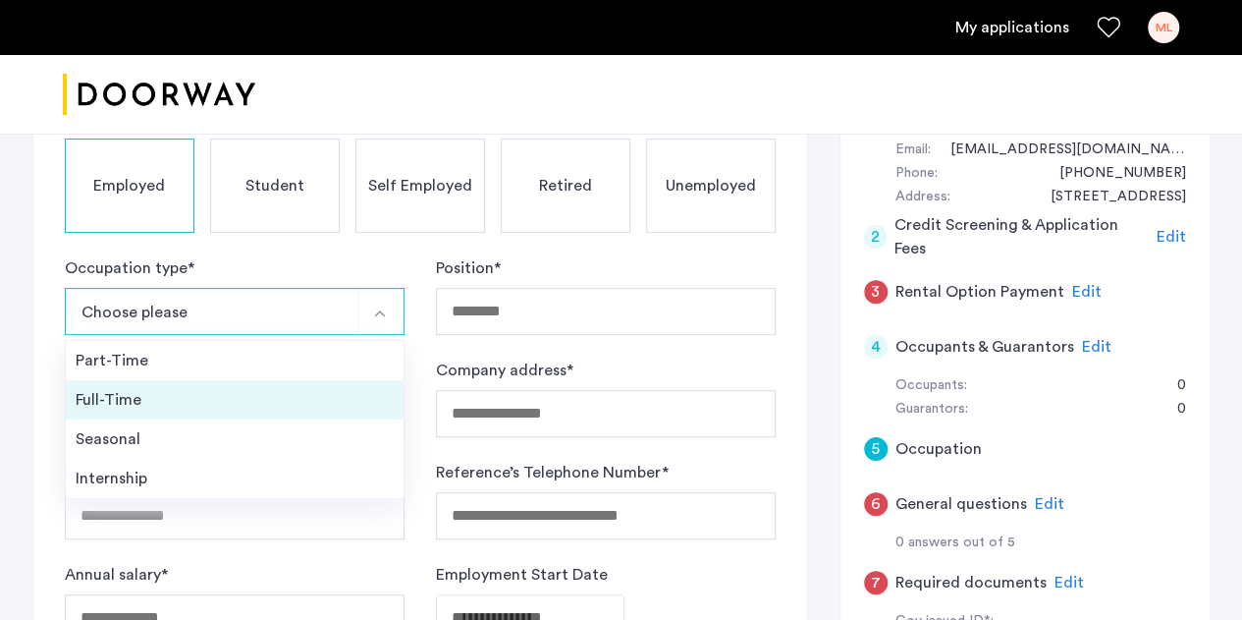
click at [218, 403] on div "Full-Time" at bounding box center [235, 400] width 318 height 24
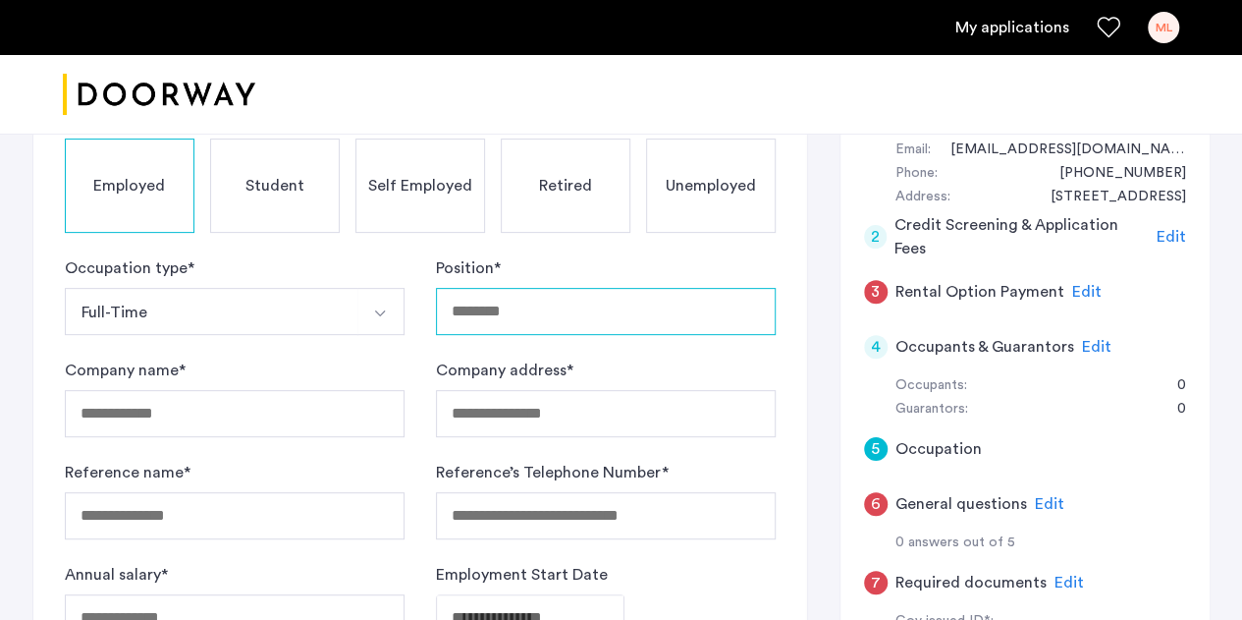
click at [510, 325] on input "Position *" at bounding box center [606, 311] width 340 height 47
type input "*******"
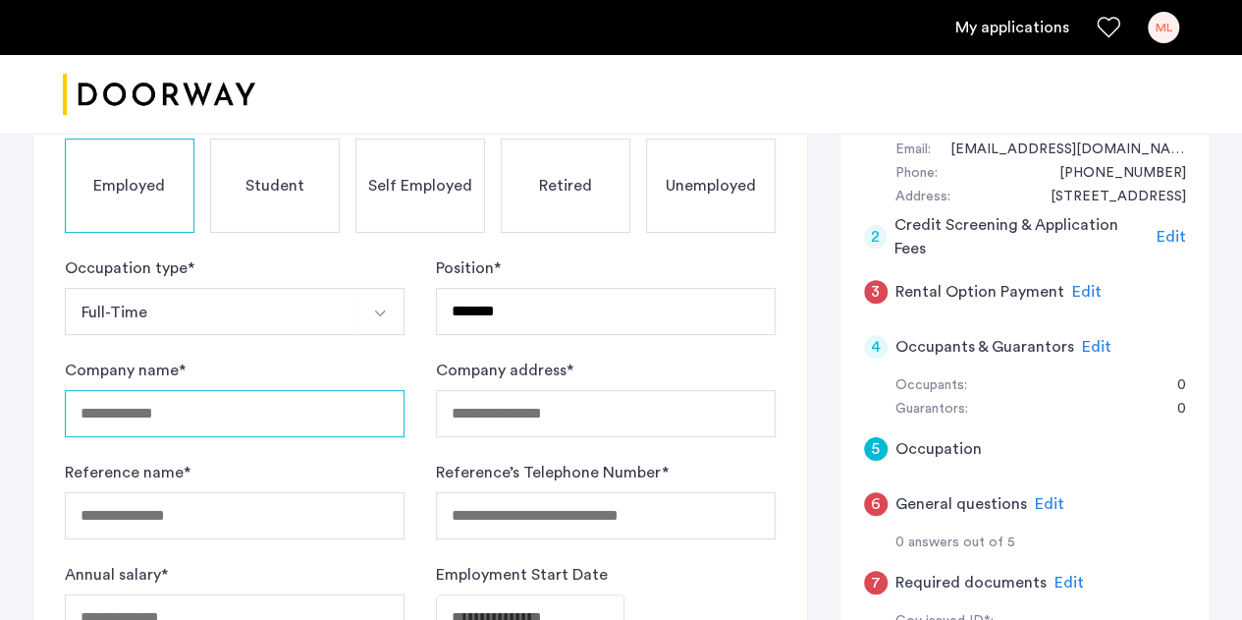
click at [324, 412] on input "Company name *" at bounding box center [235, 413] width 340 height 47
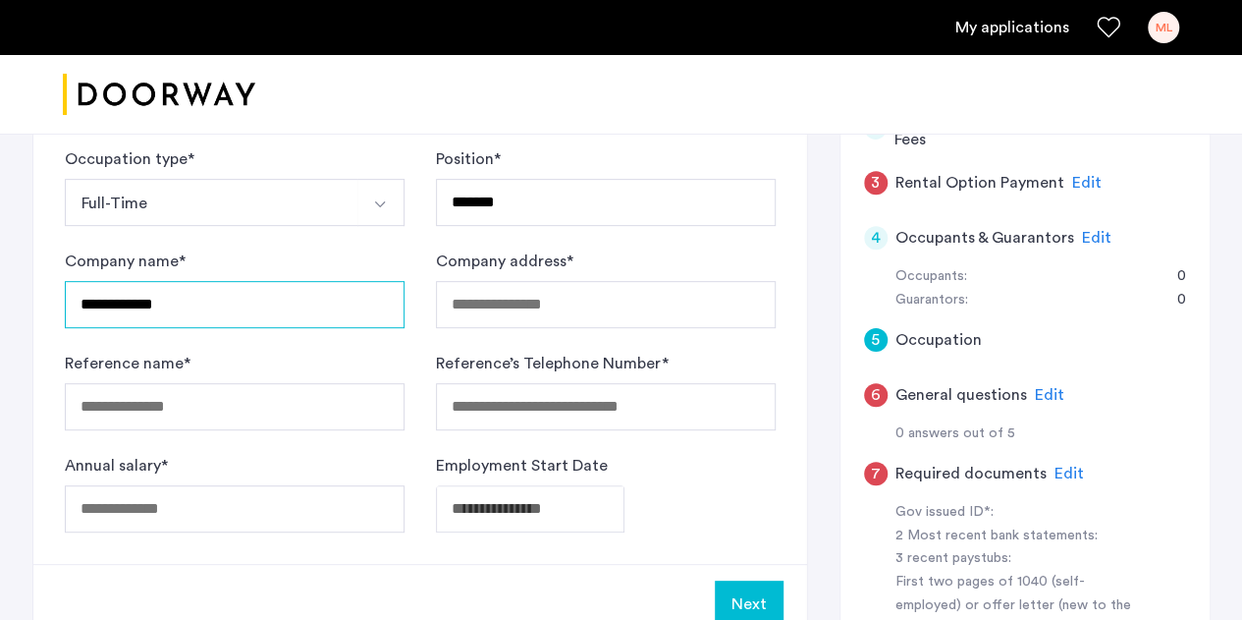
scroll to position [336, 0]
type input "**********"
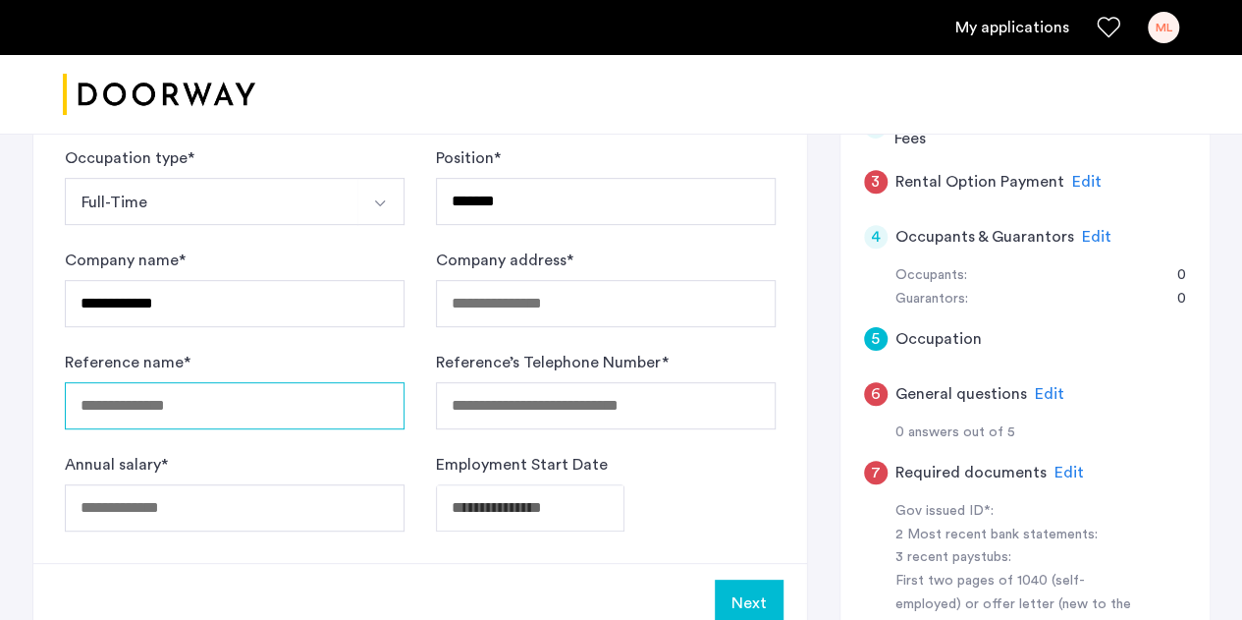
click at [274, 387] on input "Reference name *" at bounding box center [235, 405] width 340 height 47
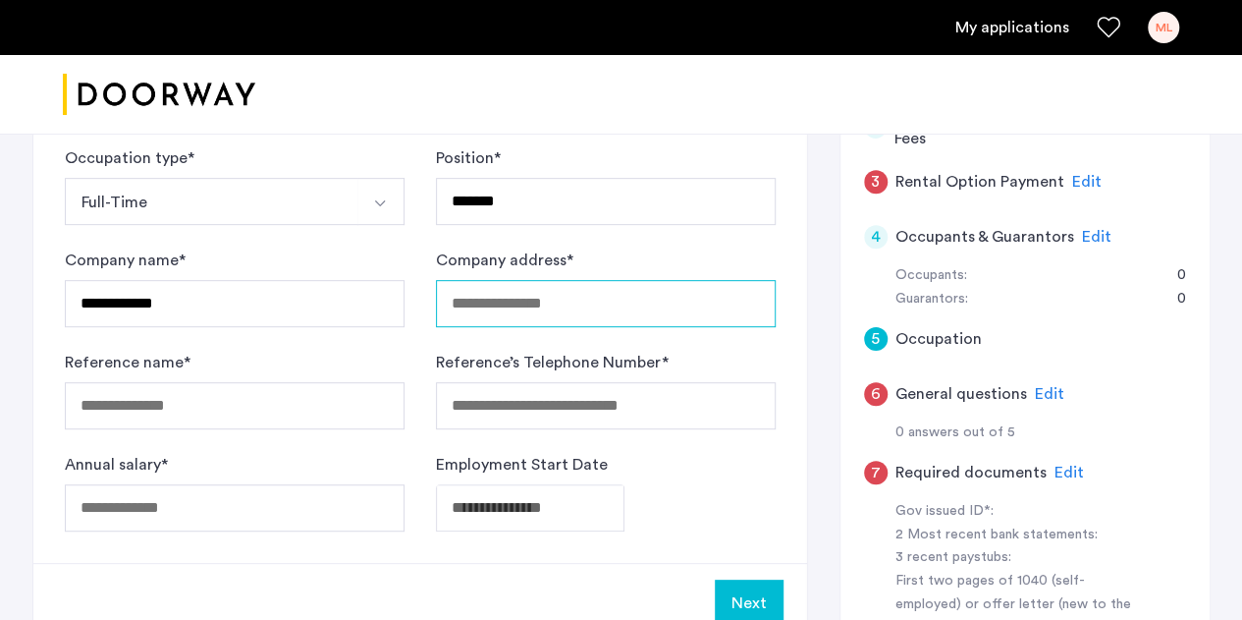
click at [514, 280] on input "Company address *" at bounding box center [606, 303] width 340 height 47
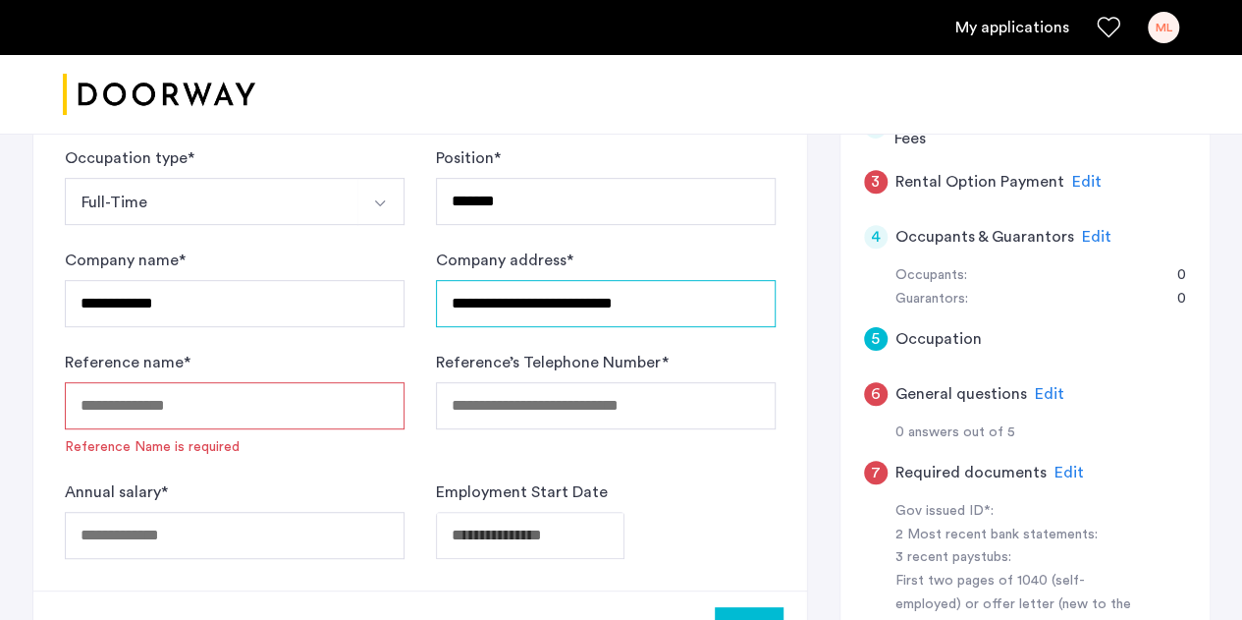
type input "**********"
click at [305, 409] on input "Reference name *" at bounding box center [235, 405] width 340 height 47
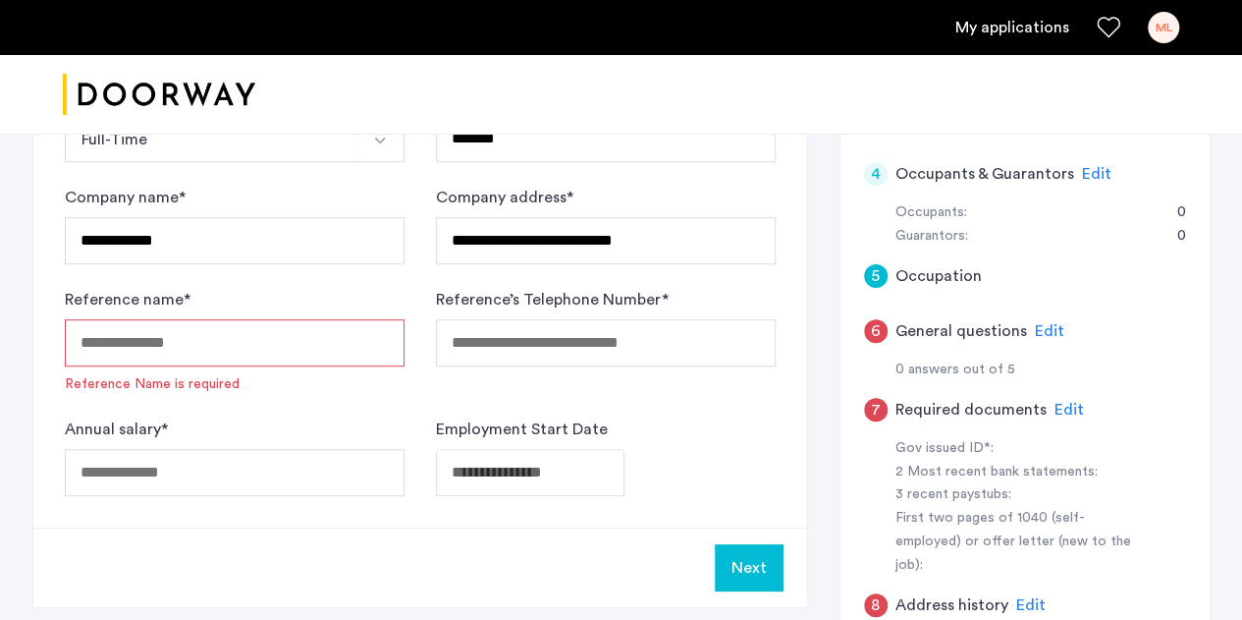
scroll to position [405, 0]
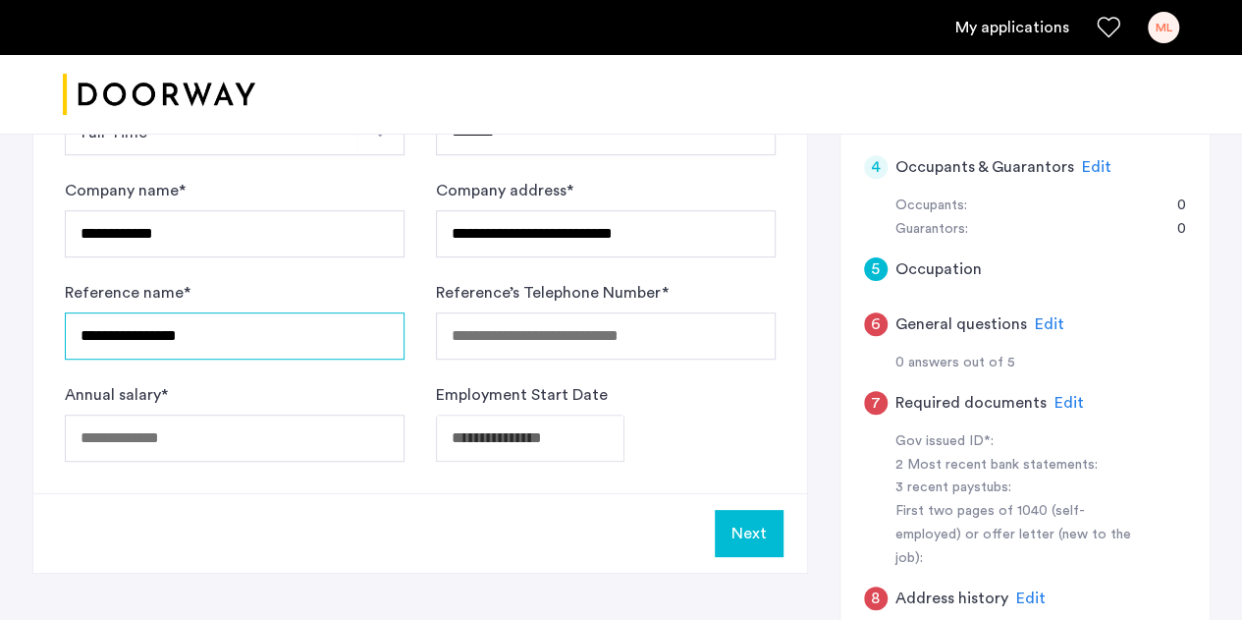
type input "**********"
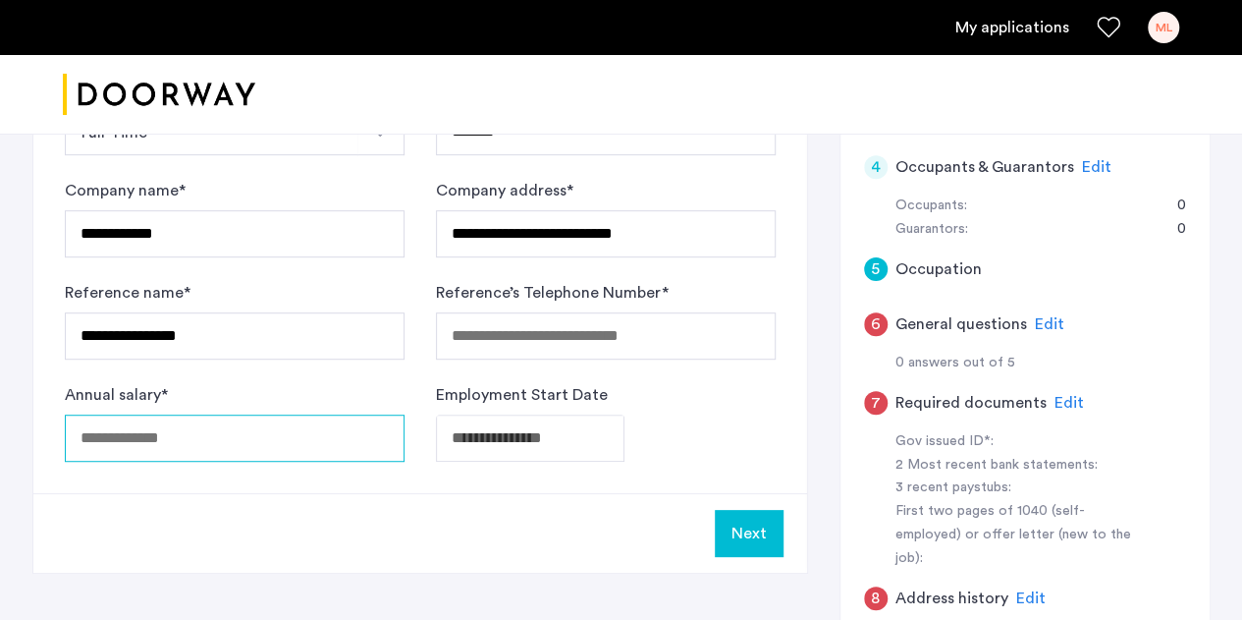
click at [309, 414] on input "Annual salary *" at bounding box center [235, 437] width 340 height 47
type input "*****"
click at [563, 303] on div "Reference’s Telephone Number *" at bounding box center [606, 320] width 340 height 79
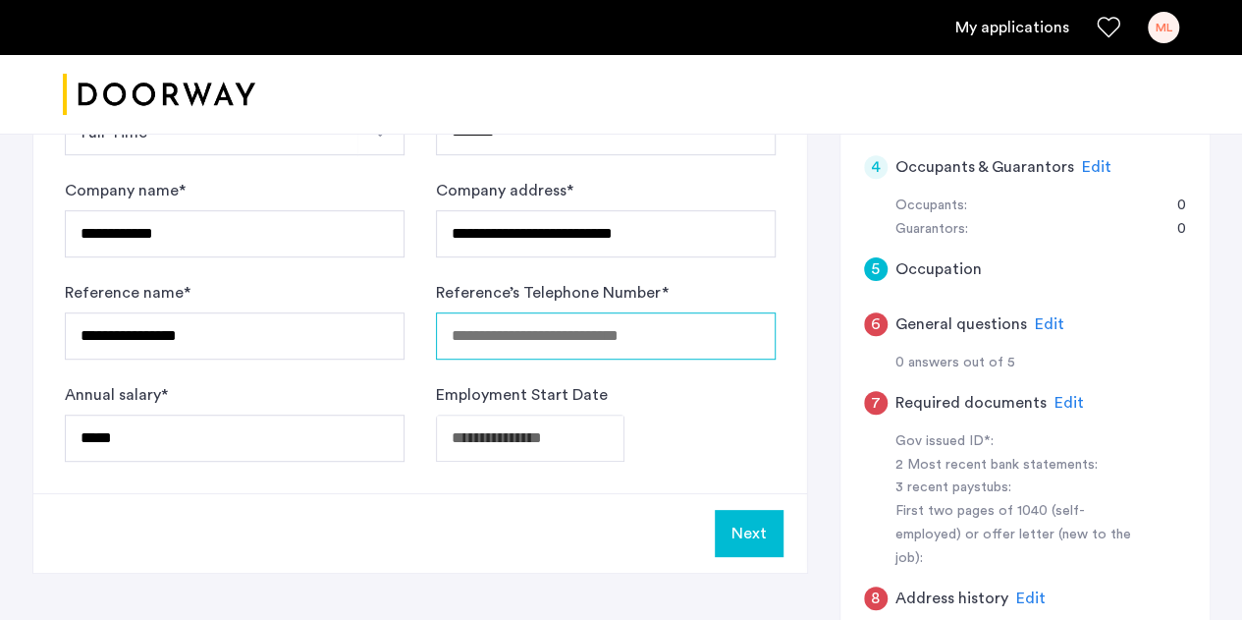
click at [564, 315] on input "Reference’s Telephone Number *" at bounding box center [606, 335] width 340 height 47
type input "**********"
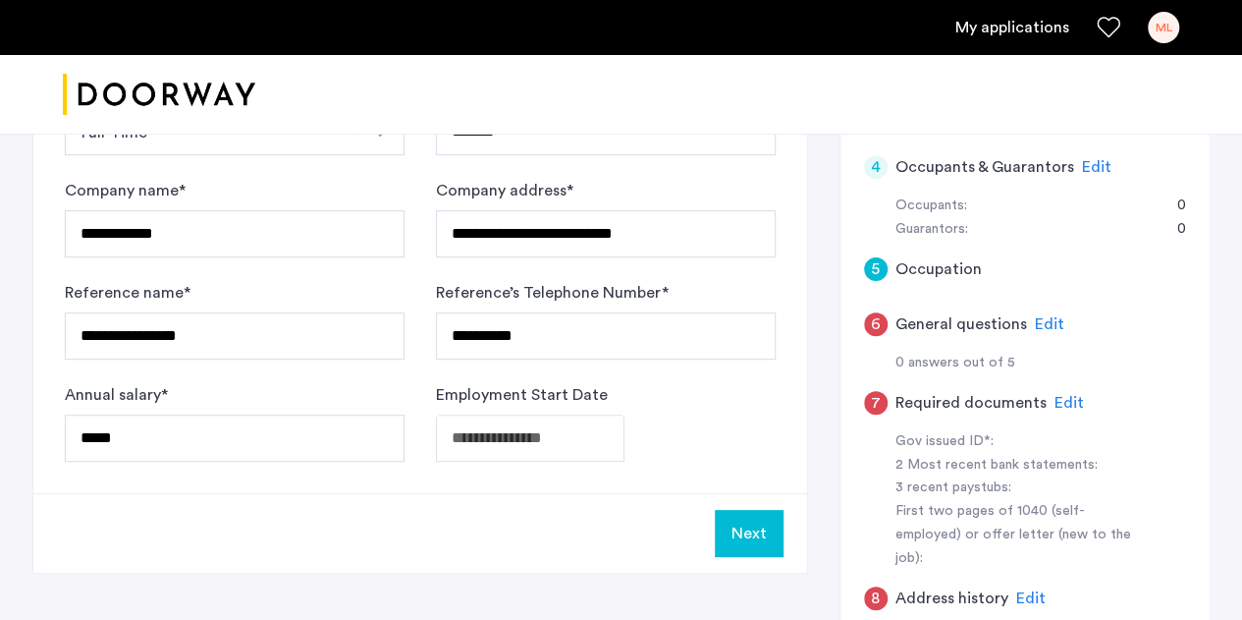
click at [732, 521] on button "Next" at bounding box center [749, 533] width 69 height 47
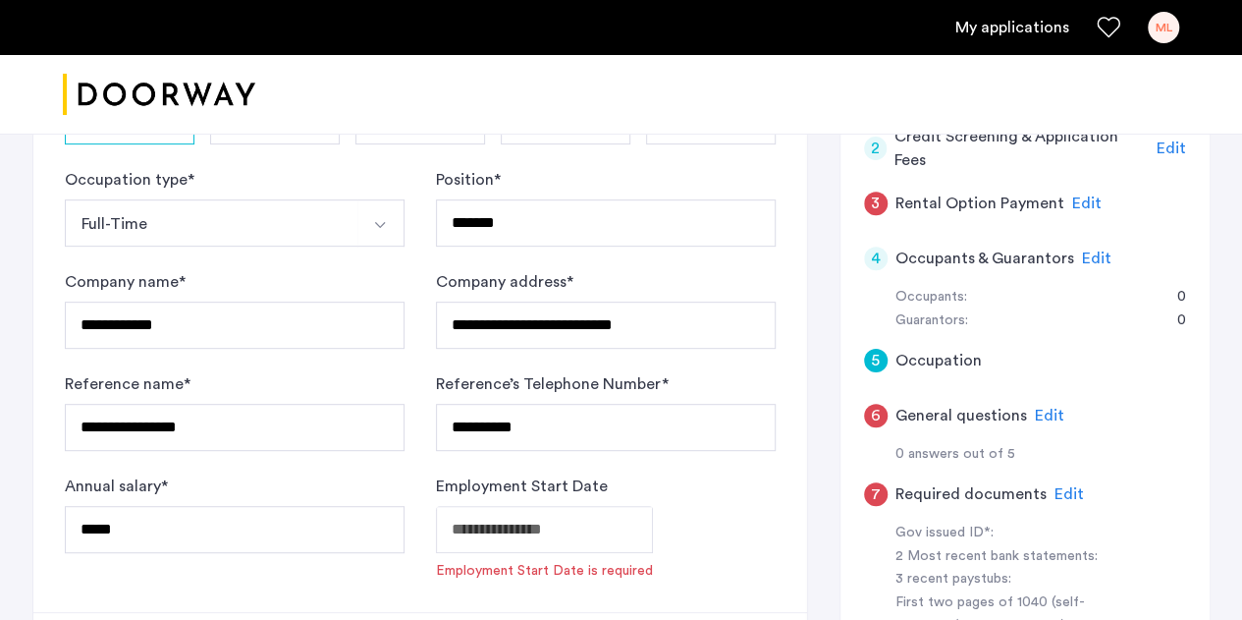
scroll to position [315, 0]
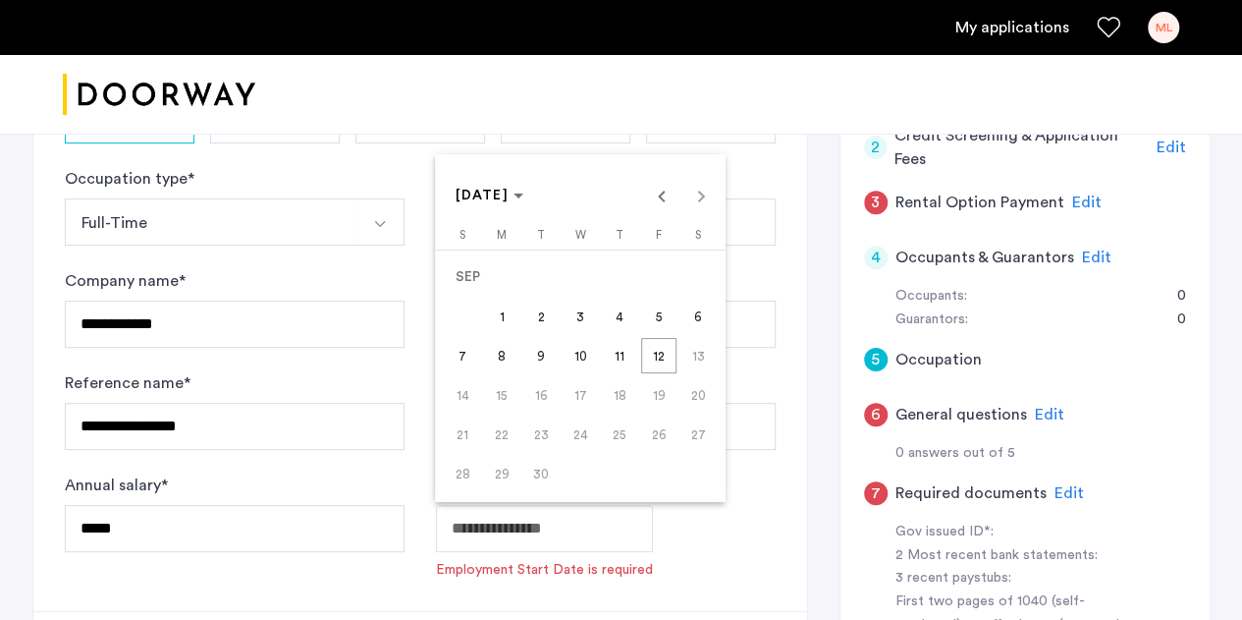
click at [510, 195] on span "[DATE]" at bounding box center [483, 196] width 53 height 14
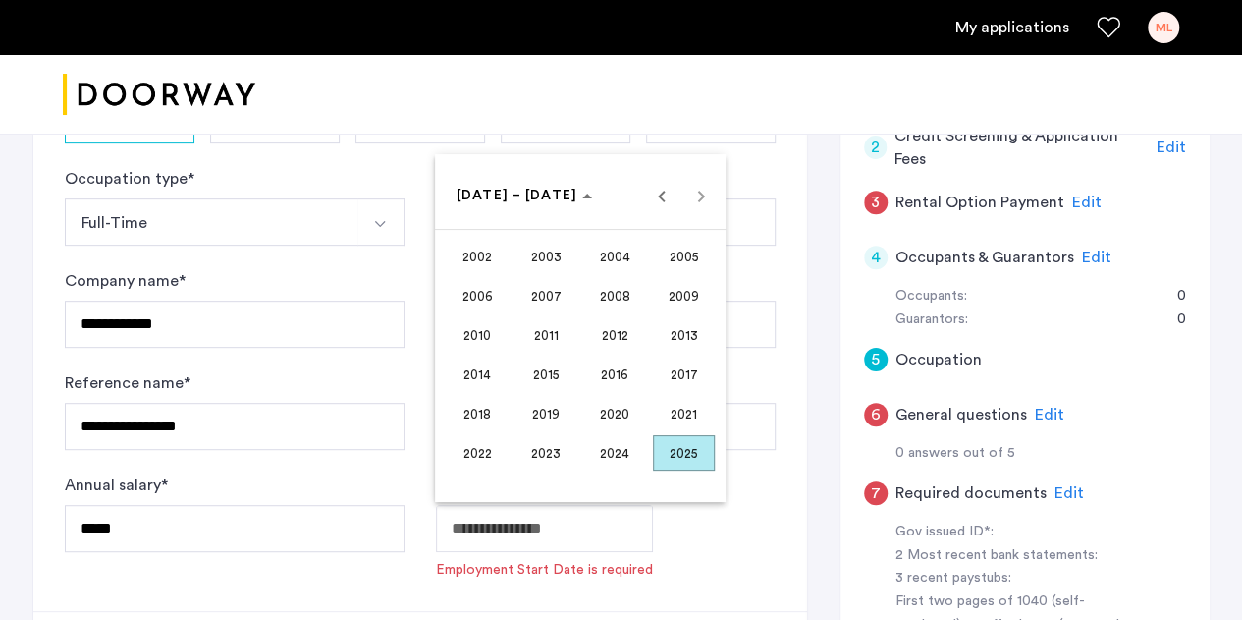
click at [467, 453] on span "2022" at bounding box center [478, 452] width 62 height 35
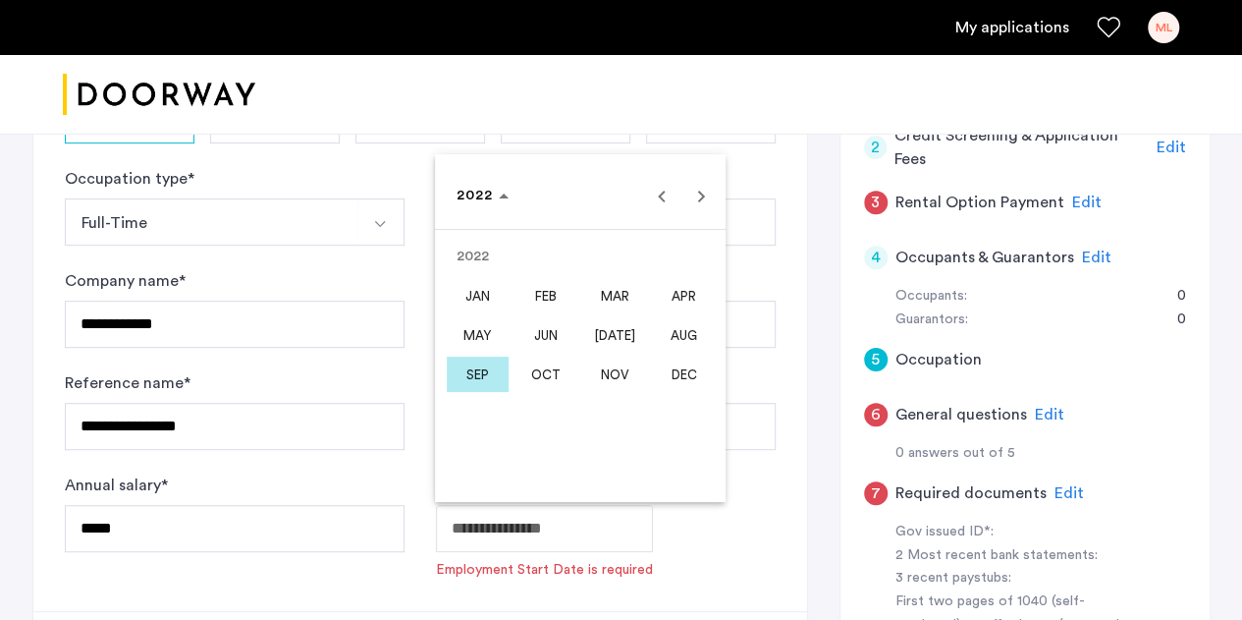
click at [486, 385] on span "SEP" at bounding box center [478, 373] width 62 height 35
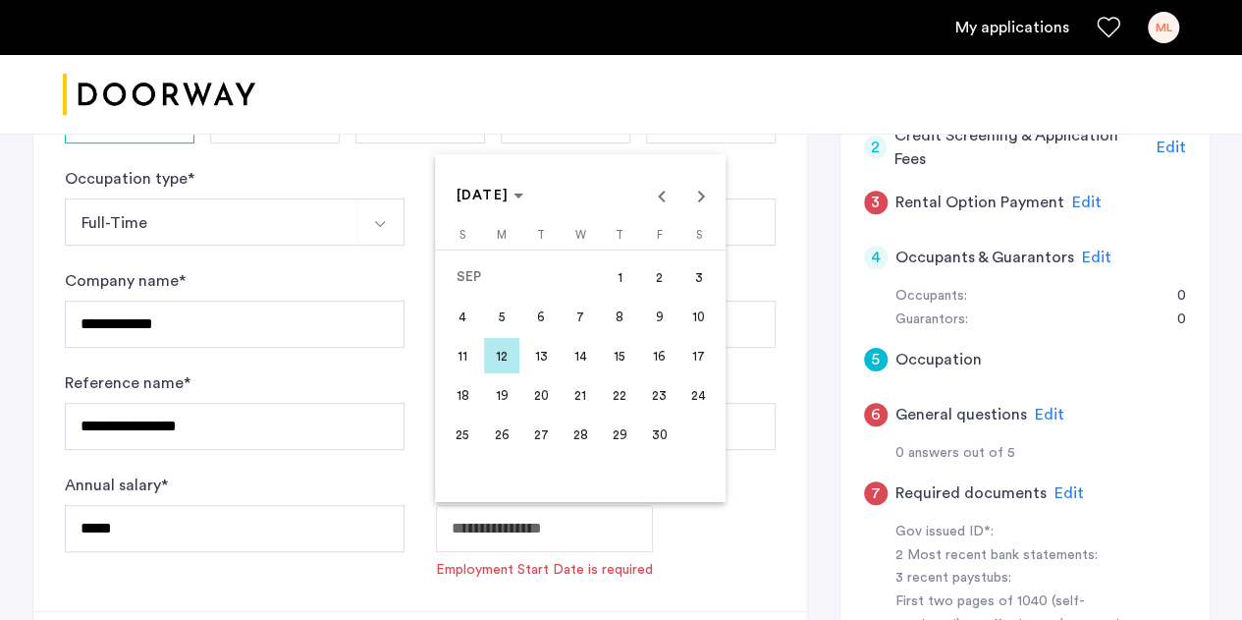
click at [496, 435] on span "26" at bounding box center [501, 433] width 35 height 35
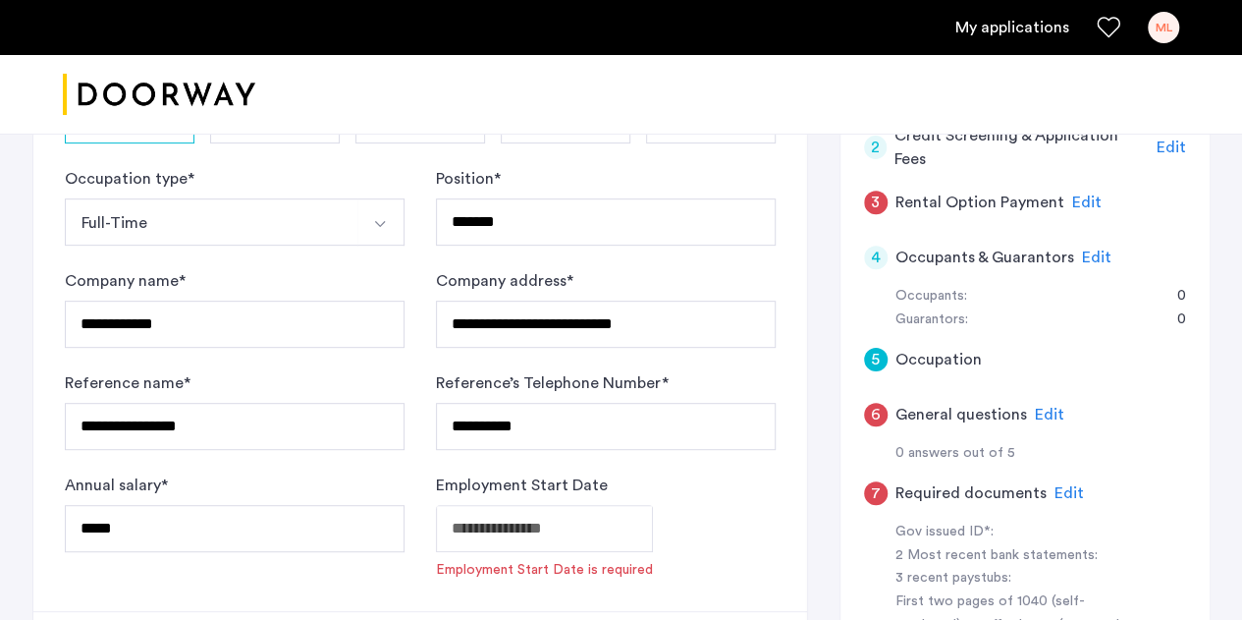
type input "**********"
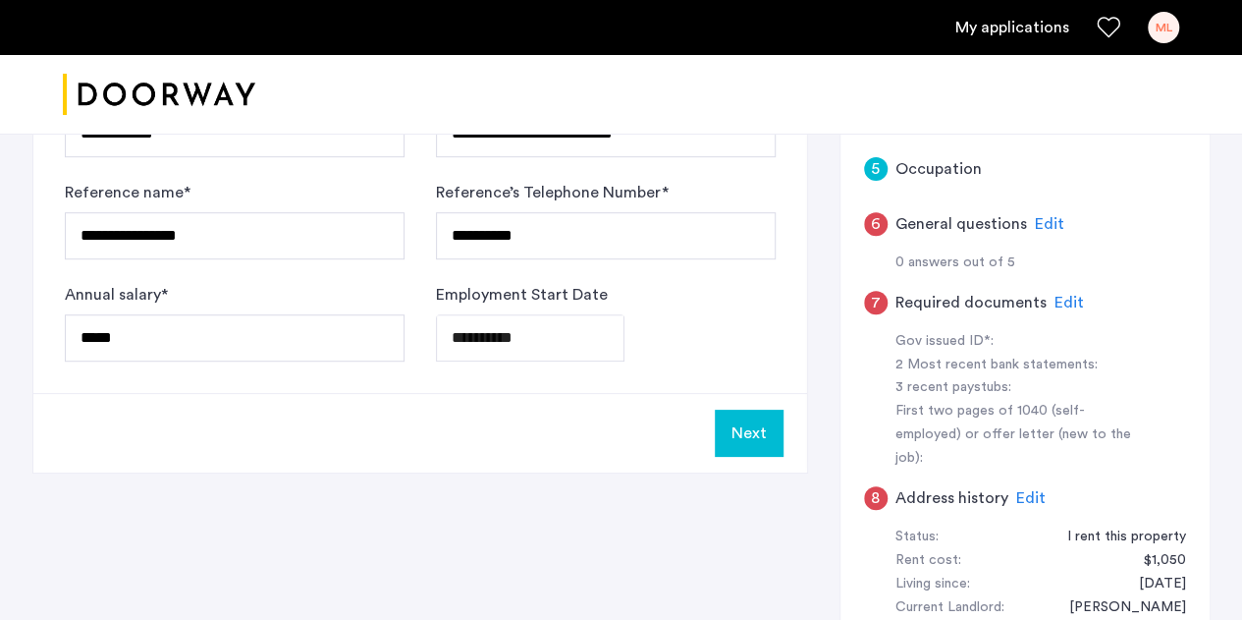
scroll to position [559, 0]
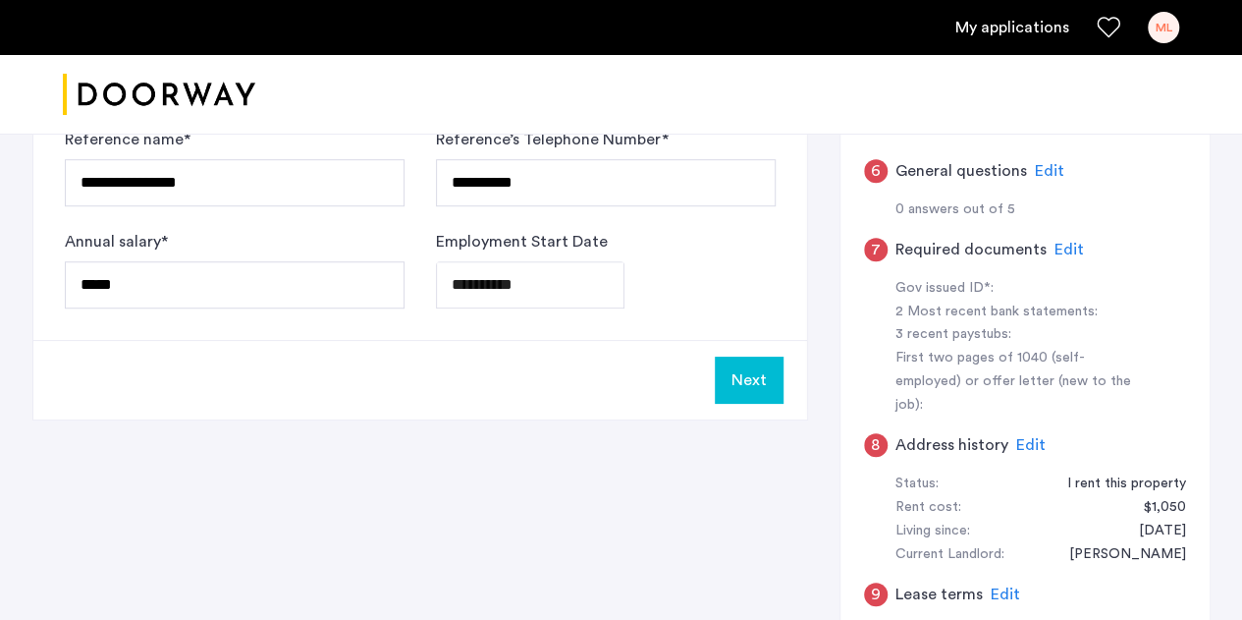
click at [735, 384] on button "Next" at bounding box center [749, 379] width 69 height 47
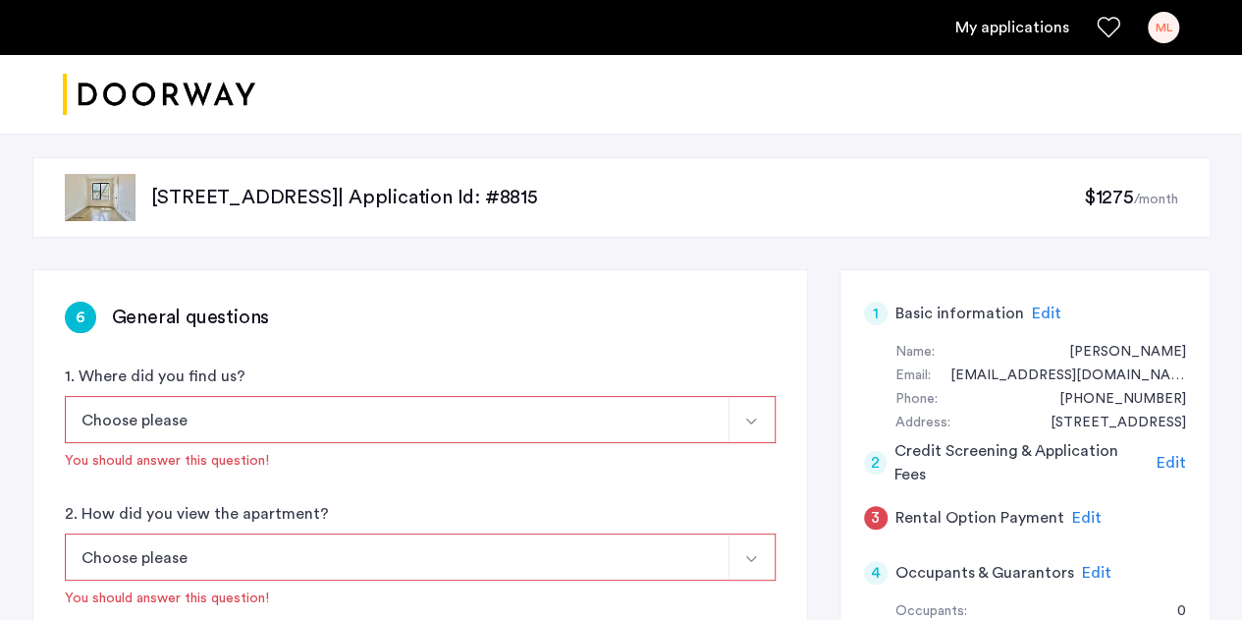
click at [558, 392] on div "1. Where did you find us? Choose please [DOMAIN_NAME][URL][DOMAIN_NAME] [DOMAIN…" at bounding box center [420, 417] width 711 height 106
click at [557, 409] on button "Choose please" at bounding box center [397, 419] width 665 height 47
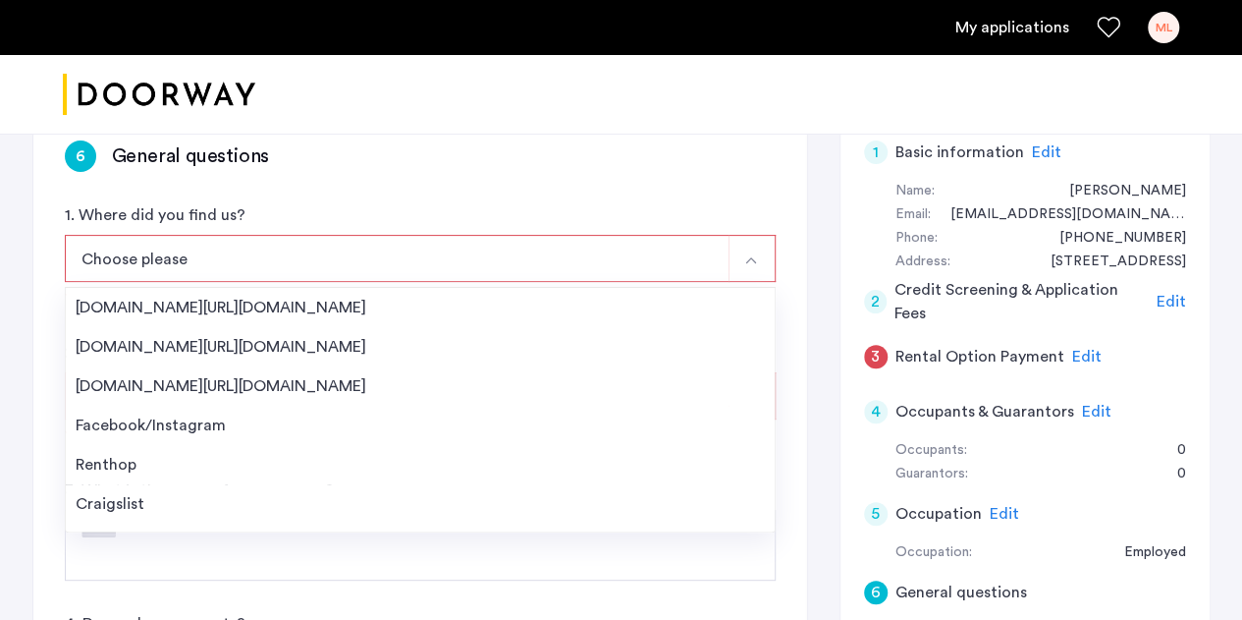
scroll to position [164, 0]
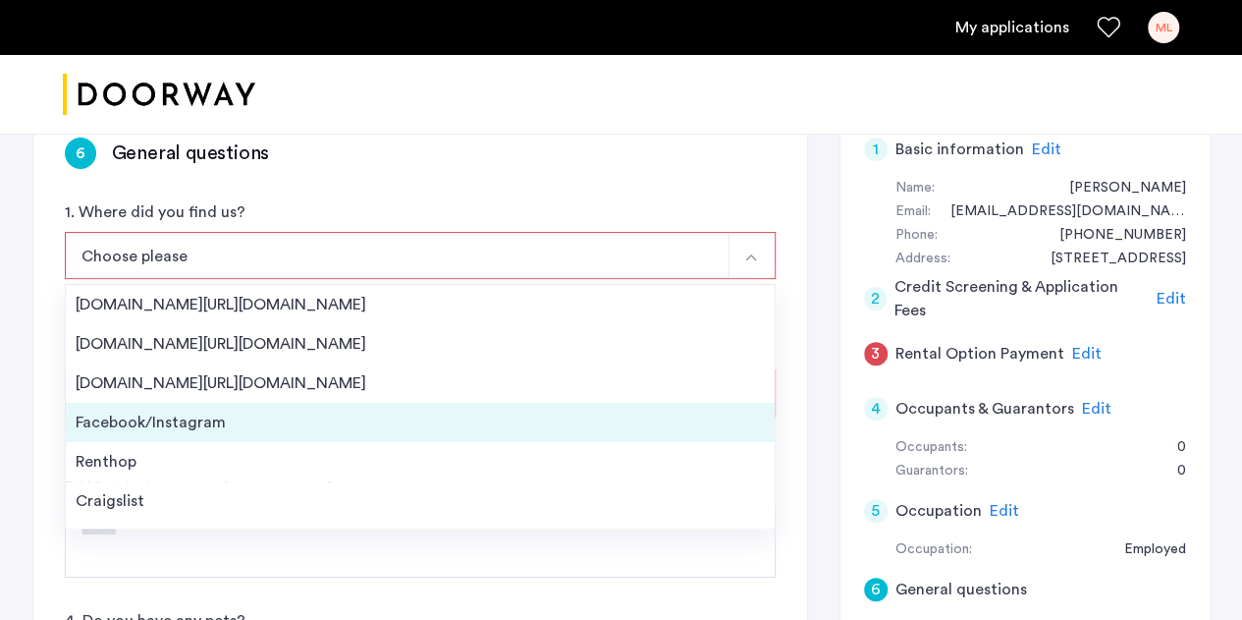
click at [366, 433] on li "Facebook/Instagram" at bounding box center [420, 422] width 709 height 39
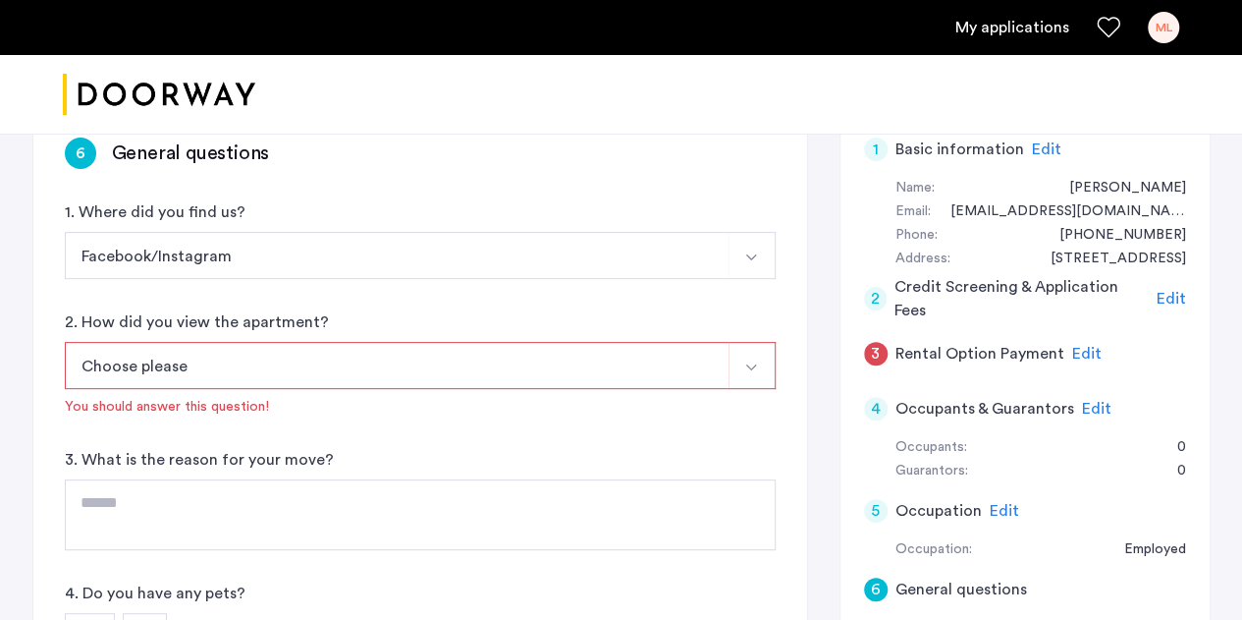
click at [316, 369] on button "Choose please" at bounding box center [397, 365] width 665 height 47
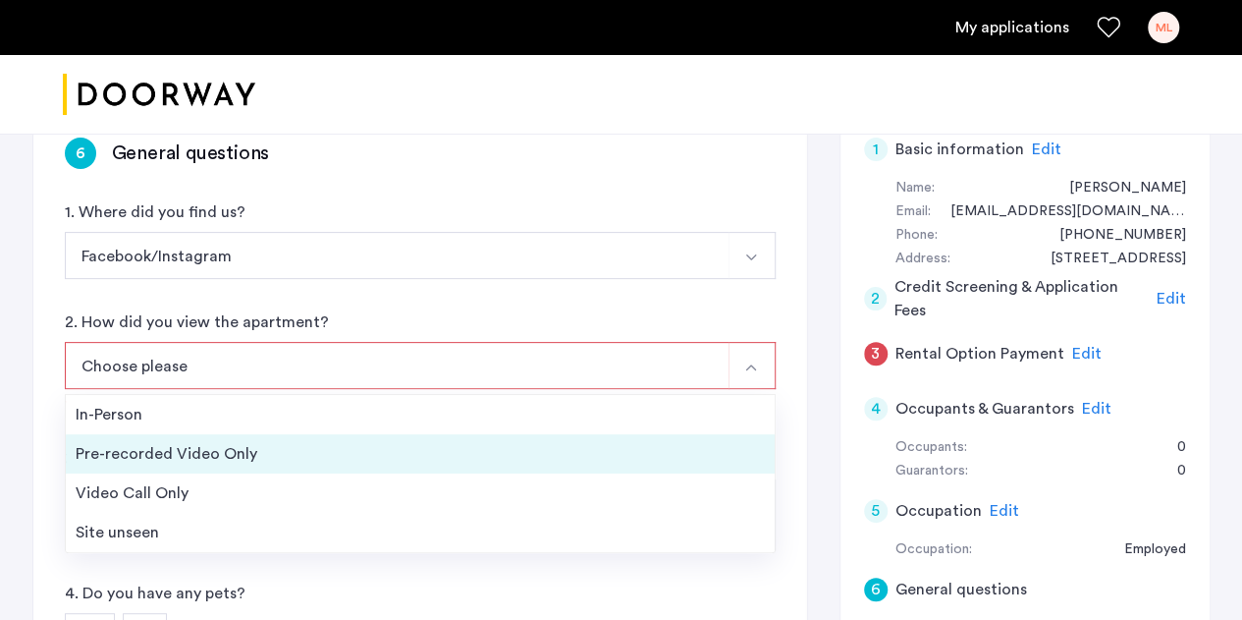
click at [328, 468] on li "Pre-recorded Video Only" at bounding box center [420, 453] width 709 height 39
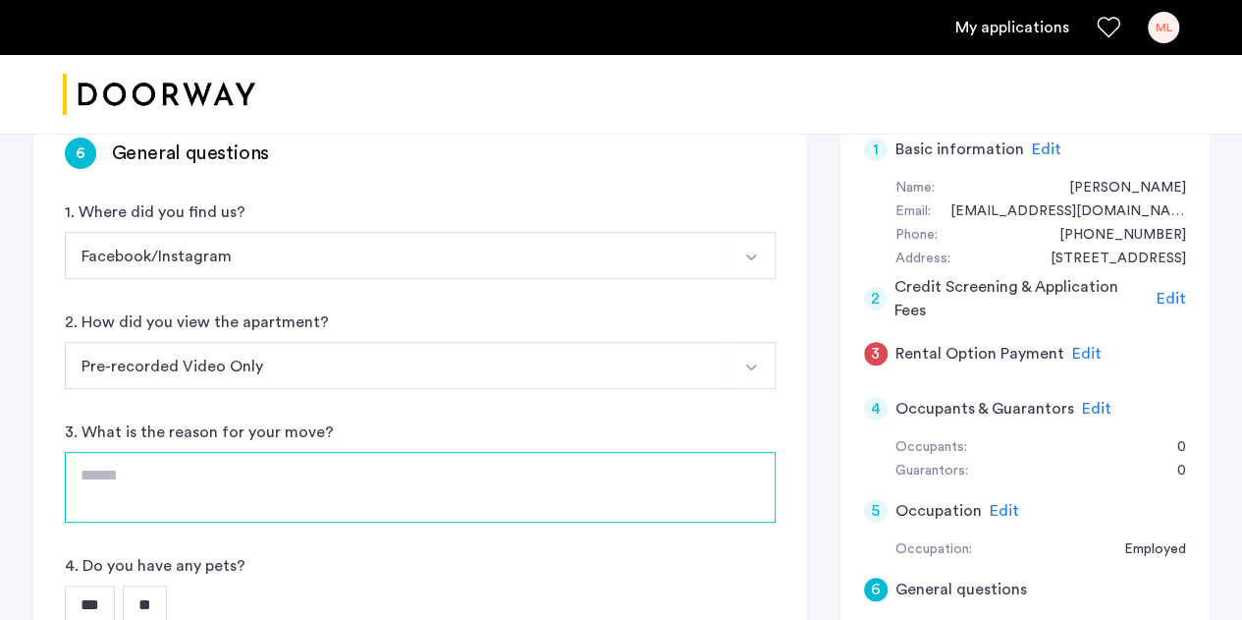
click at [265, 473] on textarea at bounding box center [420, 487] width 711 height 71
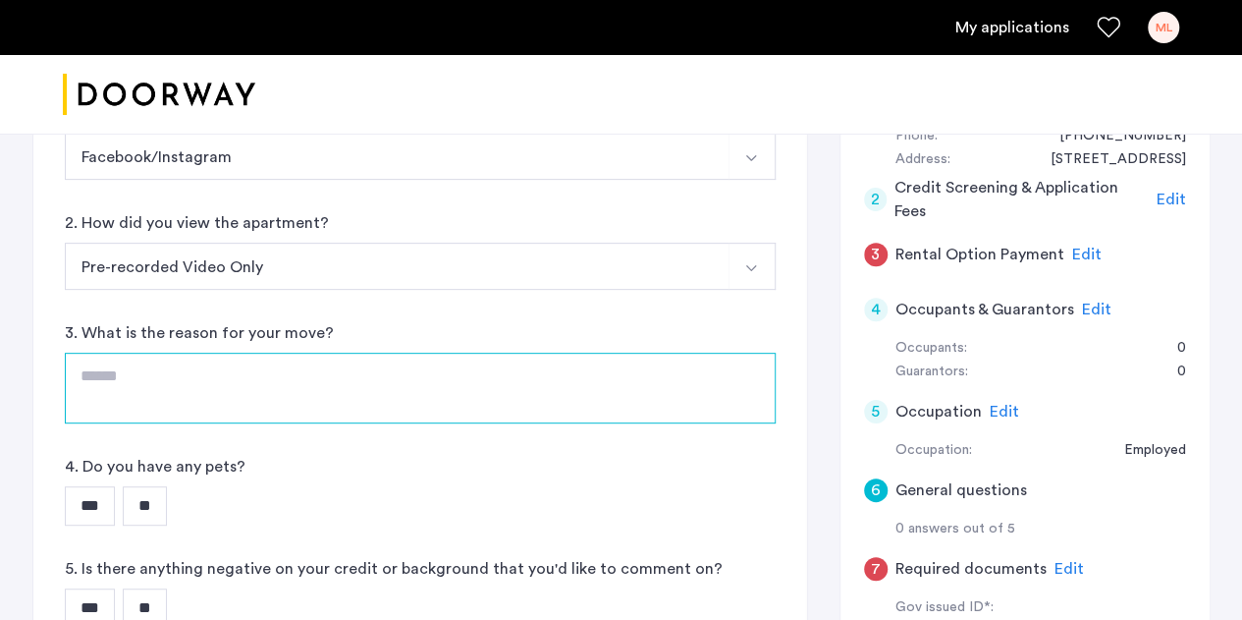
scroll to position [264, 0]
type textarea "*"
click at [214, 379] on textarea "**********" at bounding box center [420, 386] width 711 height 71
drag, startPoint x: 357, startPoint y: 366, endPoint x: 217, endPoint y: 342, distance: 142.5
click at [217, 342] on div "**********" at bounding box center [420, 371] width 711 height 102
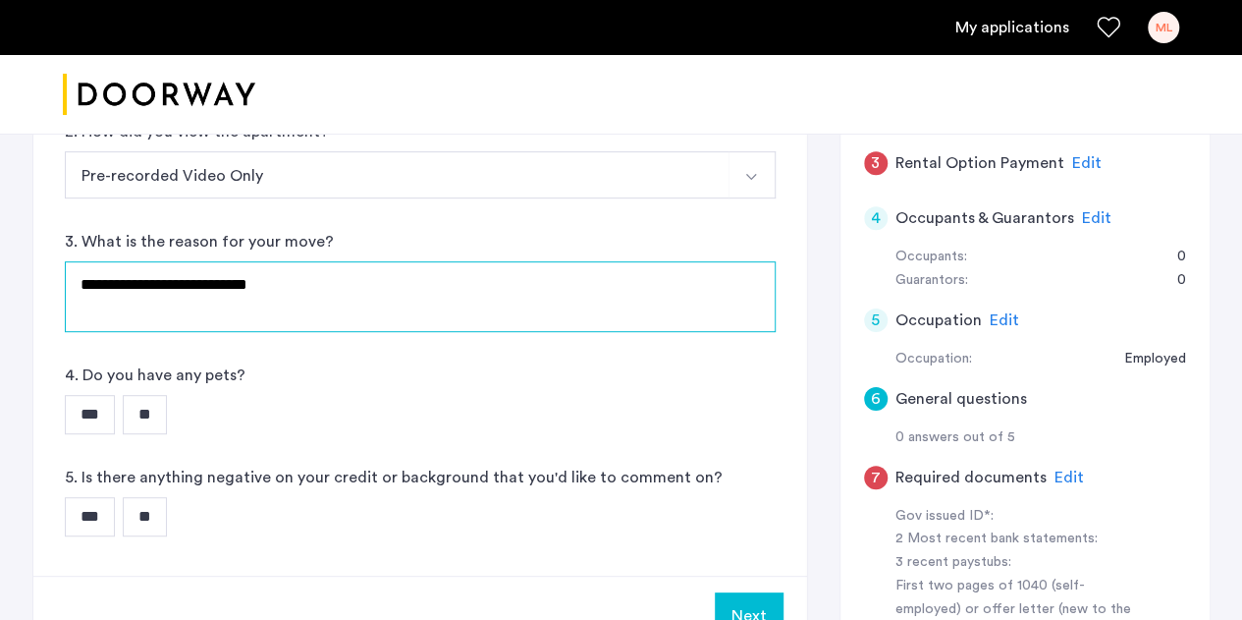
scroll to position [365, 0]
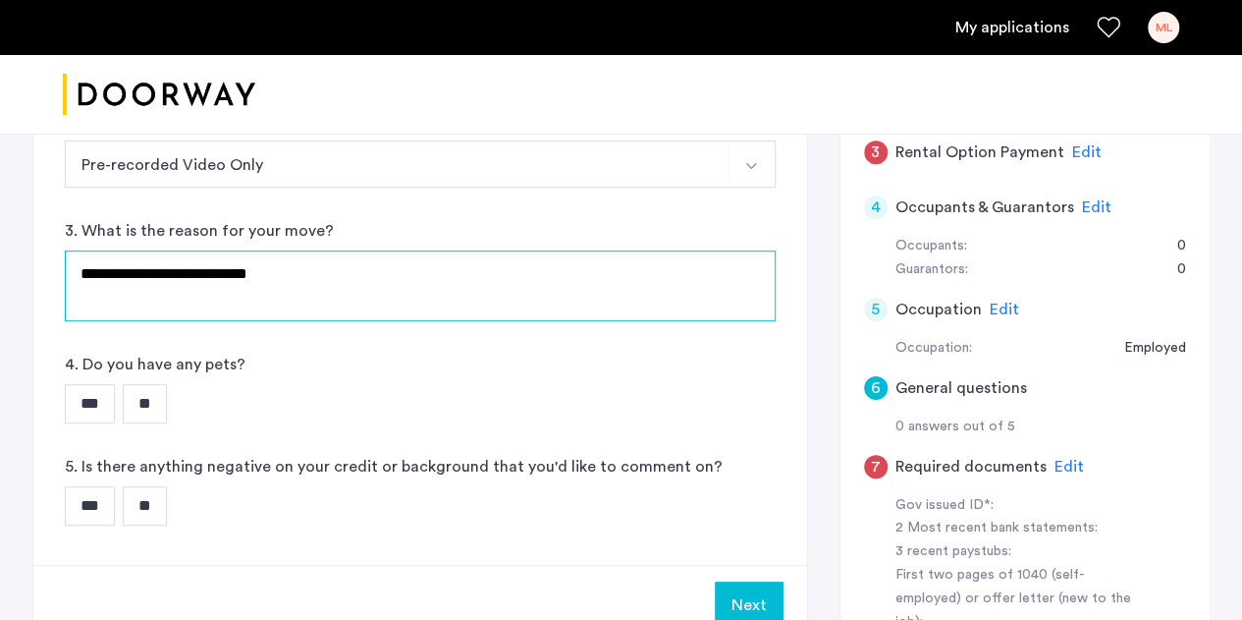
type textarea "**********"
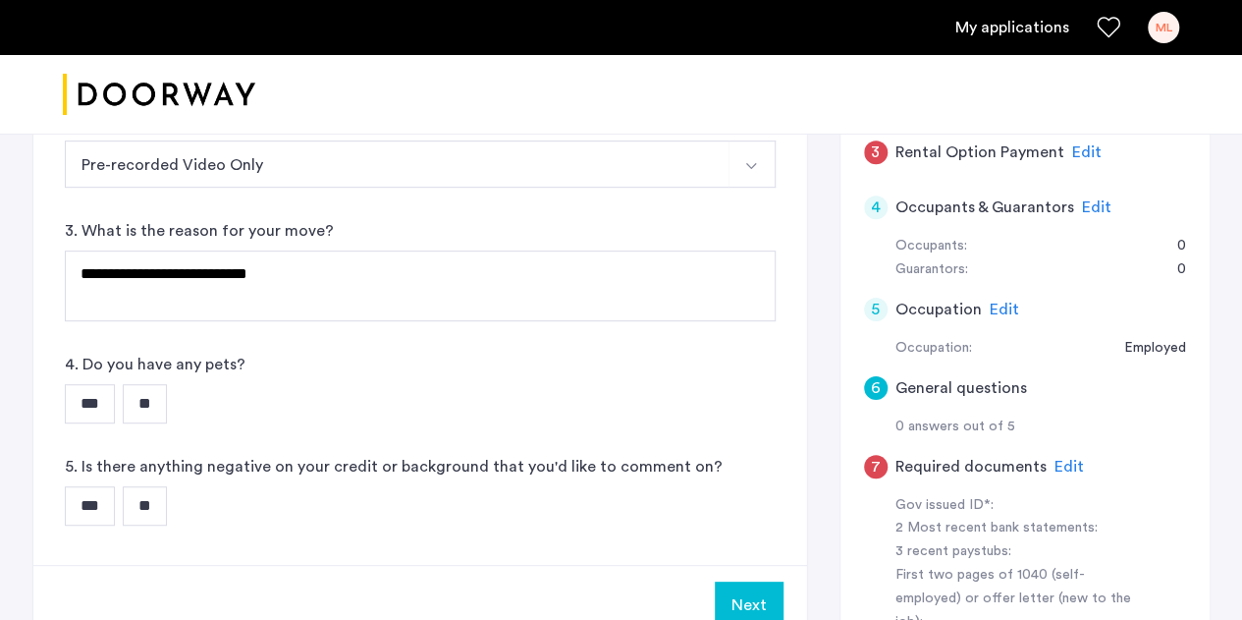
click at [113, 411] on input "***" at bounding box center [90, 403] width 50 height 39
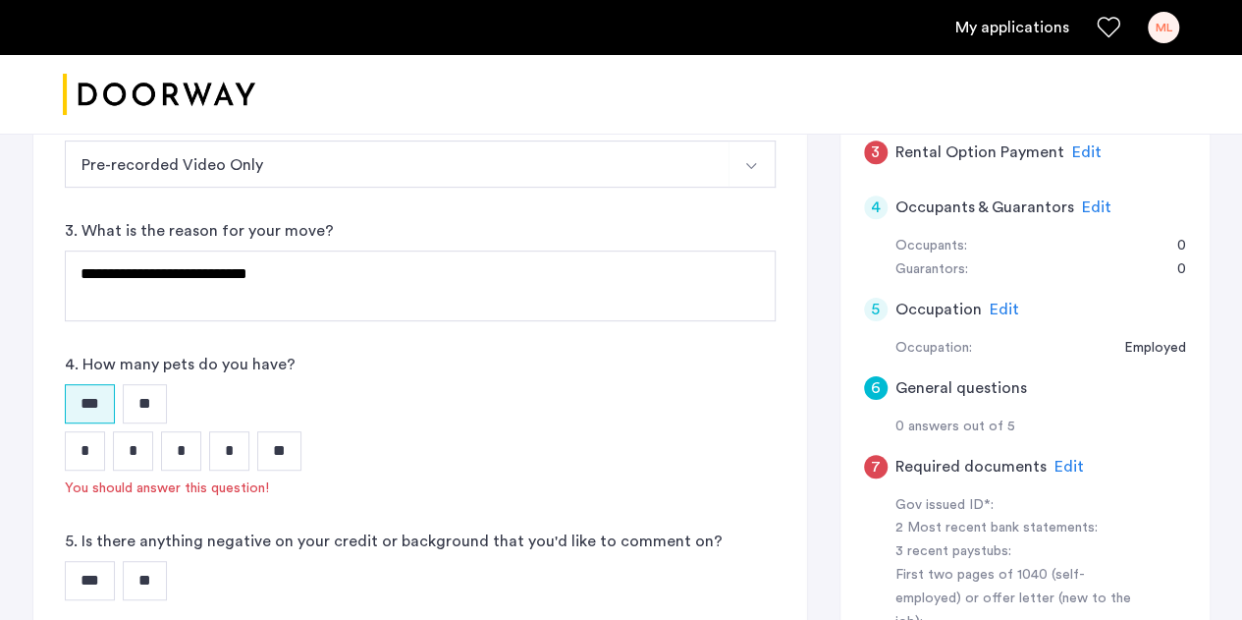
click at [92, 447] on input "*" at bounding box center [85, 450] width 40 height 39
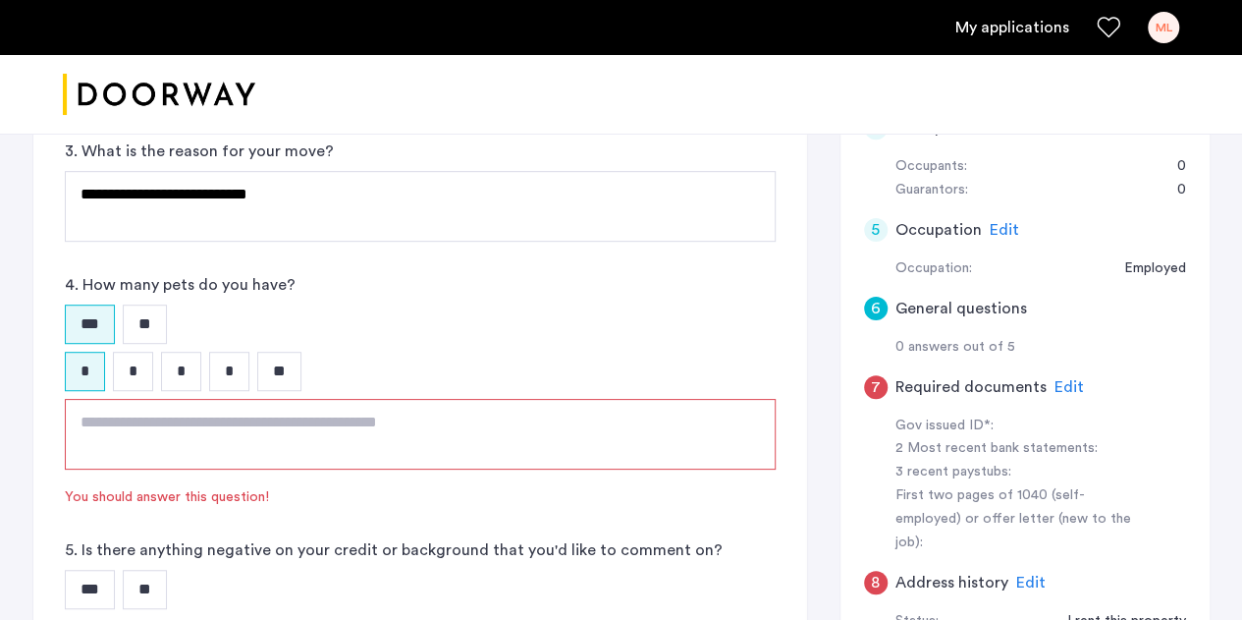
scroll to position [449, 0]
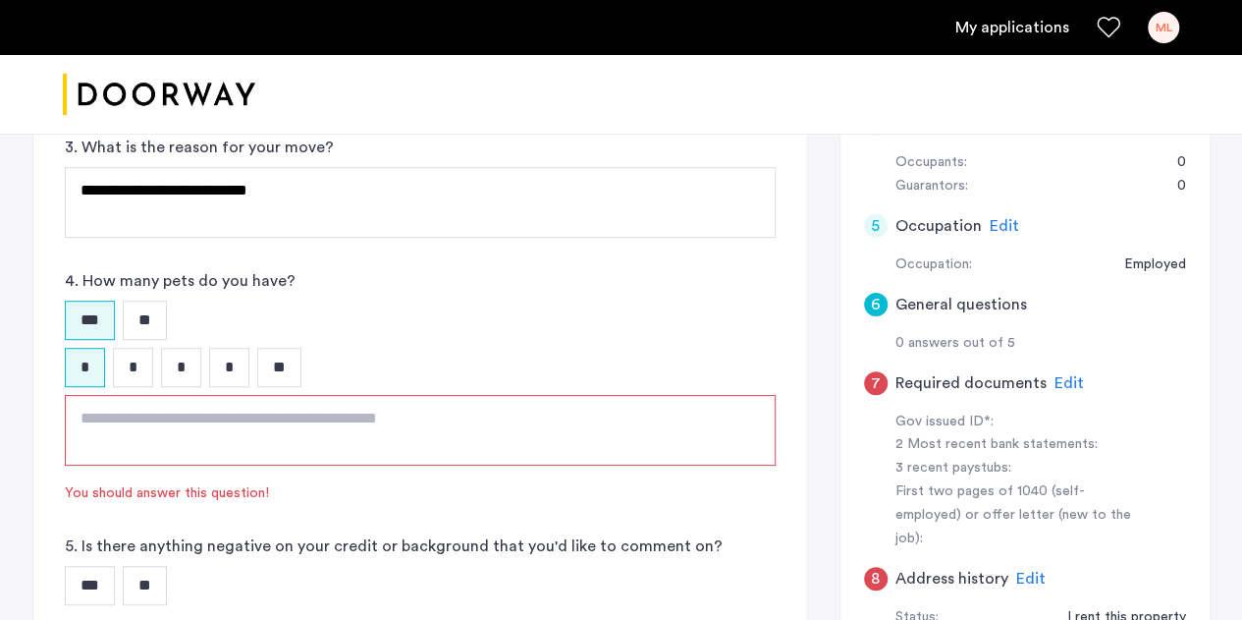
click at [127, 443] on textarea at bounding box center [420, 430] width 711 height 71
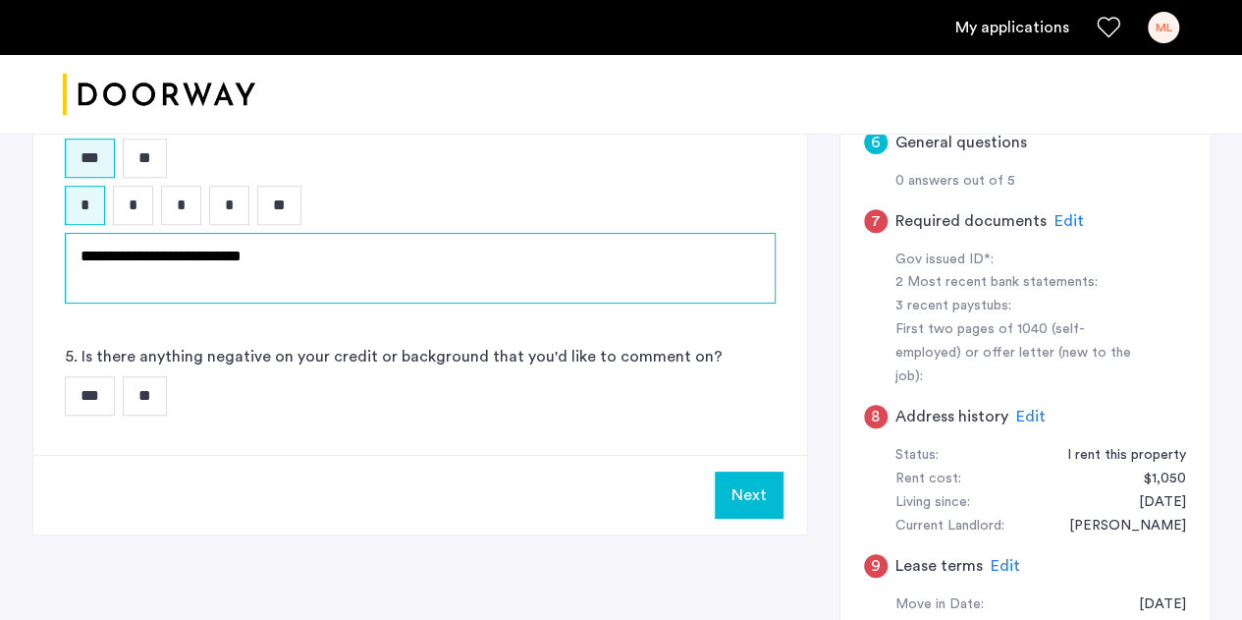
scroll to position [612, 0]
type textarea "**********"
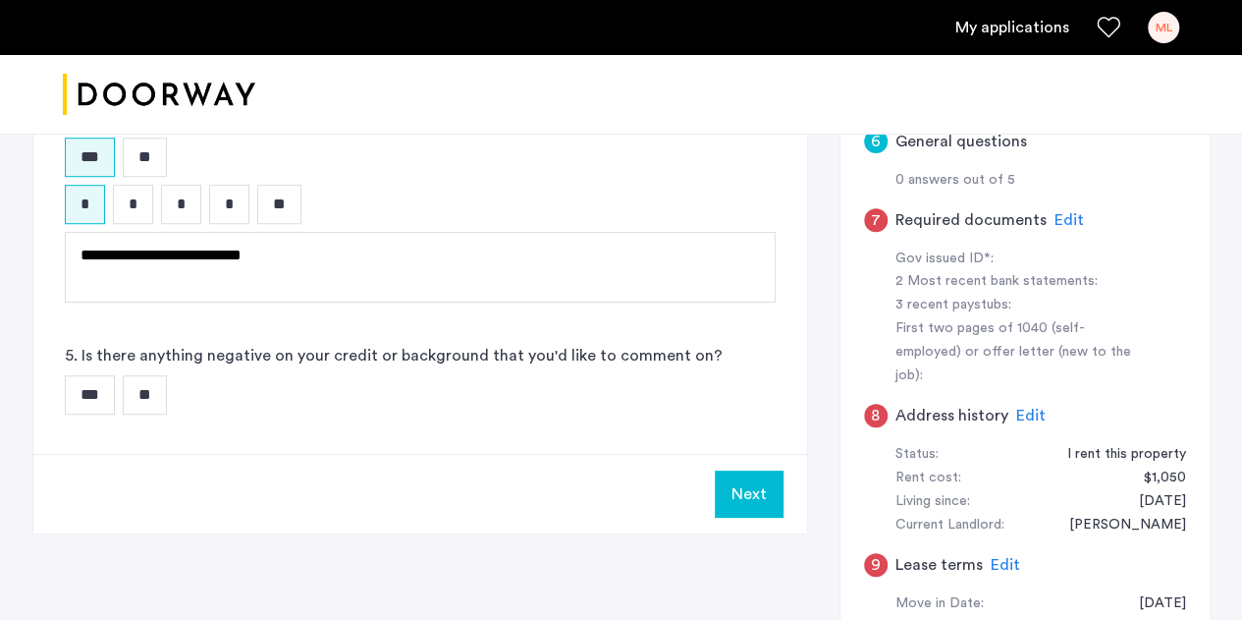
click at [162, 384] on input "**" at bounding box center [145, 394] width 44 height 39
click at [724, 492] on button "Next" at bounding box center [749, 493] width 69 height 47
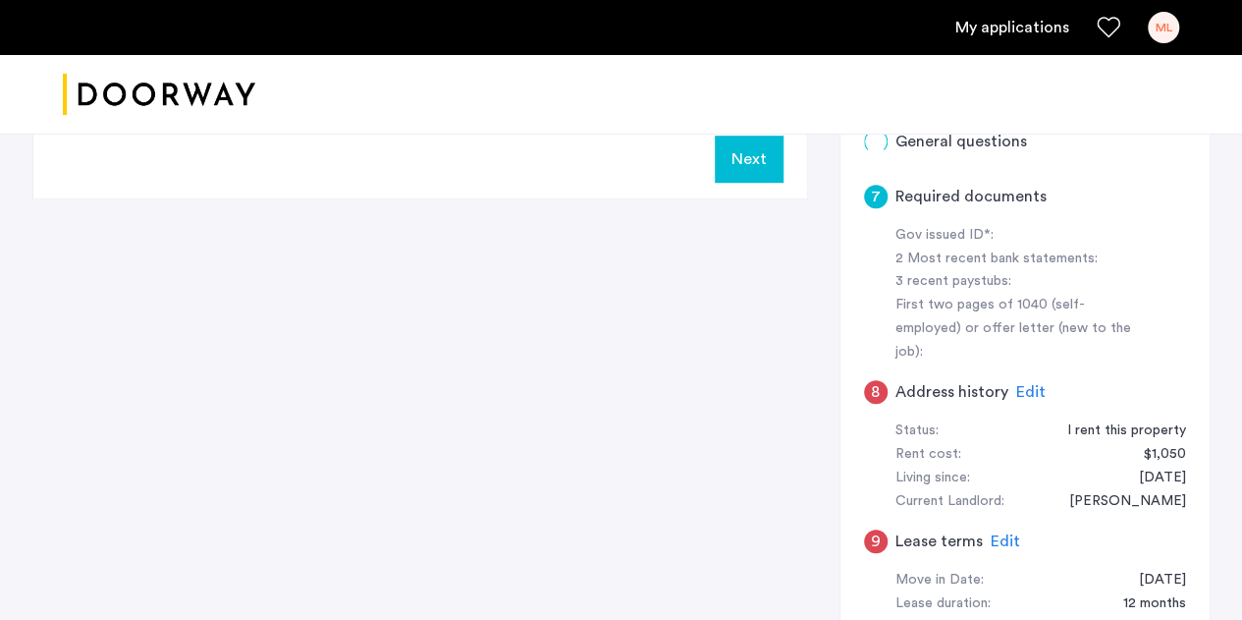
scroll to position [0, 0]
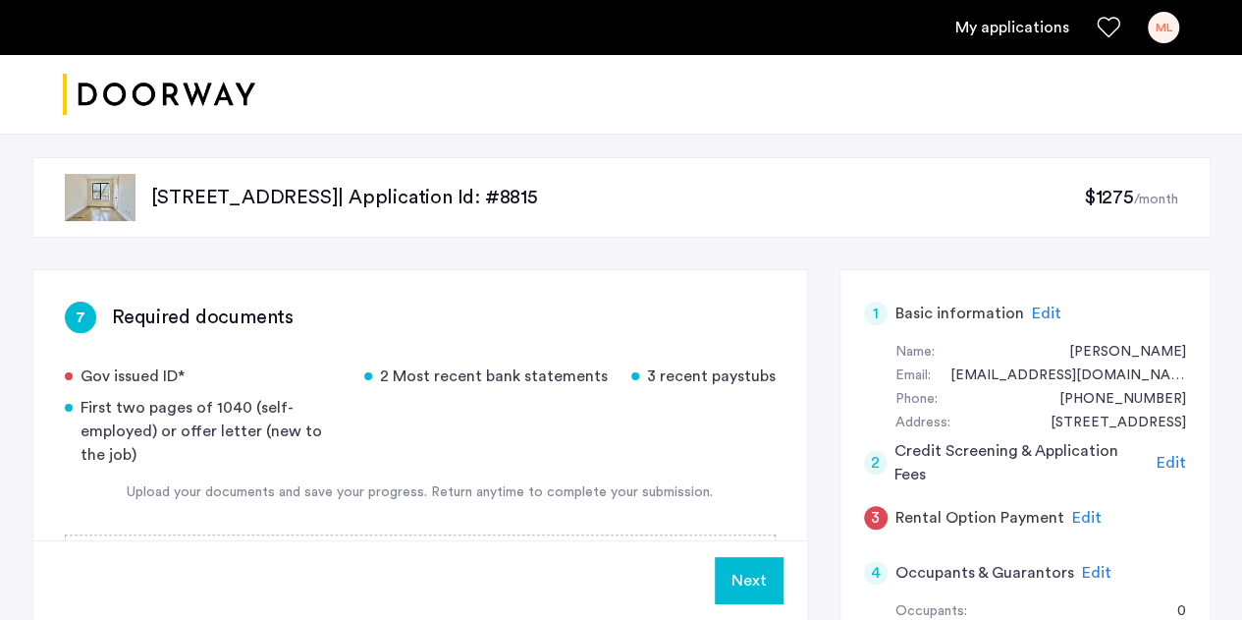
click at [747, 578] on button "Next" at bounding box center [749, 580] width 69 height 47
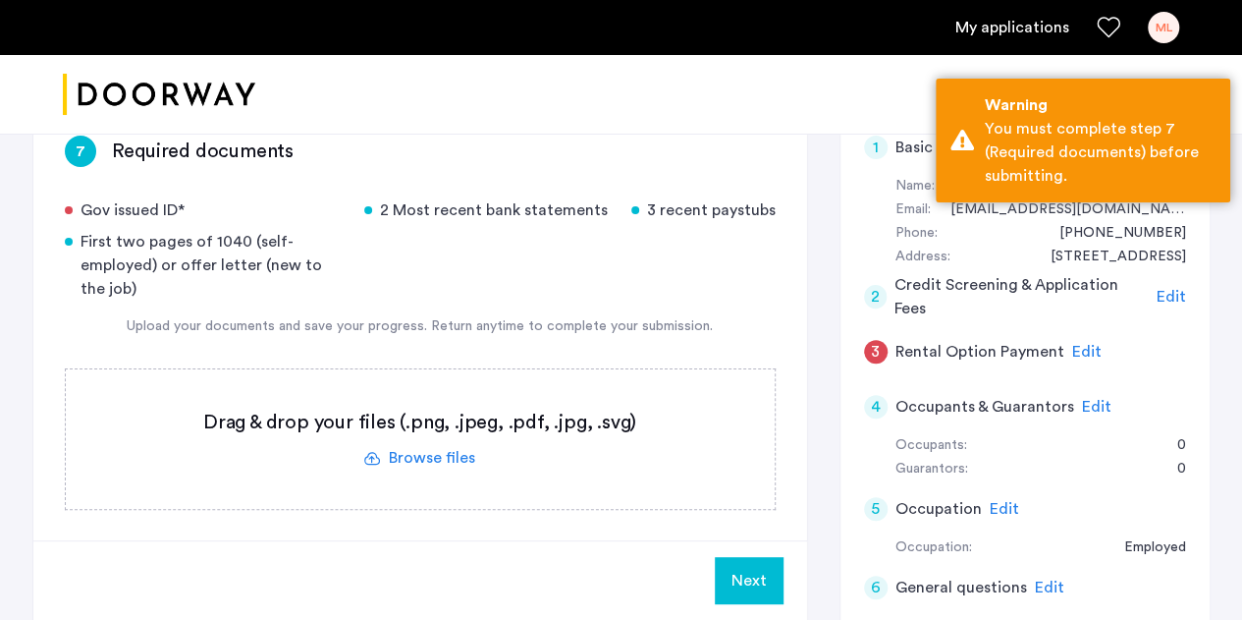
scroll to position [167, 0]
click at [392, 439] on label at bounding box center [420, 437] width 709 height 139
click at [0, 0] on input "file" at bounding box center [0, 0] width 0 height 0
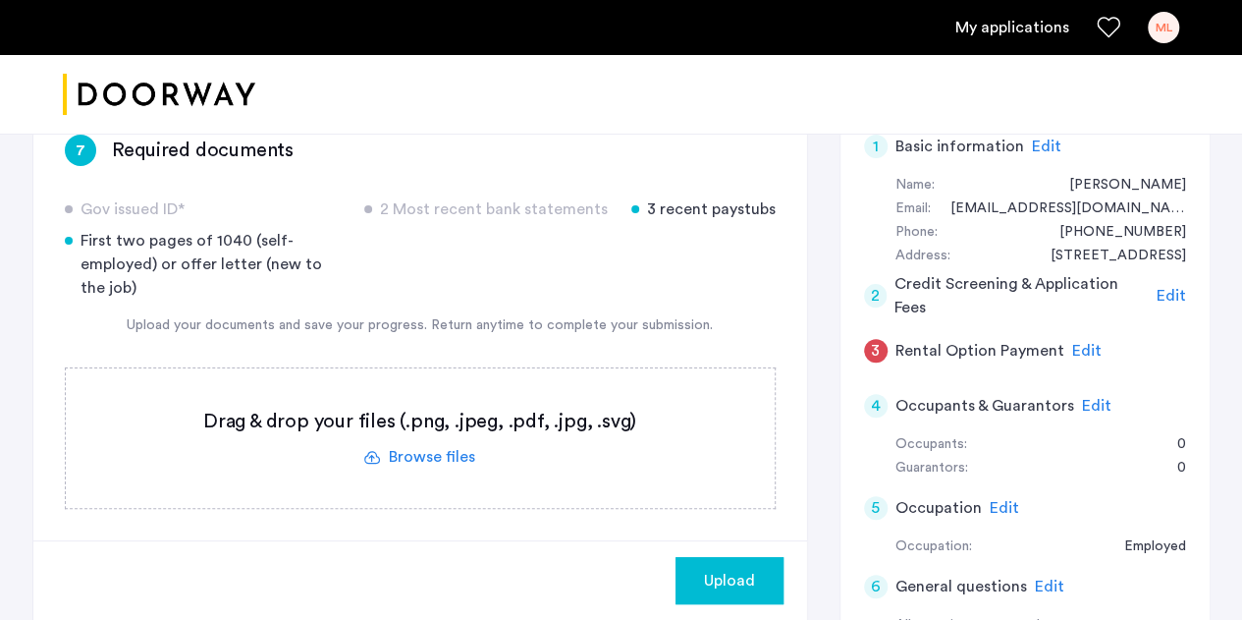
click at [454, 450] on label at bounding box center [420, 437] width 709 height 139
click at [0, 0] on input "file" at bounding box center [0, 0] width 0 height 0
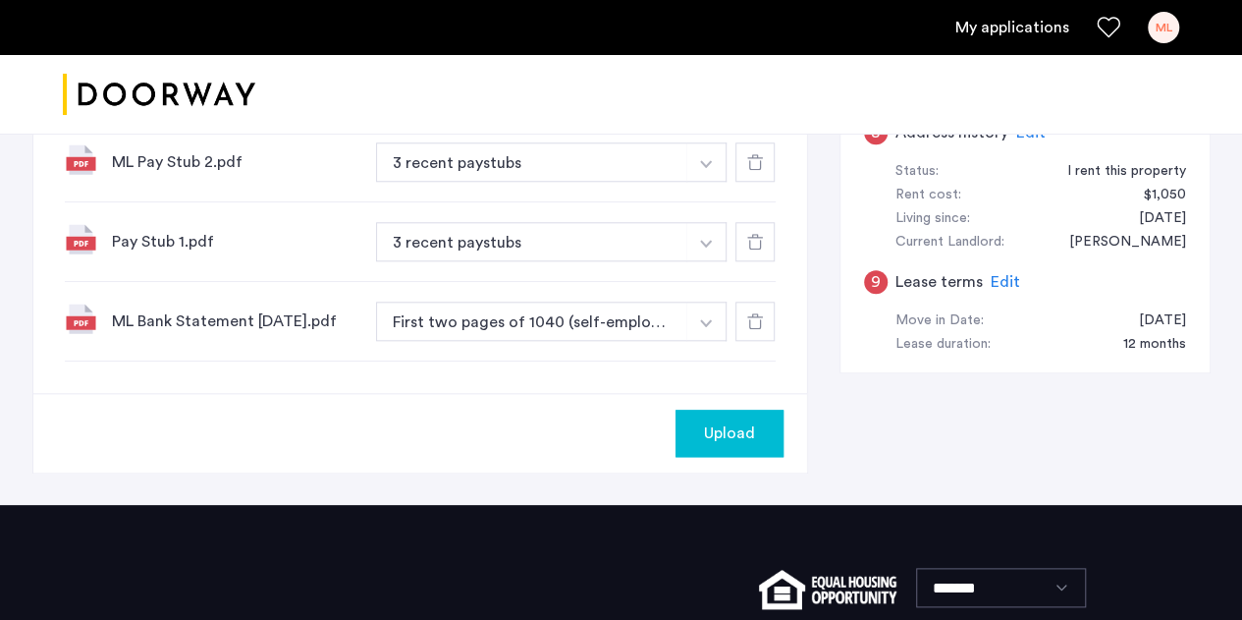
scroll to position [890, 0]
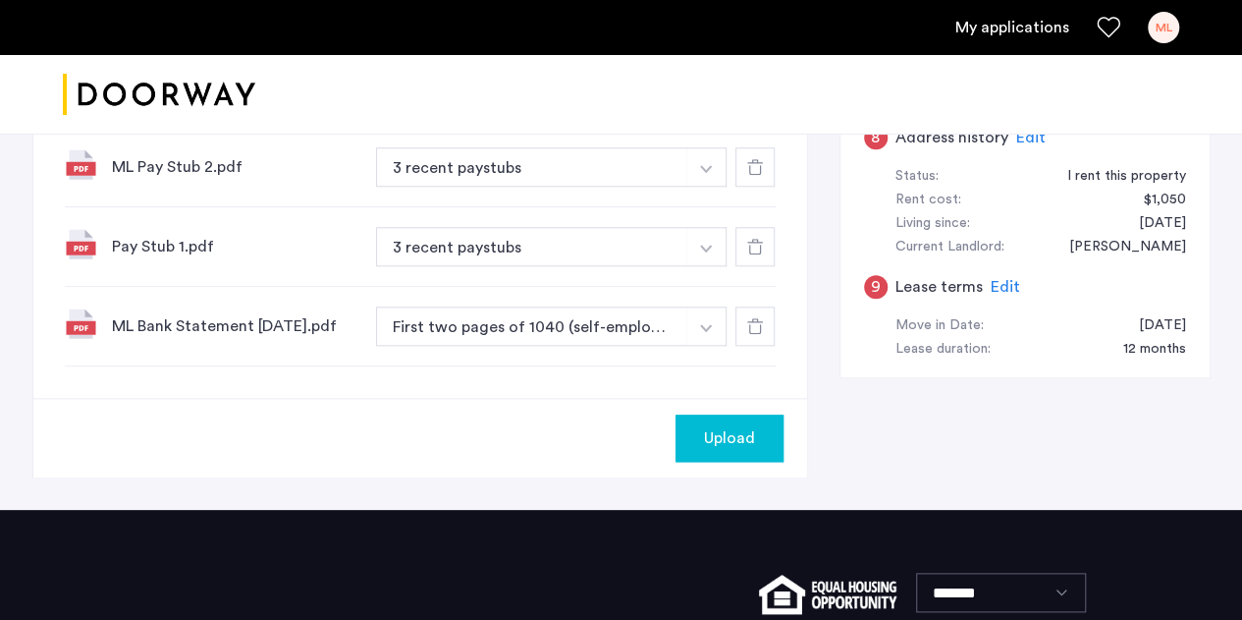
click at [717, 450] on span "Upload" at bounding box center [729, 438] width 51 height 24
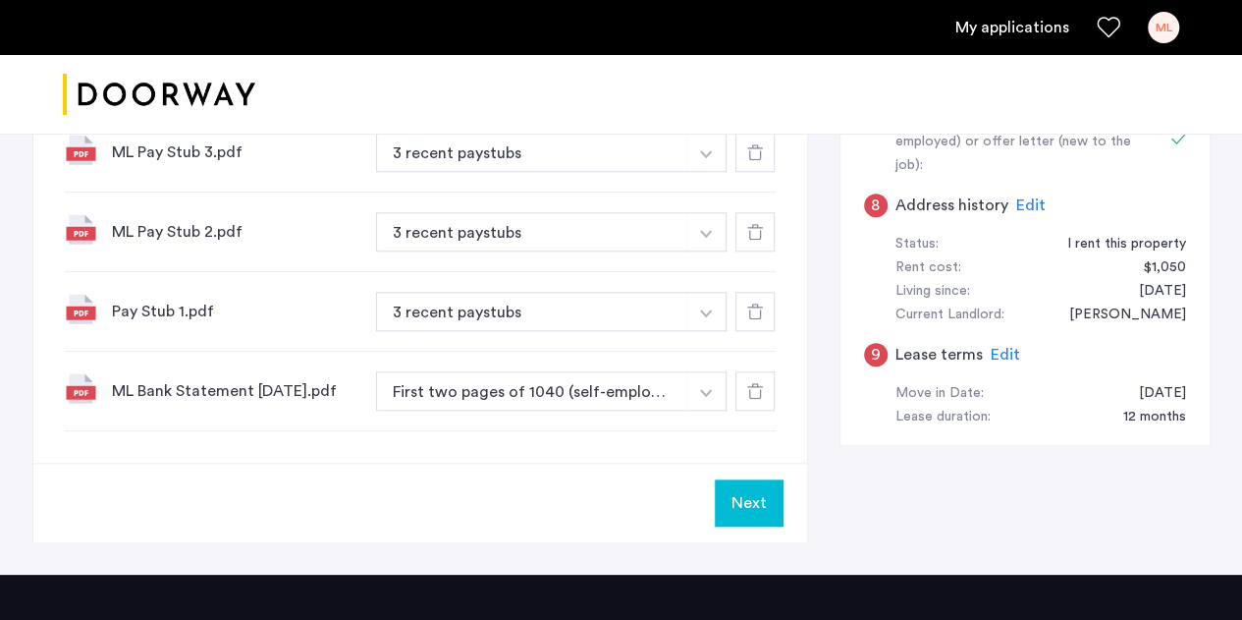
scroll to position [821, 0]
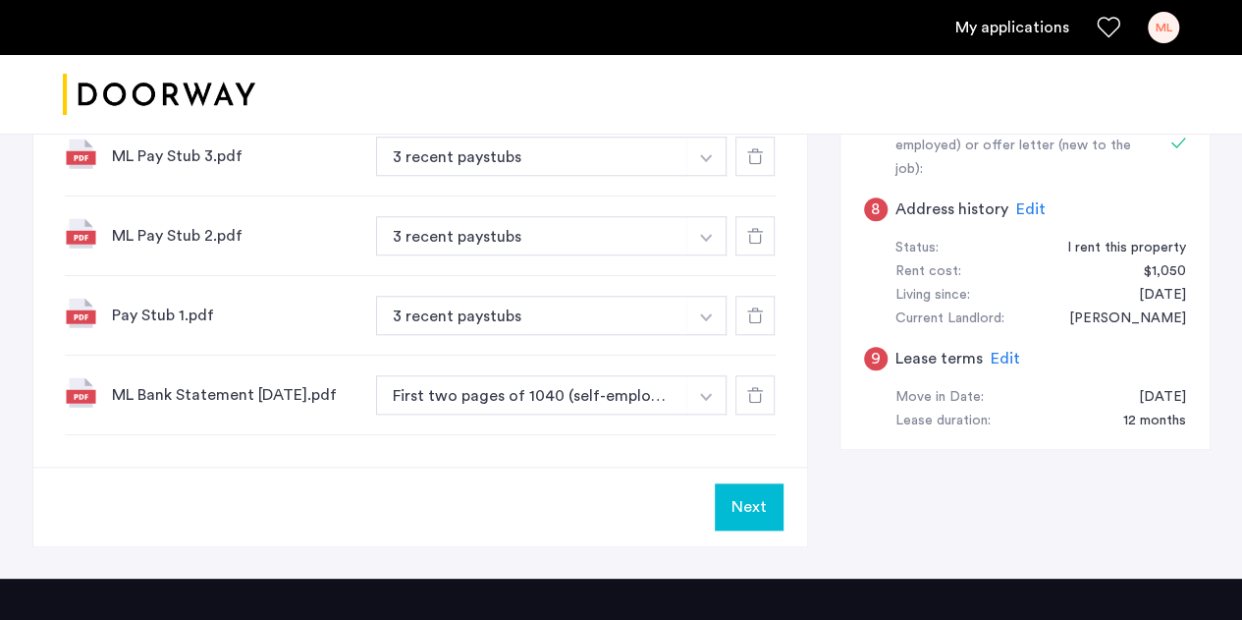
click at [767, 512] on button "Next" at bounding box center [749, 506] width 69 height 47
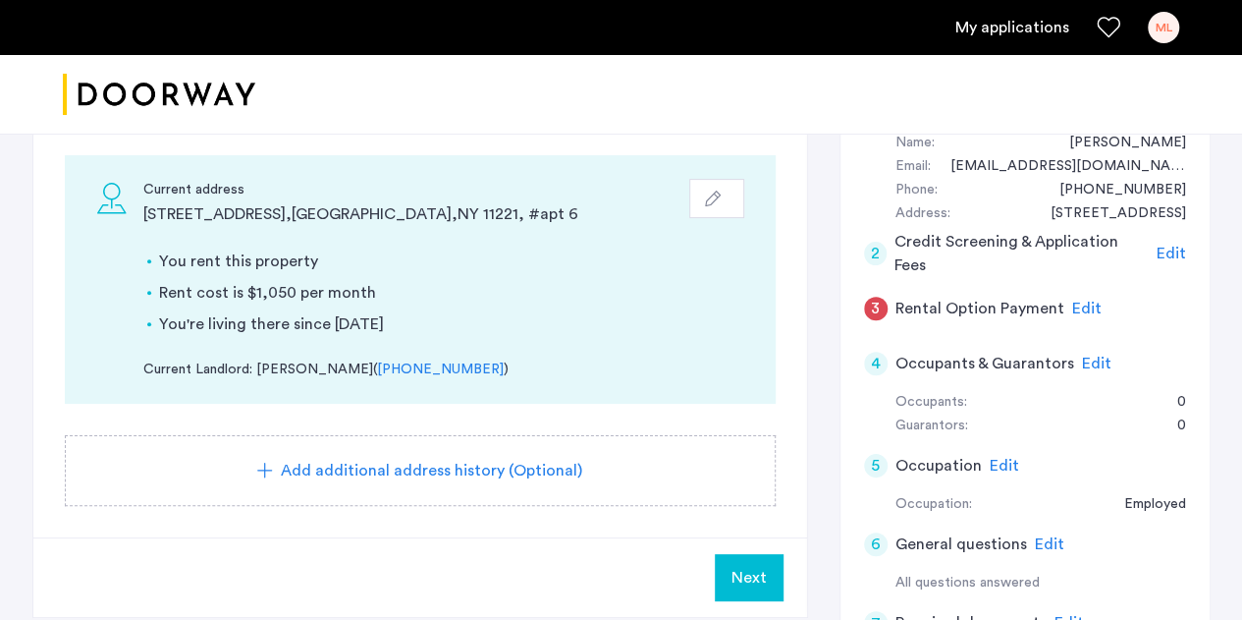
scroll to position [225, 0]
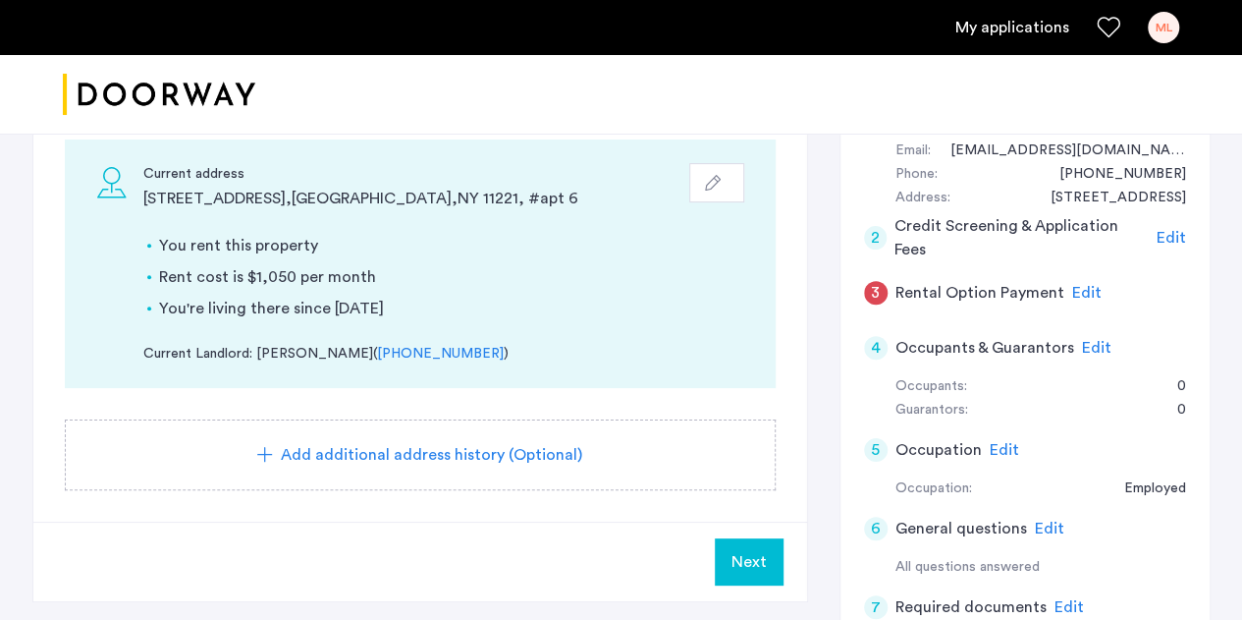
click at [748, 568] on span "Next" at bounding box center [748, 562] width 35 height 24
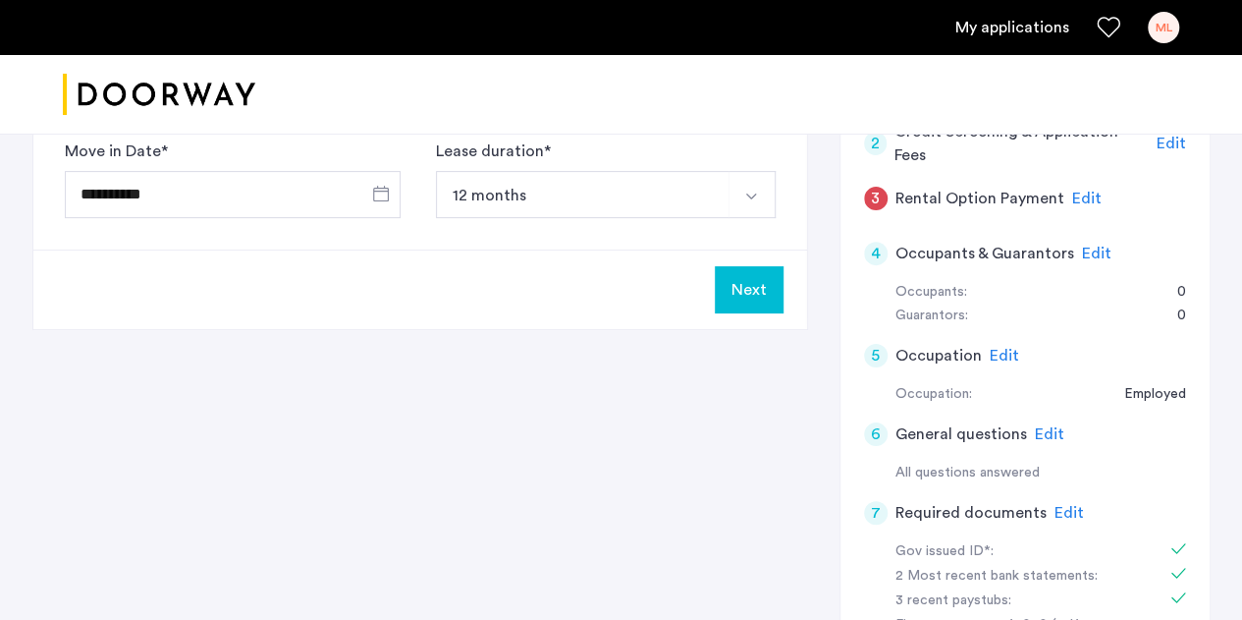
scroll to position [0, 0]
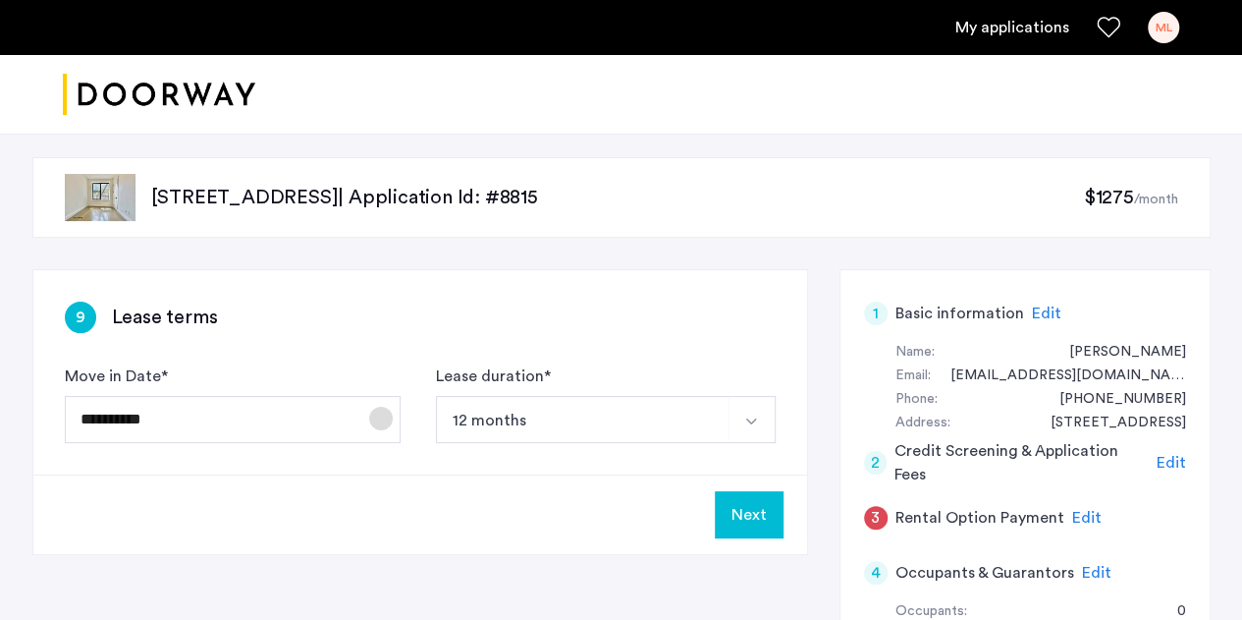
click at [357, 415] on span "Open calendar" at bounding box center [380, 418] width 47 height 47
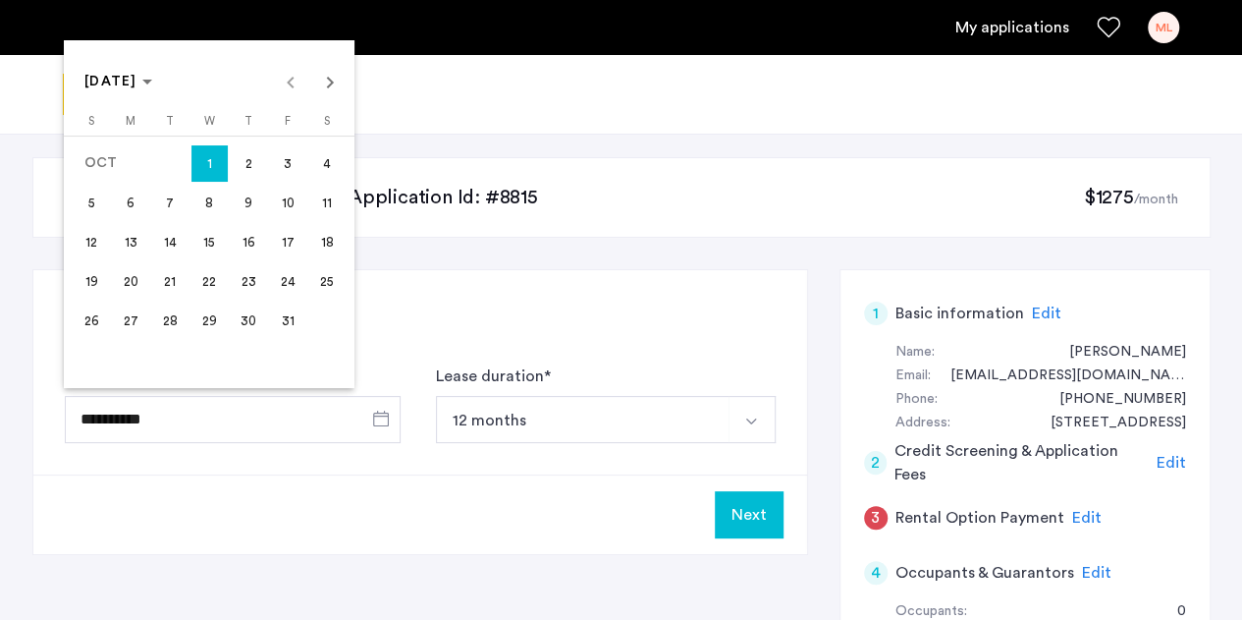
click at [732, 511] on div at bounding box center [621, 310] width 1242 height 620
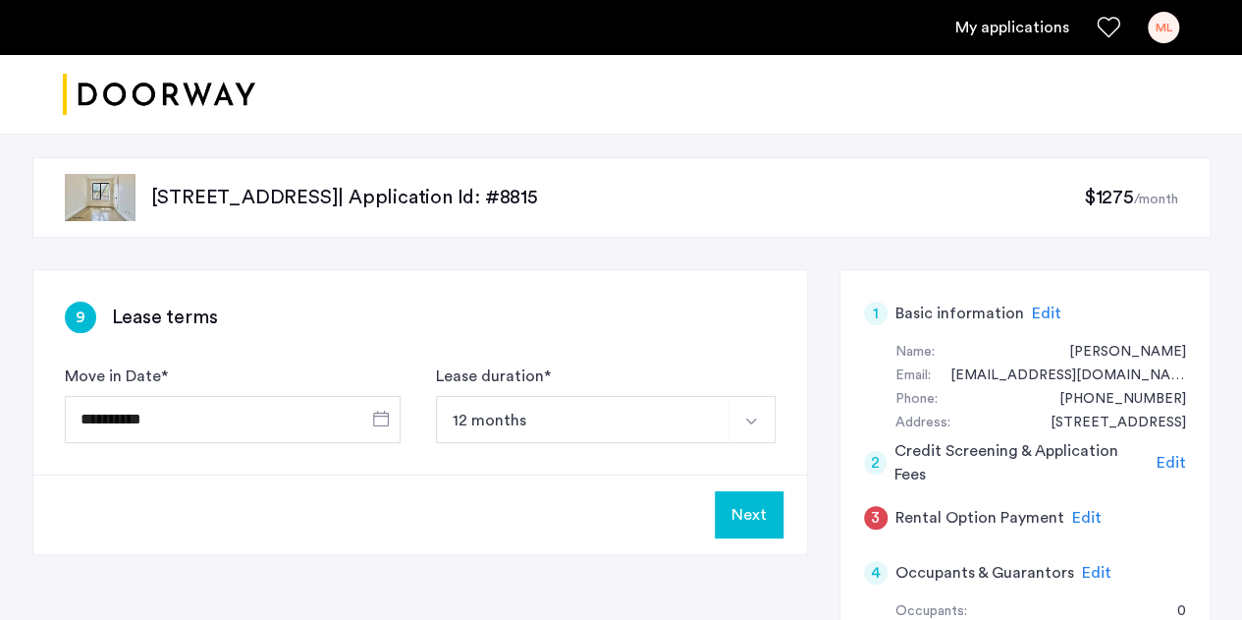
click at [761, 513] on button "Next" at bounding box center [749, 514] width 69 height 47
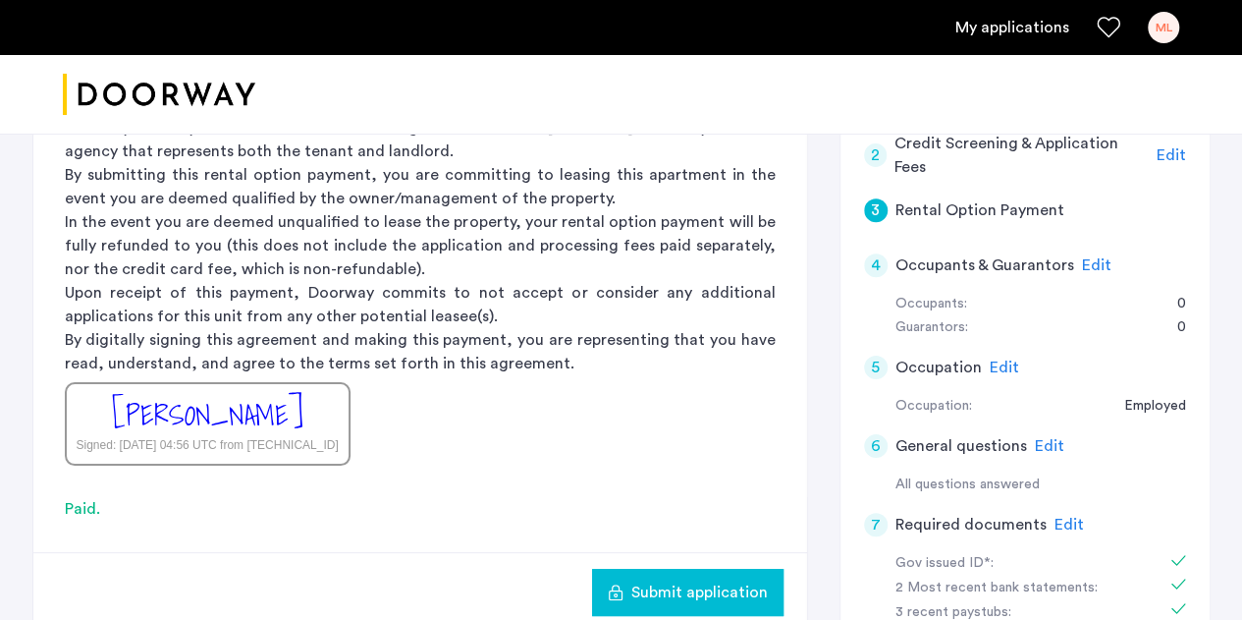
scroll to position [308, 0]
click at [710, 586] on span "Submit application" at bounding box center [699, 591] width 136 height 24
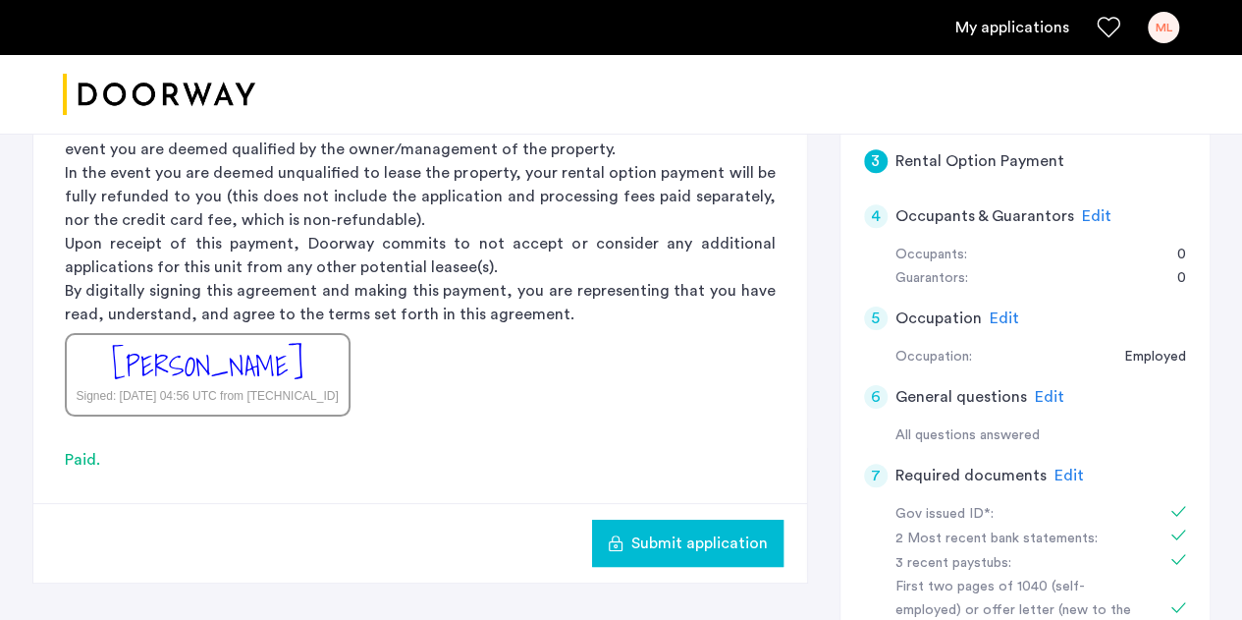
scroll to position [357, 0]
click at [692, 545] on span "Submit application" at bounding box center [699, 542] width 136 height 24
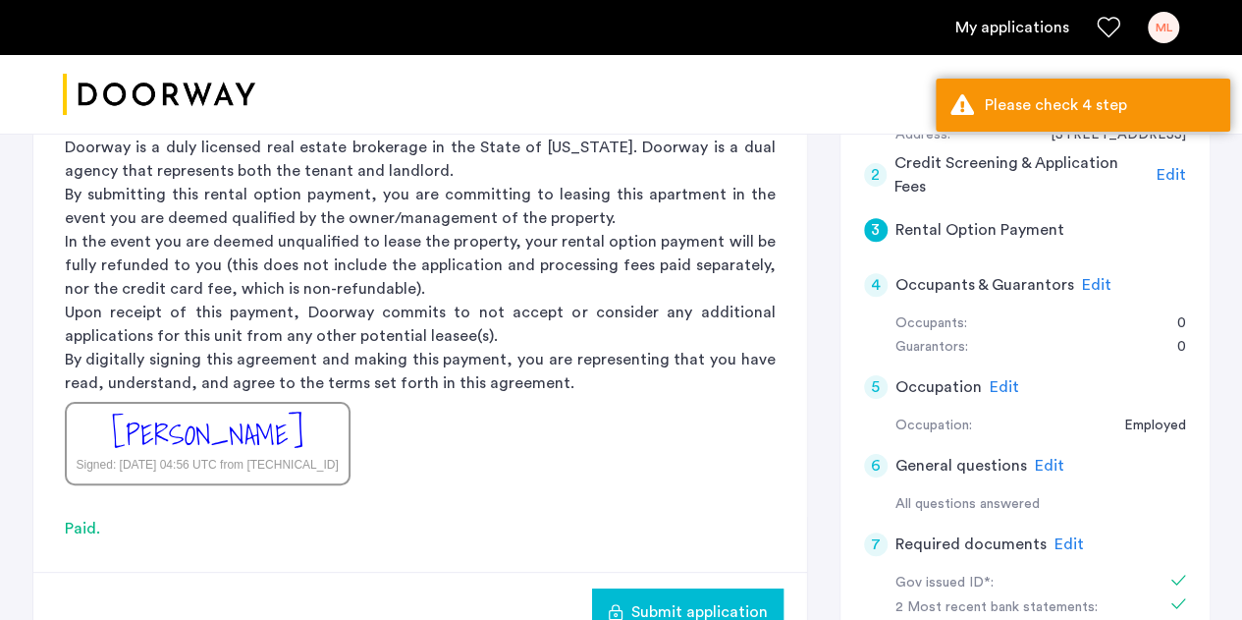
scroll to position [277, 0]
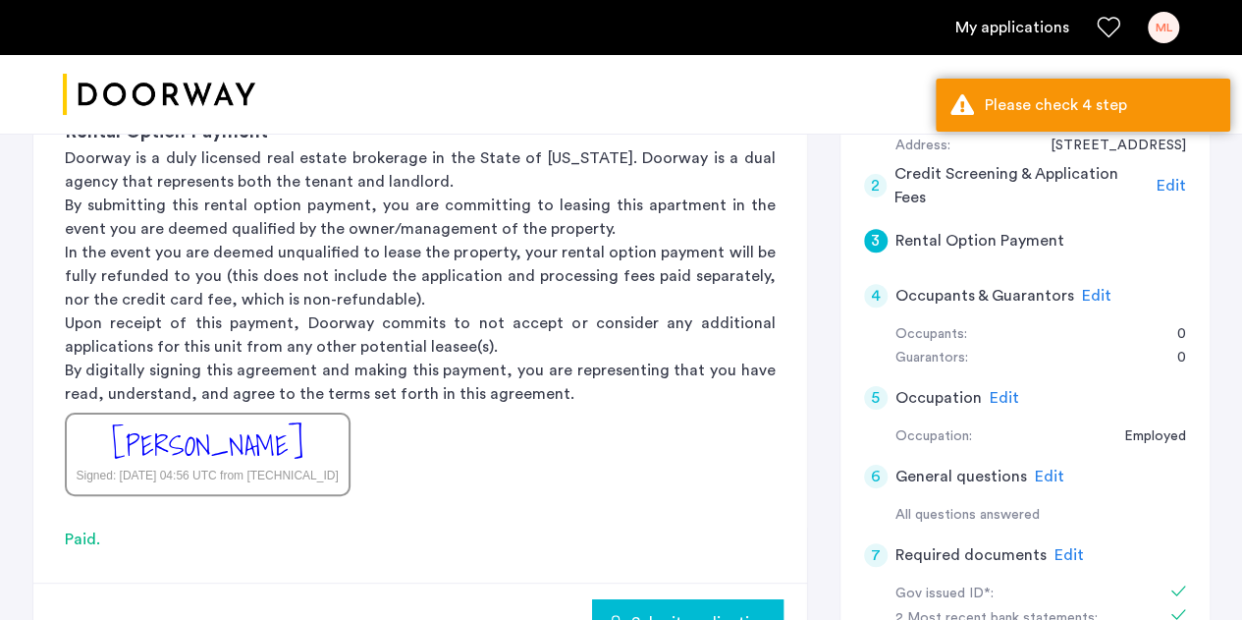
click at [248, 438] on div "[PERSON_NAME]" at bounding box center [207, 445] width 191 height 42
click at [81, 537] on div "Paid." at bounding box center [420, 539] width 711 height 24
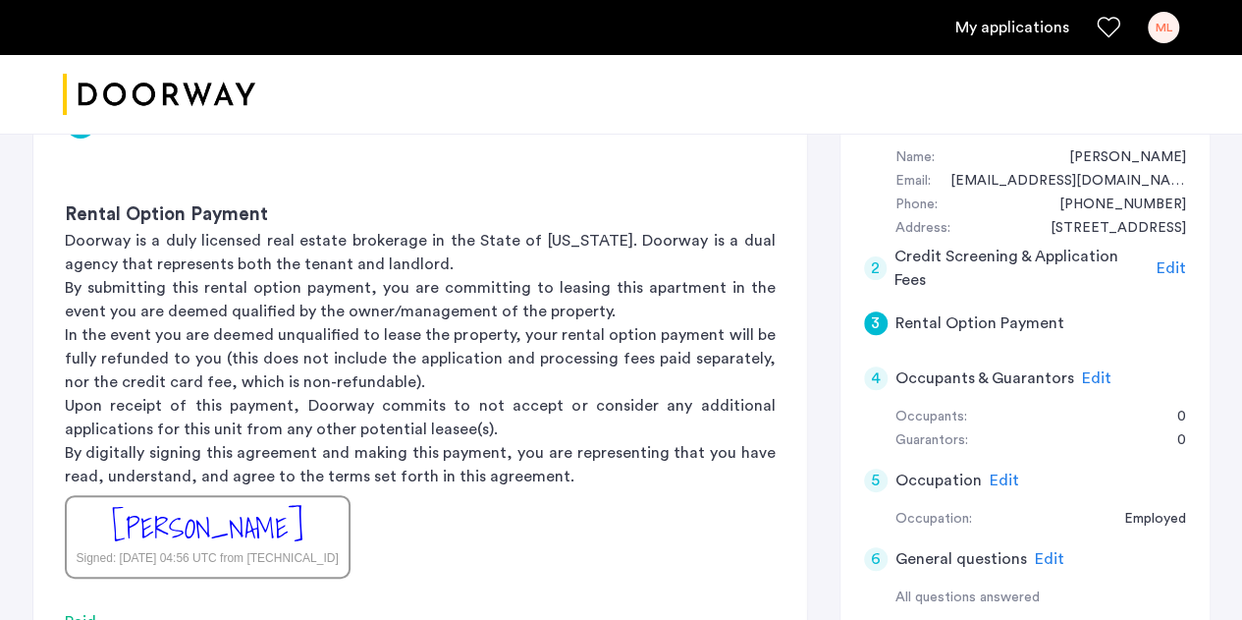
scroll to position [197, 0]
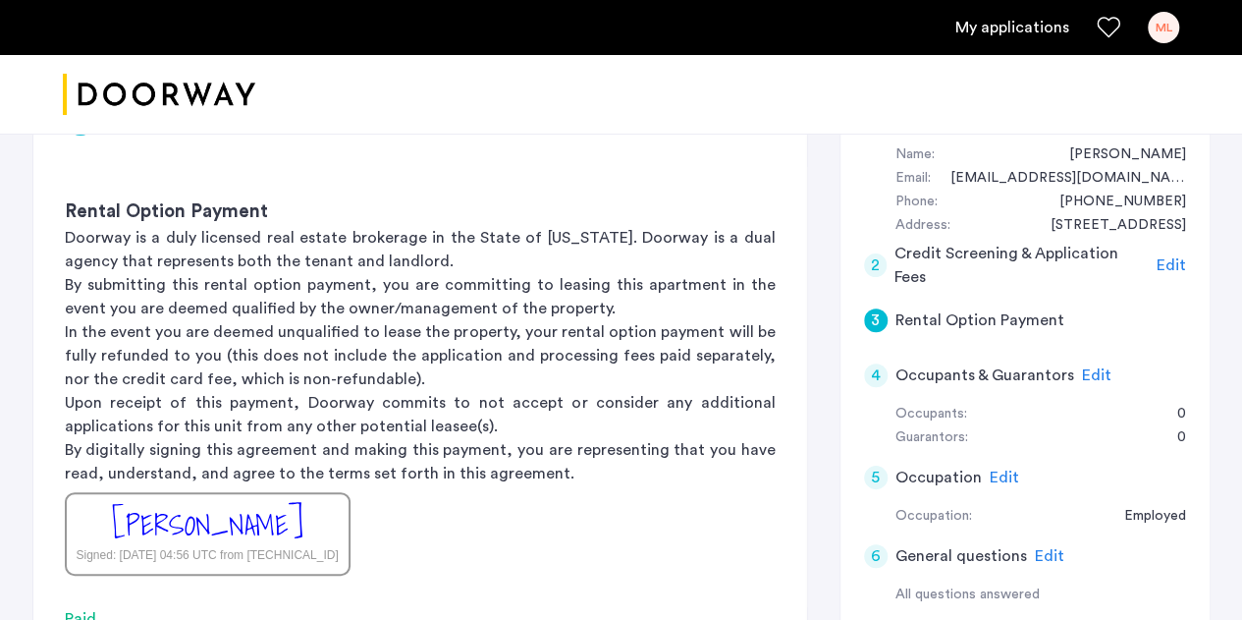
click at [1099, 369] on span "Edit" at bounding box center [1096, 375] width 29 height 16
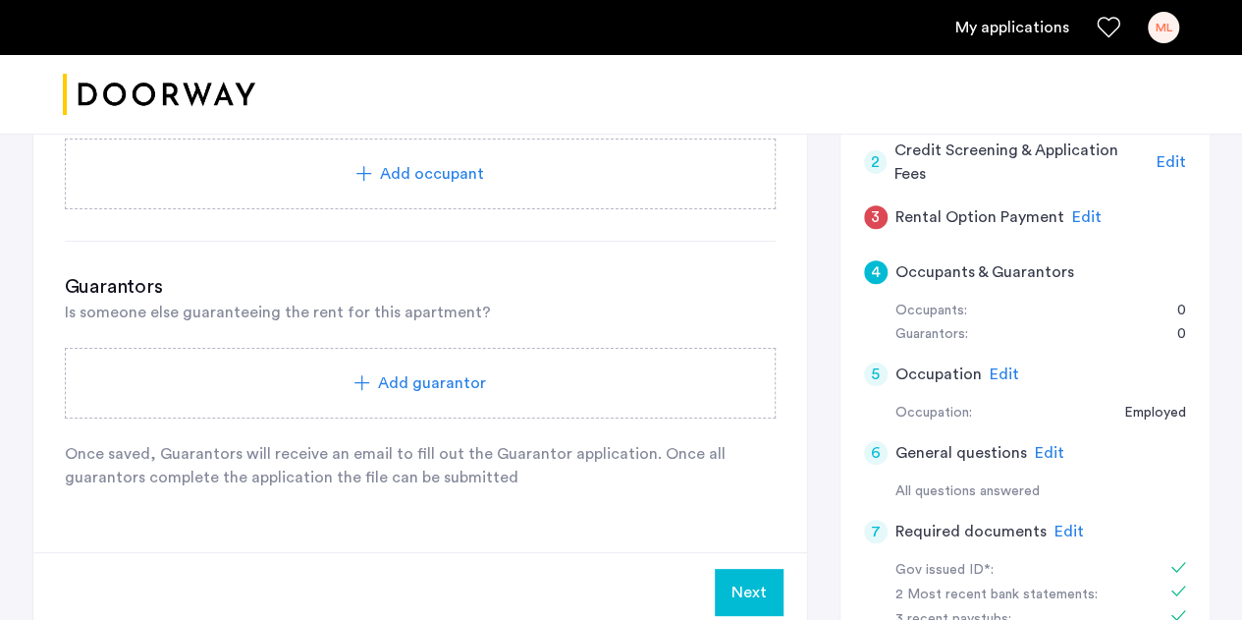
scroll to position [296, 0]
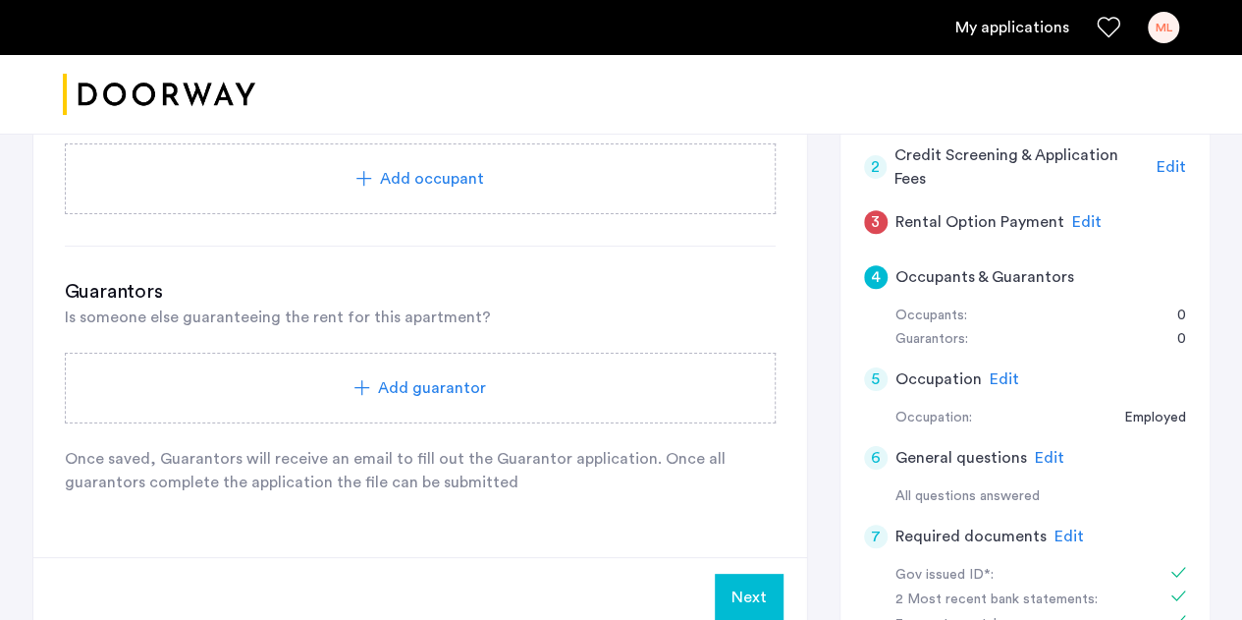
click at [754, 578] on button "Next" at bounding box center [749, 596] width 69 height 47
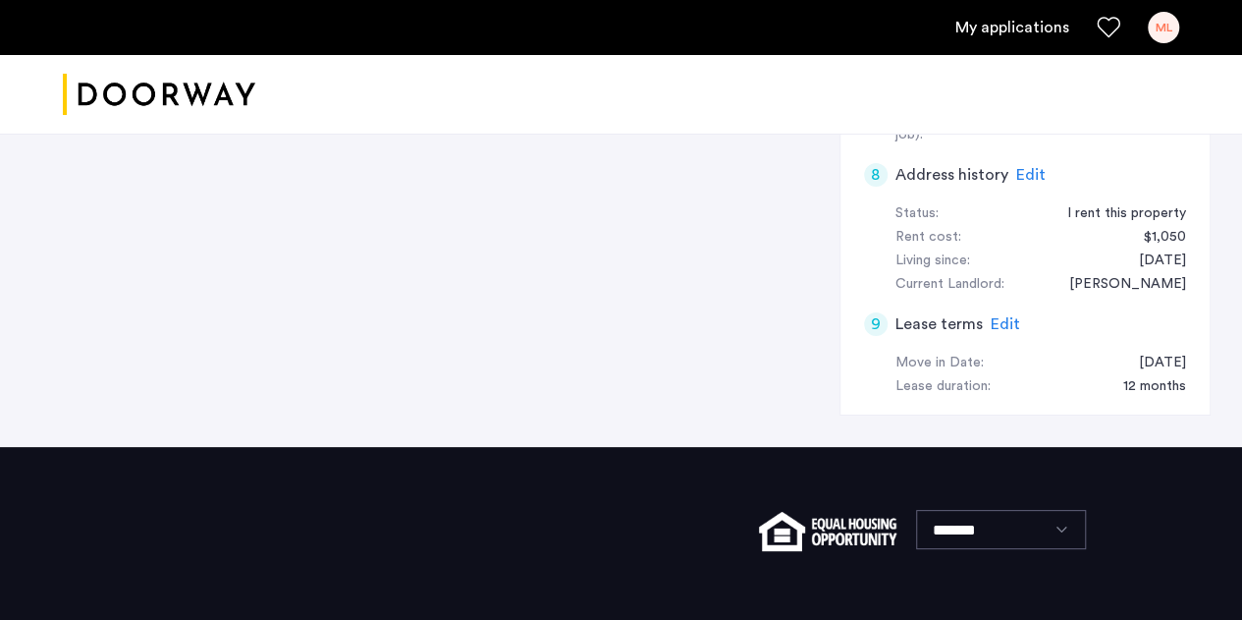
scroll to position [856, 0]
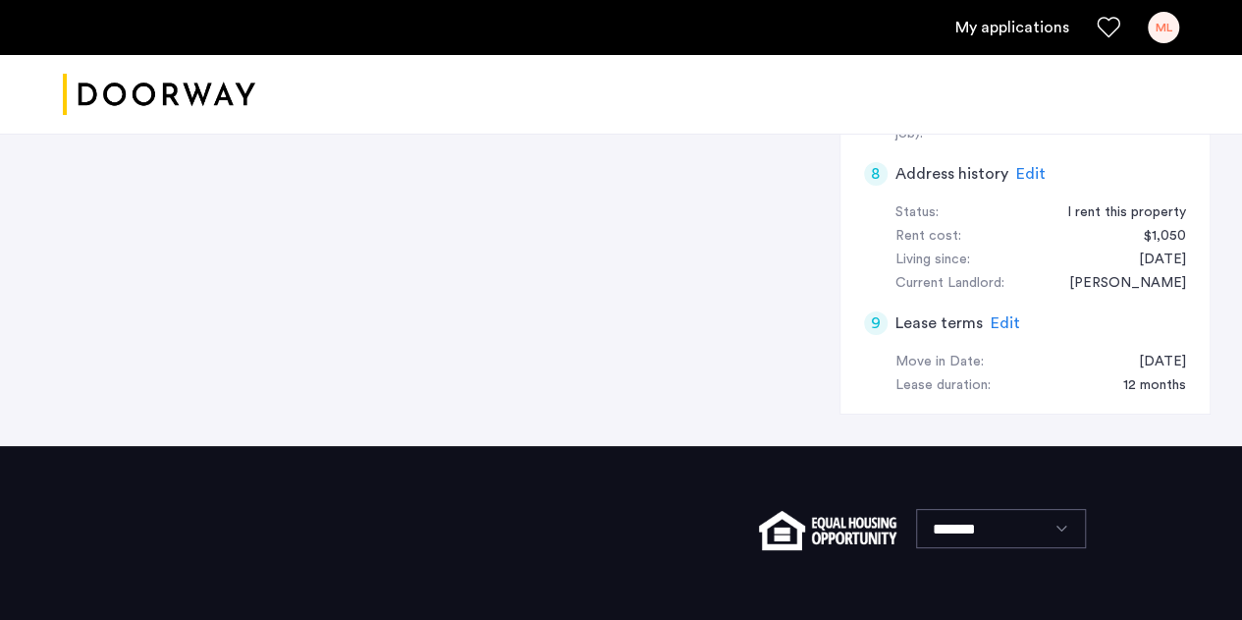
click at [992, 315] on span "Edit" at bounding box center [1005, 323] width 29 height 16
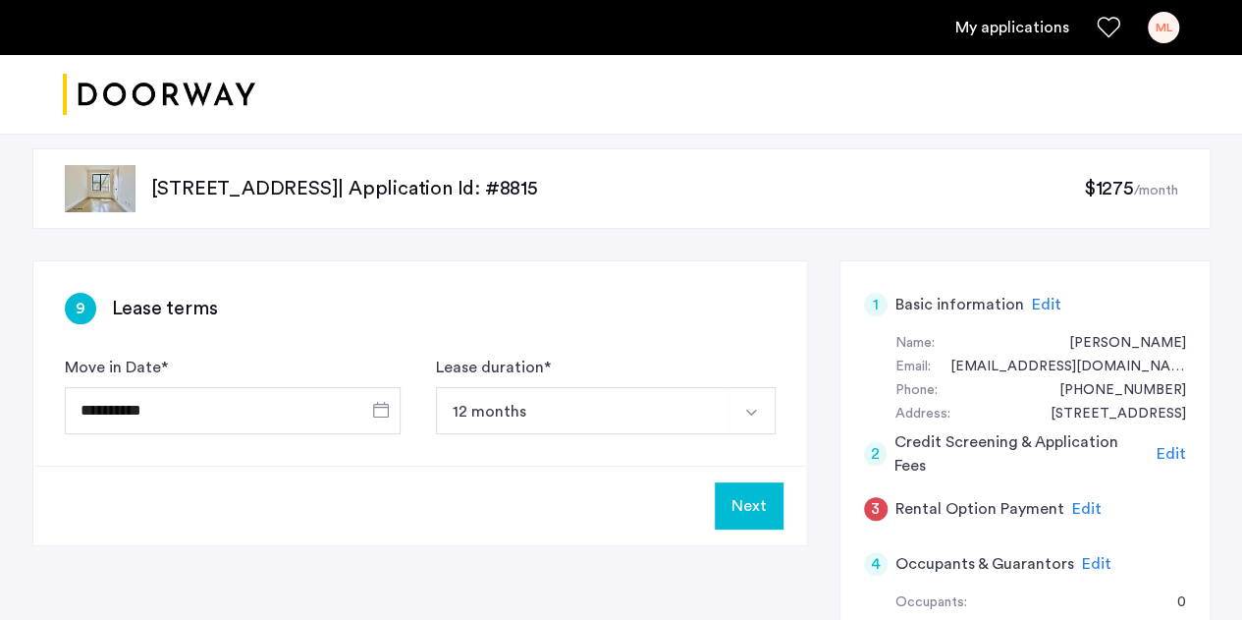
scroll to position [0, 0]
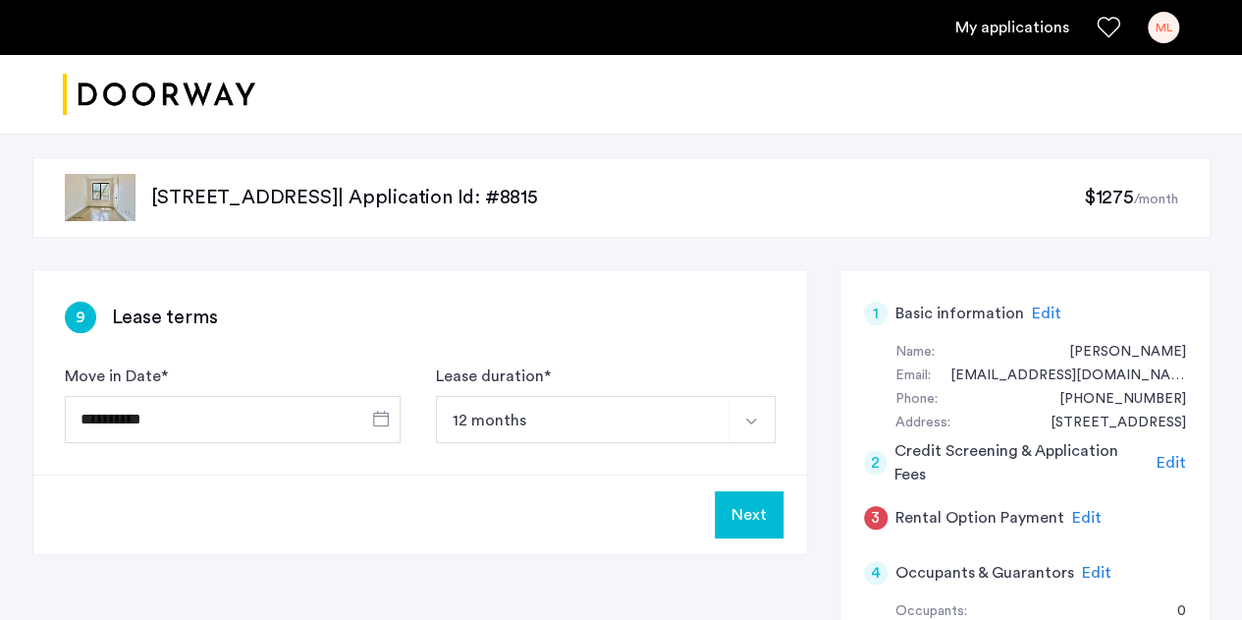
click at [746, 529] on button "Next" at bounding box center [749, 514] width 69 height 47
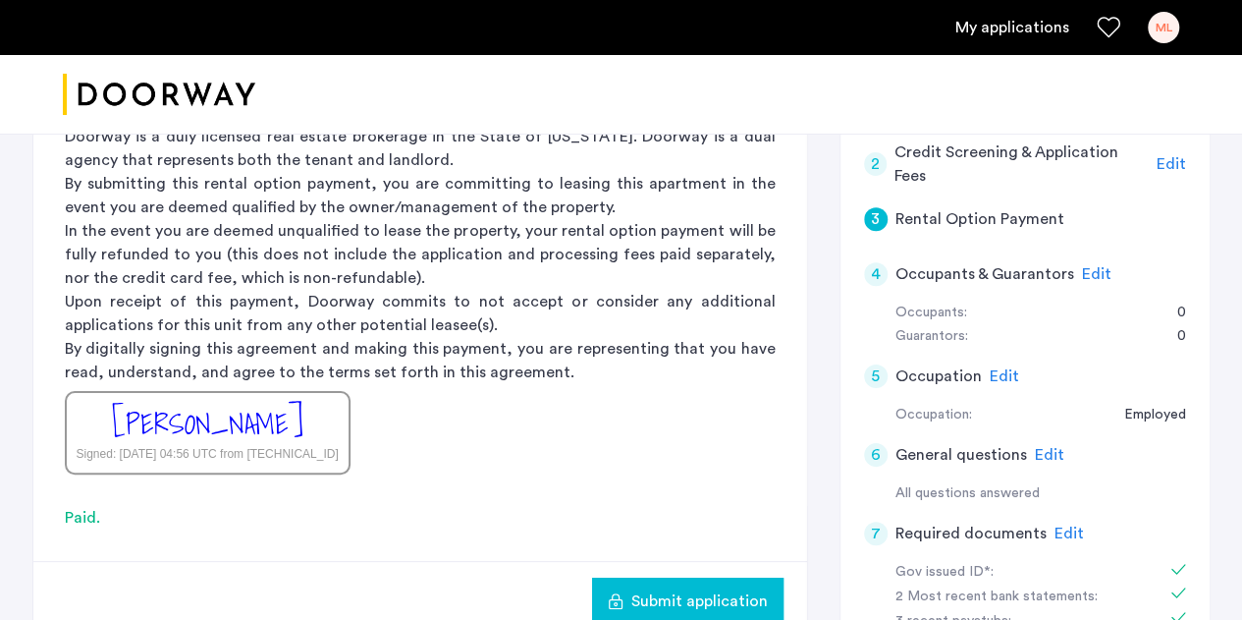
scroll to position [300, 0]
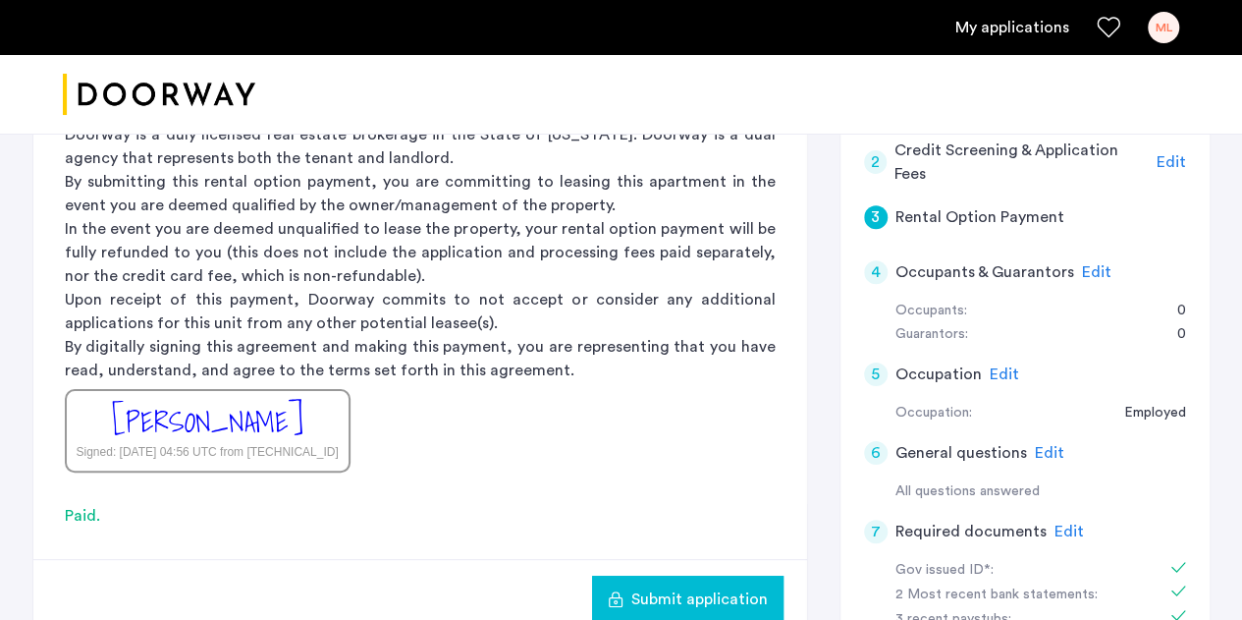
click at [747, 591] on span "Submit application" at bounding box center [699, 599] width 136 height 24
